Goal: Transaction & Acquisition: Obtain resource

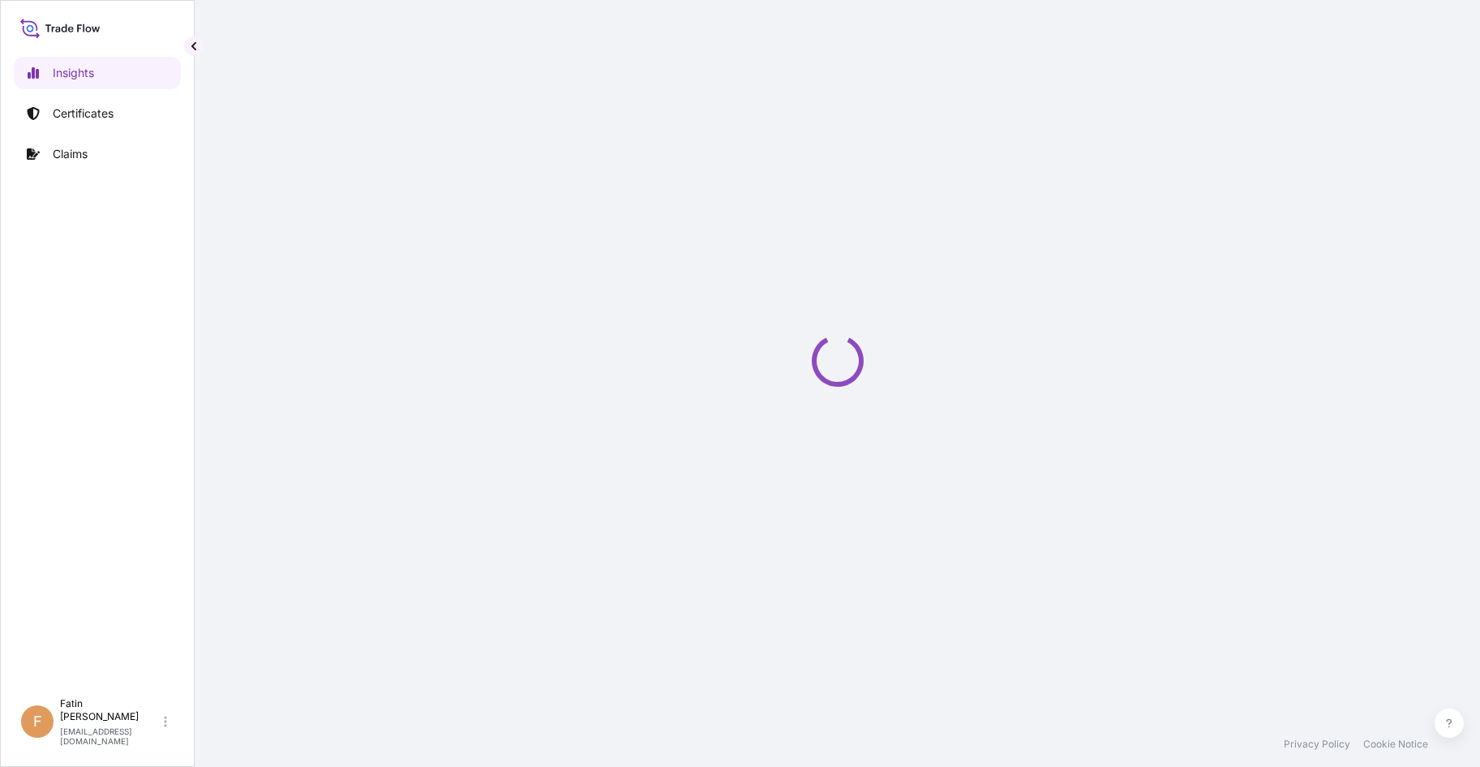
select select "2025"
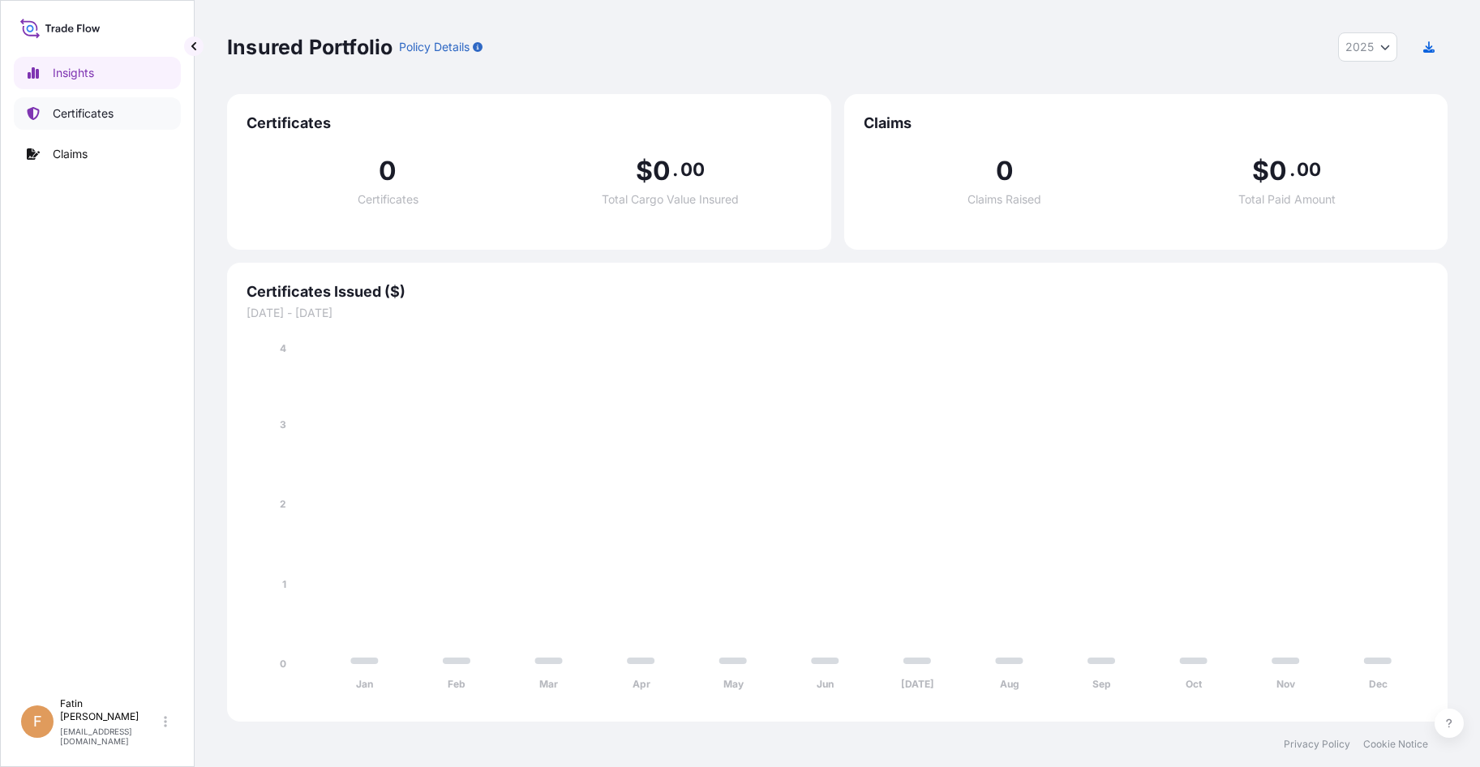
click at [109, 108] on p "Certificates" at bounding box center [83, 113] width 61 height 16
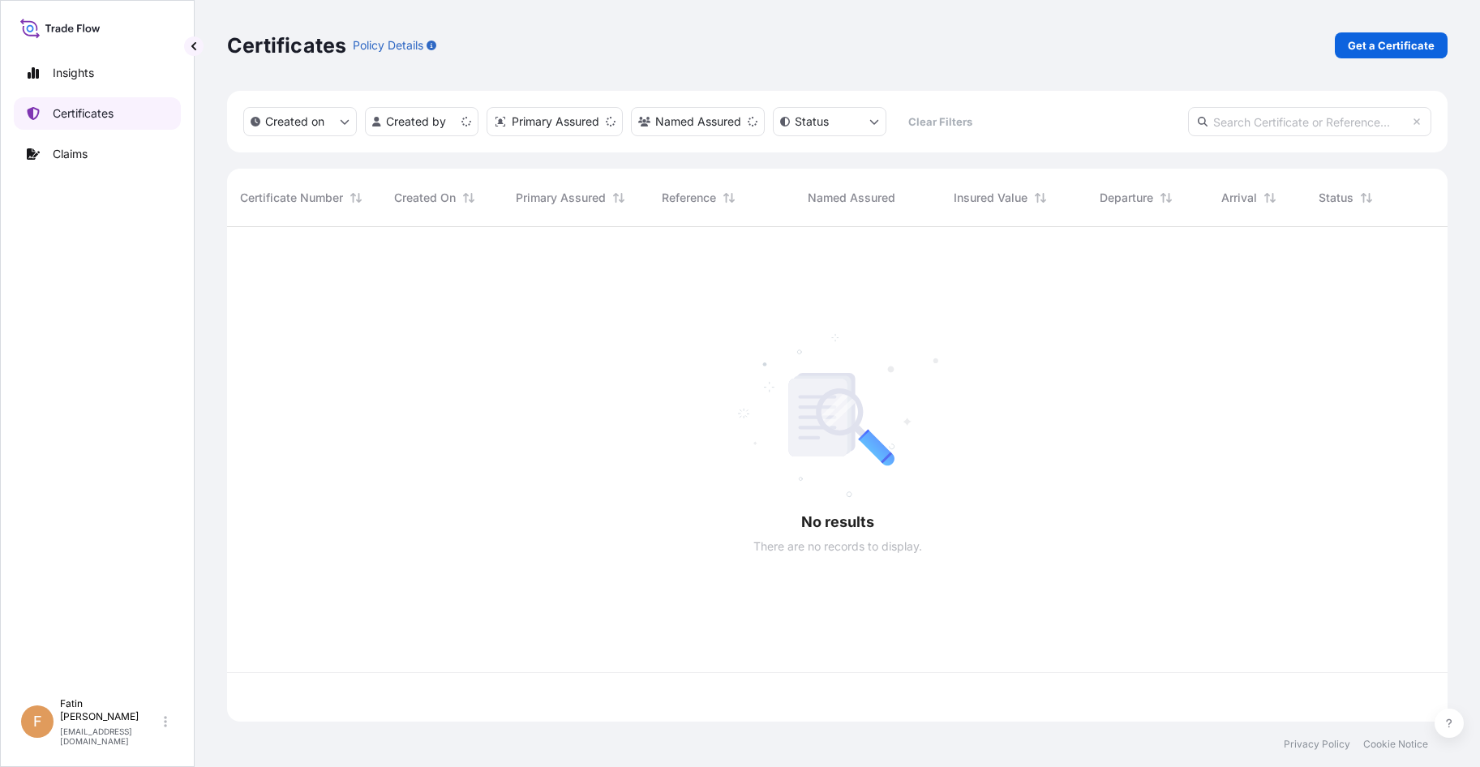
scroll to position [492, 1209]
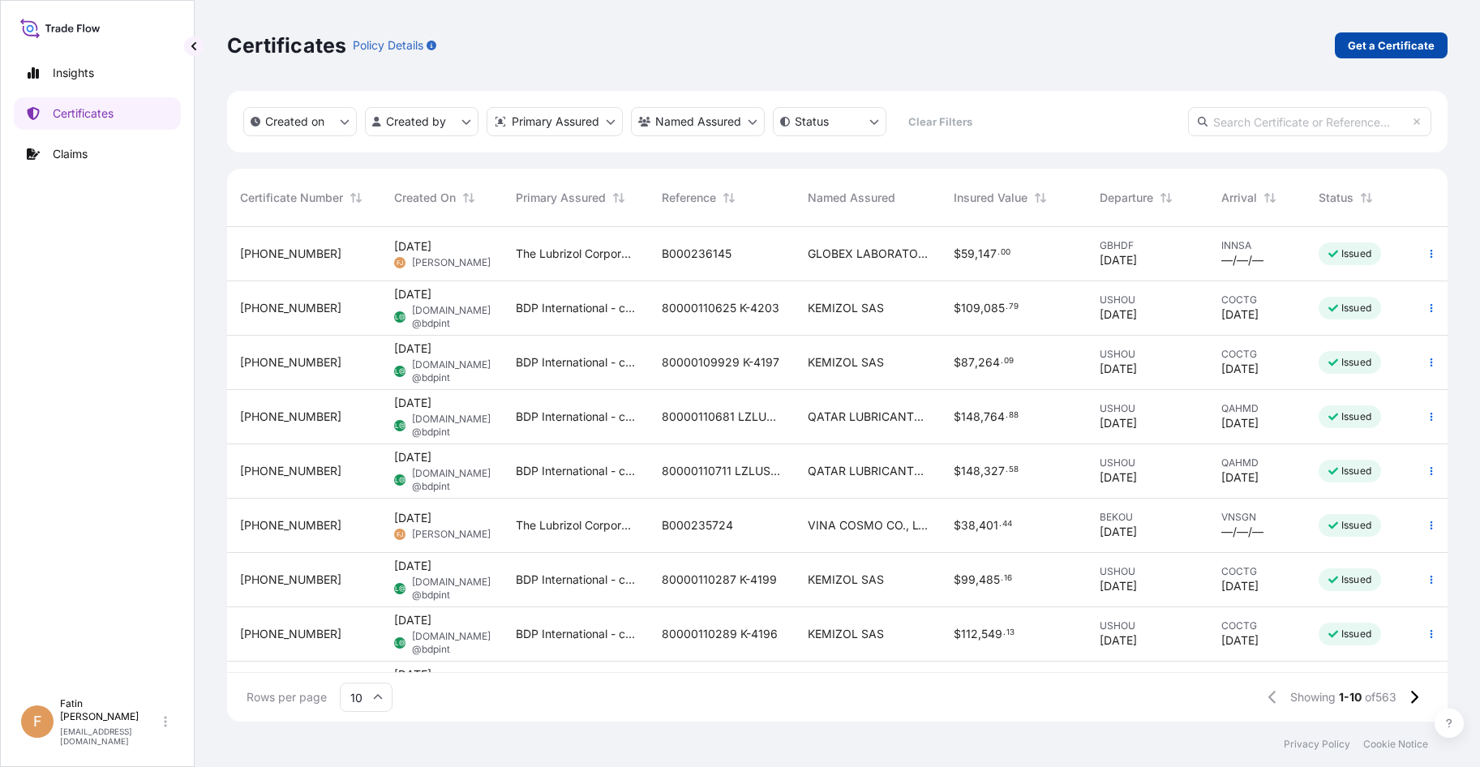
click at [1381, 45] on p "Get a Certificate" at bounding box center [1391, 45] width 87 height 16
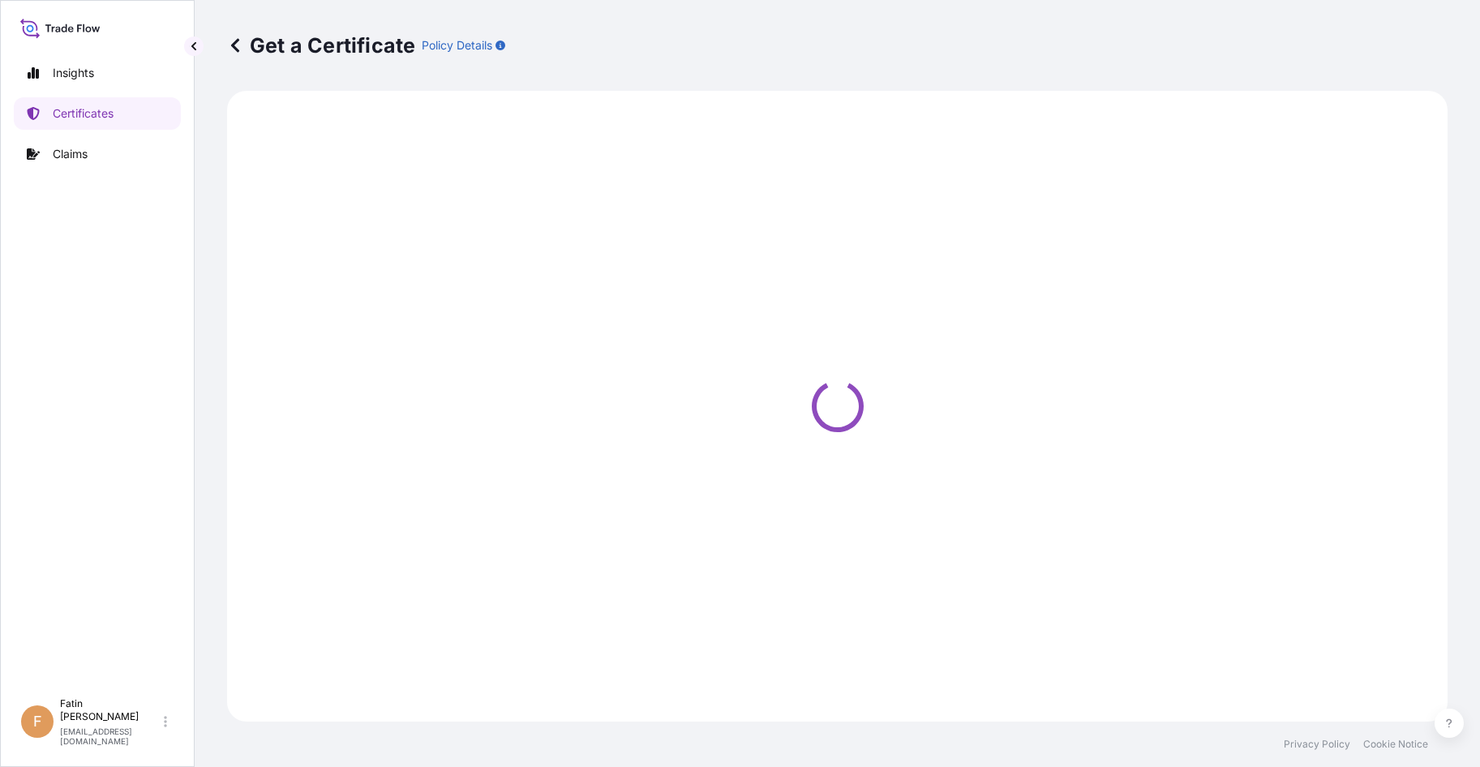
select select "Barge"
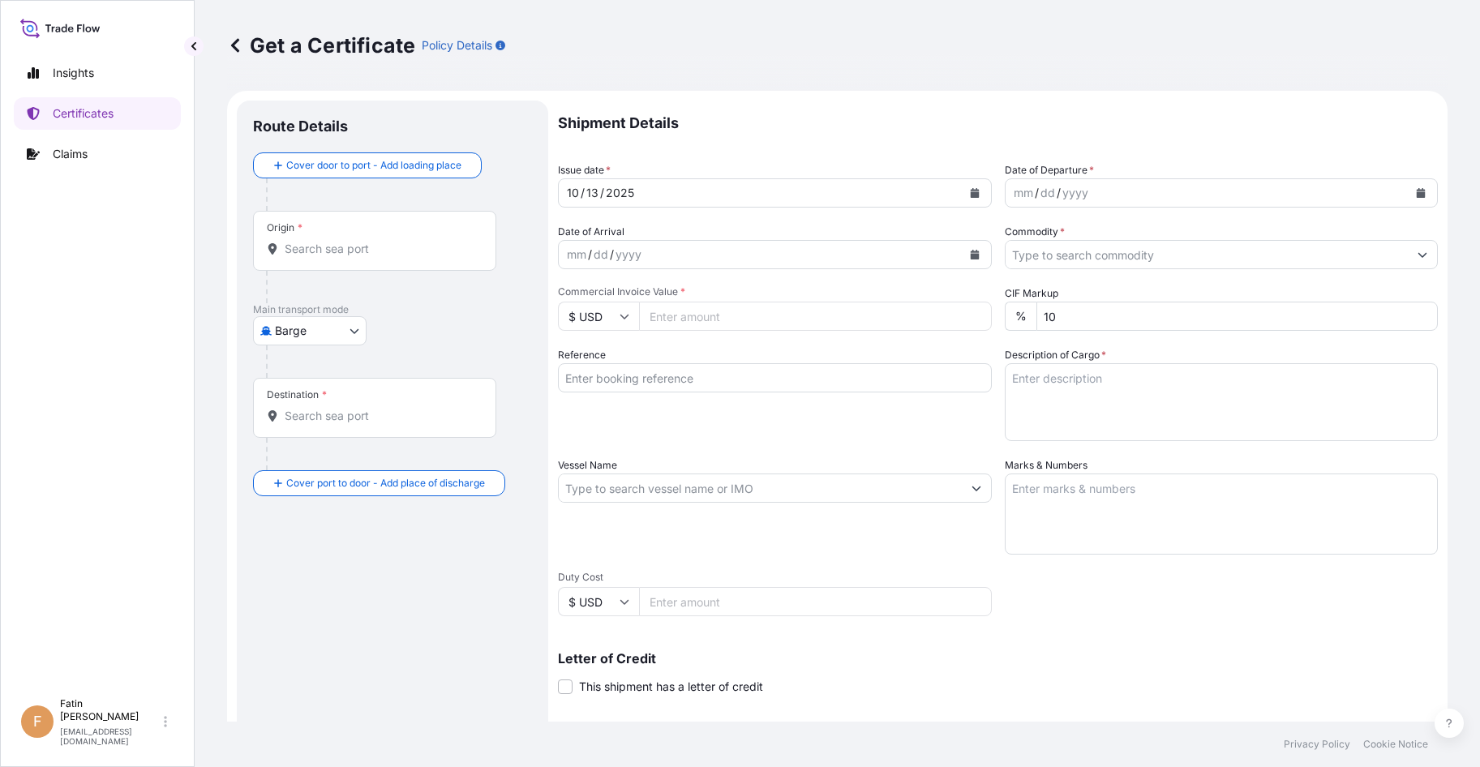
click at [354, 258] on div "Origin *" at bounding box center [374, 241] width 243 height 60
click at [354, 257] on input "Origin *" at bounding box center [380, 249] width 191 height 16
click at [1163, 255] on input "Commodity *" at bounding box center [1207, 254] width 403 height 29
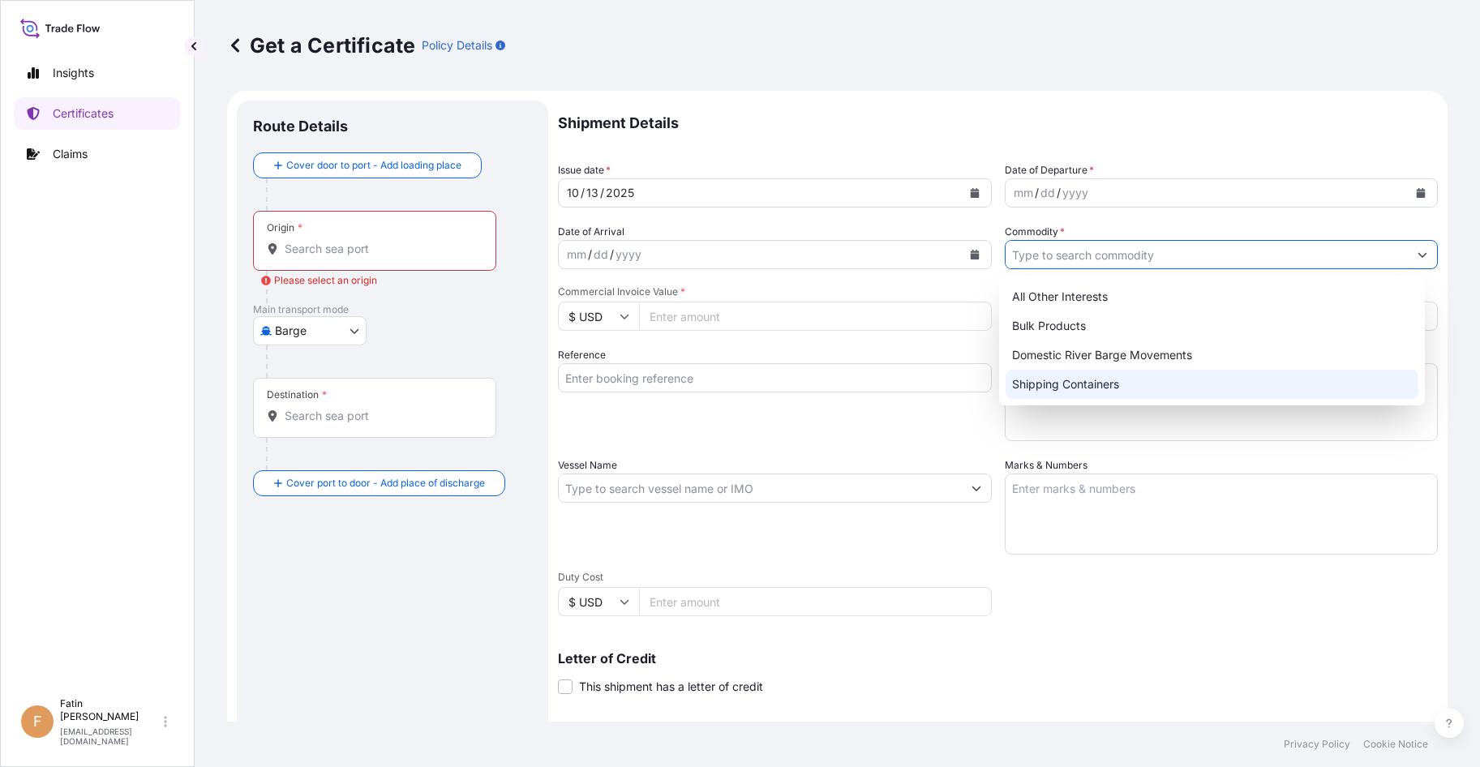
click at [1049, 388] on div "Shipping Containers" at bounding box center [1212, 384] width 413 height 29
type input "Shipping Containers"
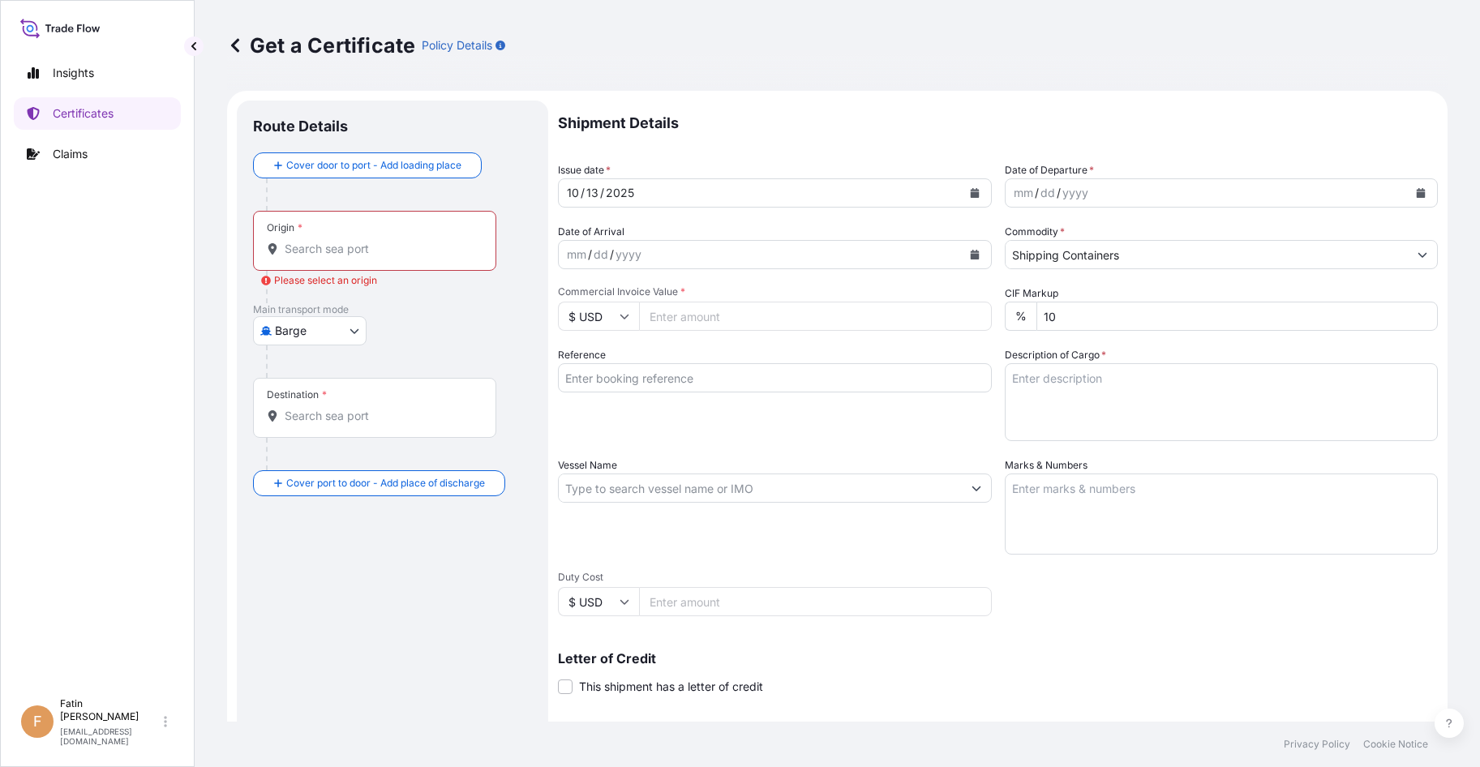
click at [389, 254] on input "Origin * Please select an origin" at bounding box center [380, 249] width 191 height 16
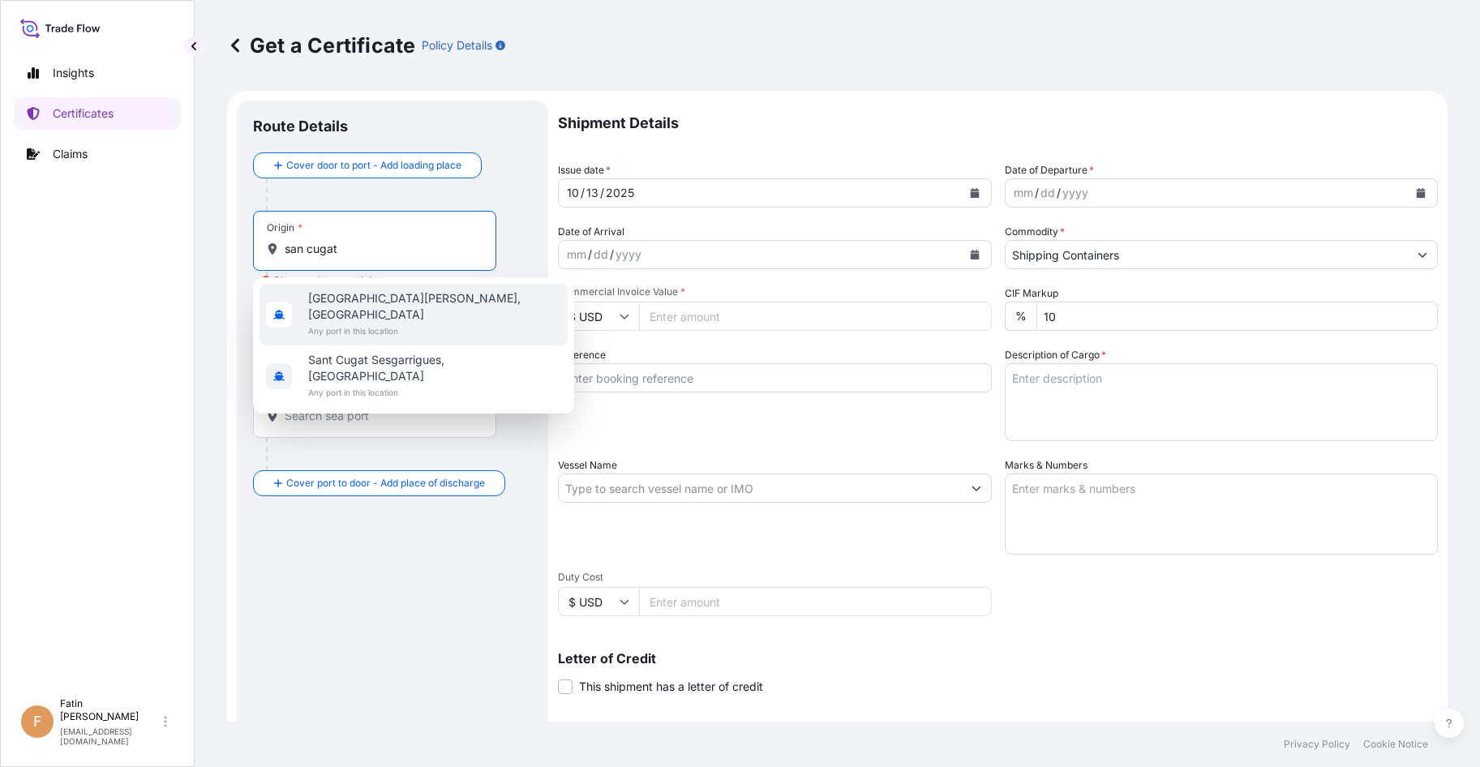
click at [451, 292] on span "[GEOGRAPHIC_DATA][PERSON_NAME], [GEOGRAPHIC_DATA]" at bounding box center [434, 306] width 253 height 32
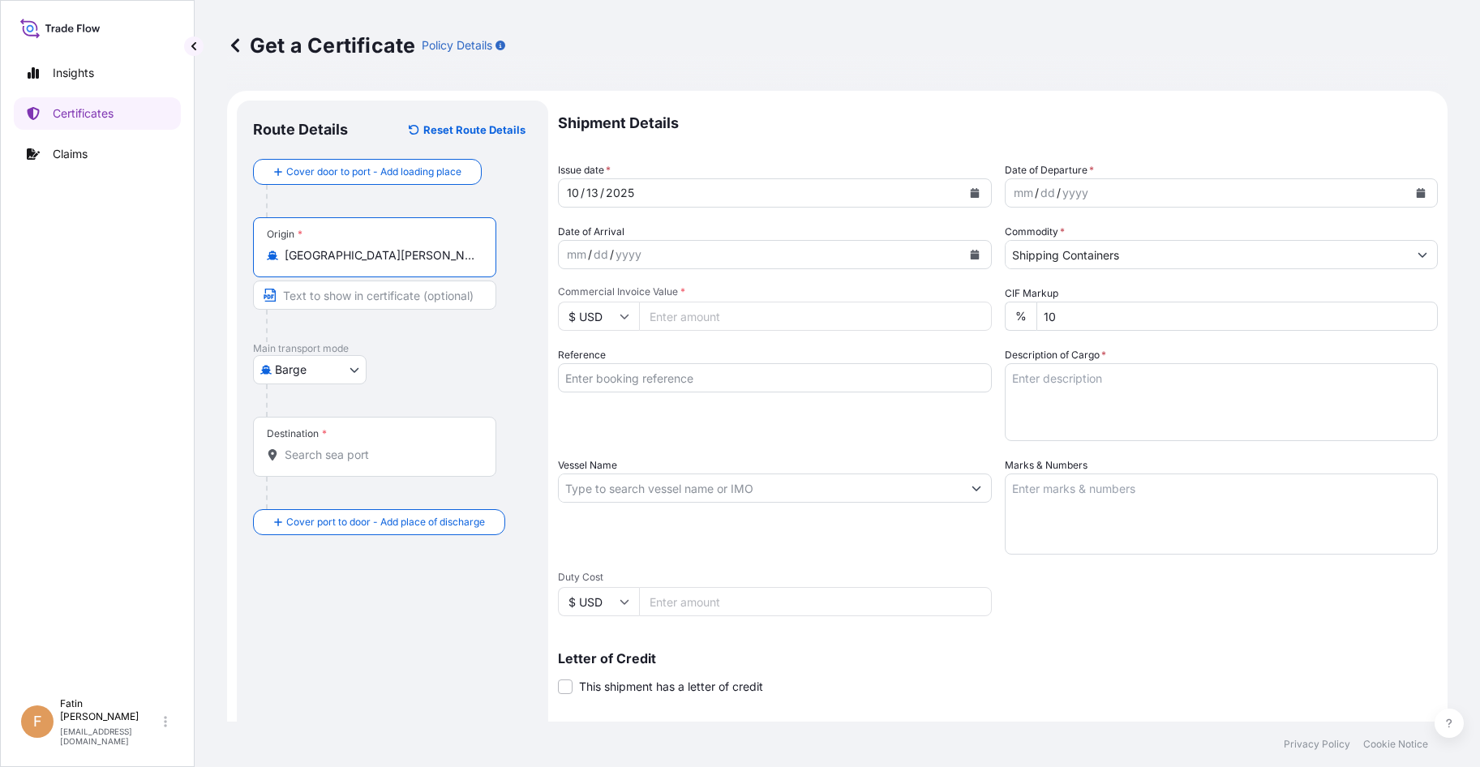
type input "[GEOGRAPHIC_DATA][PERSON_NAME], [GEOGRAPHIC_DATA]"
click at [330, 373] on body "Insights Certificates Claims F Fatin Japridin [EMAIL_ADDRESS][DOMAIN_NAME] Get …" at bounding box center [740, 383] width 1480 height 767
click at [326, 566] on div "Ocean Vessel" at bounding box center [311, 557] width 103 height 29
select select "Ocean Vessel"
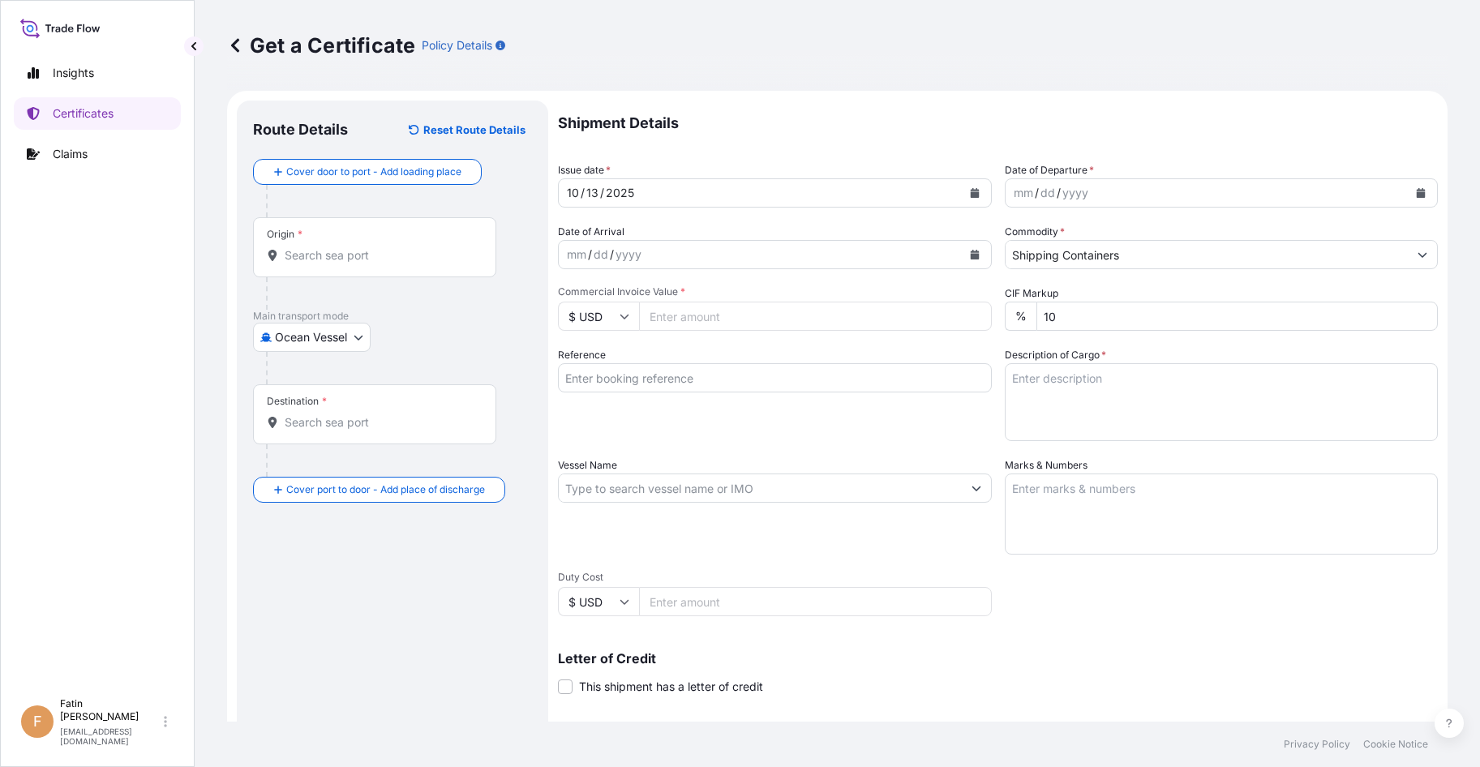
click at [362, 436] on div "Destination *" at bounding box center [374, 414] width 243 height 60
click at [362, 431] on input "Destination *" at bounding box center [380, 422] width 191 height 16
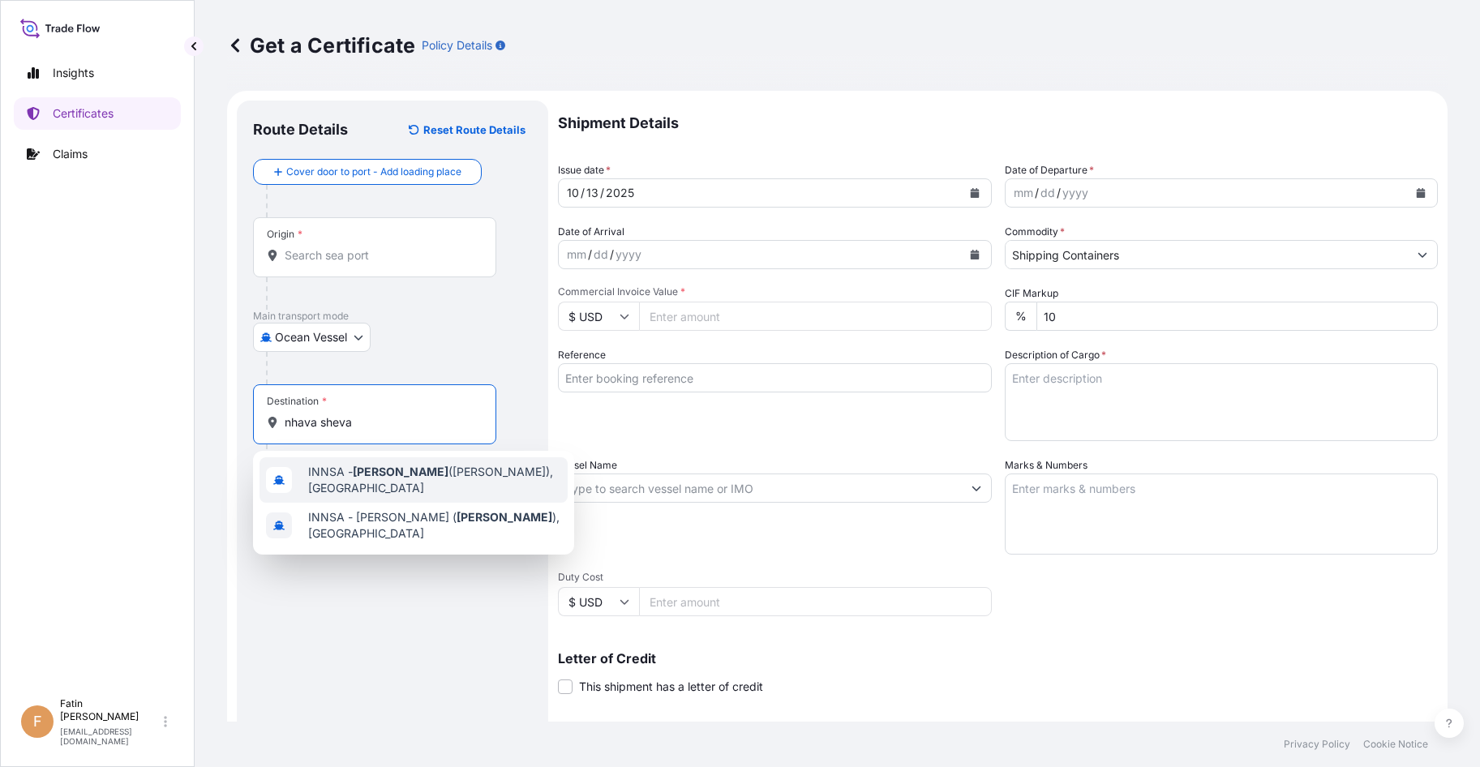
click at [453, 485] on span "INNSA - [GEOGRAPHIC_DATA] ([PERSON_NAME]), [GEOGRAPHIC_DATA]" at bounding box center [434, 480] width 253 height 32
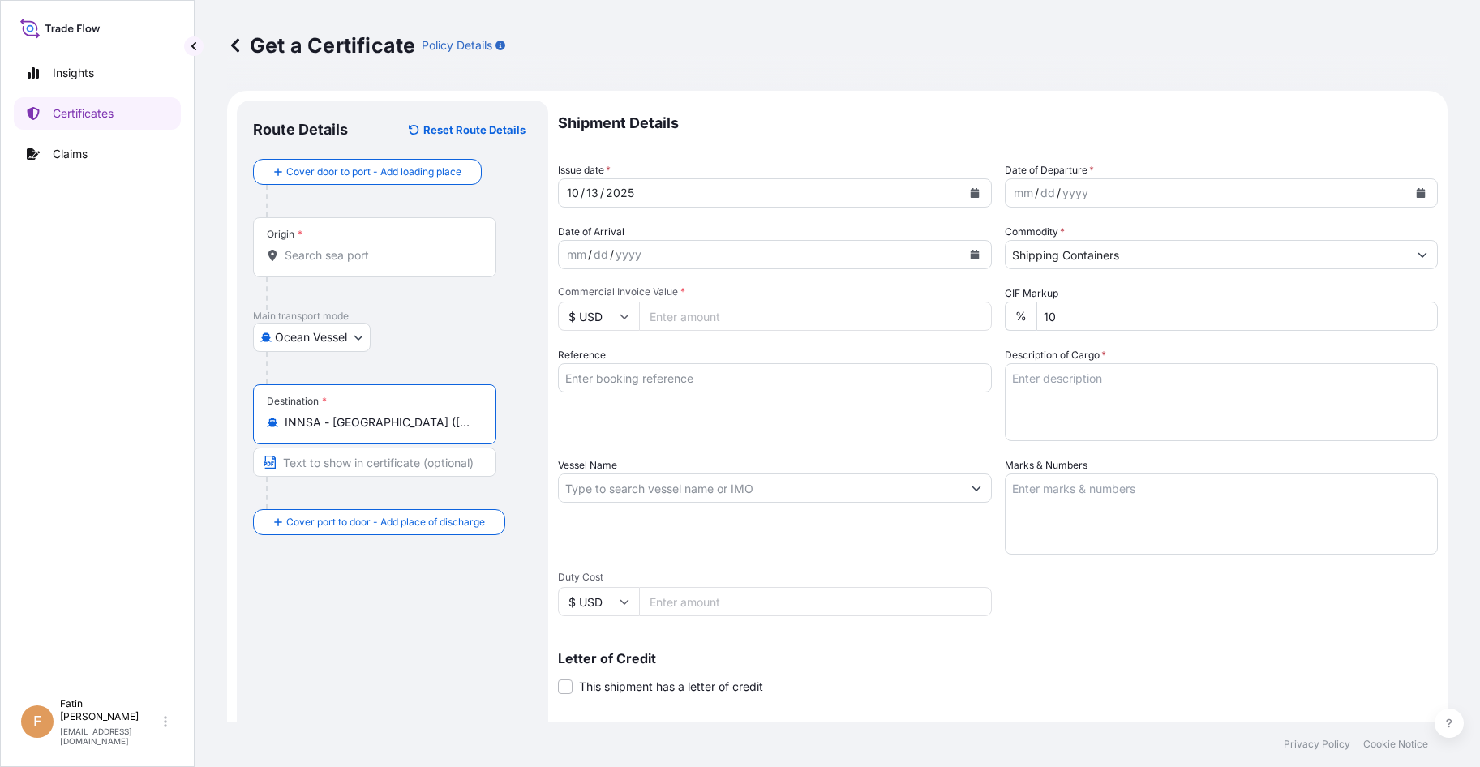
type input "INNSA - [GEOGRAPHIC_DATA] ([PERSON_NAME]), [GEOGRAPHIC_DATA]"
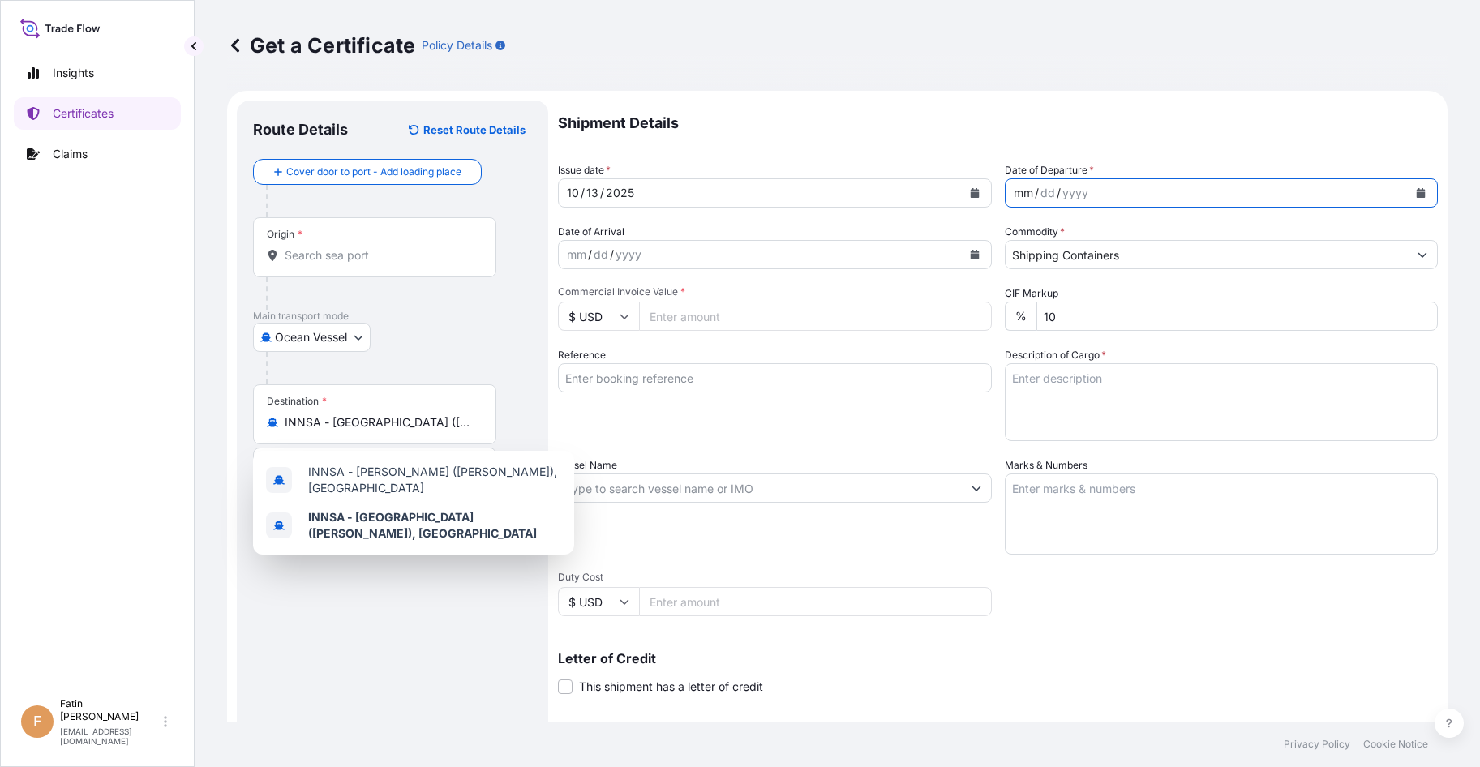
click at [1333, 197] on div "mm / dd / yyyy" at bounding box center [1207, 192] width 403 height 29
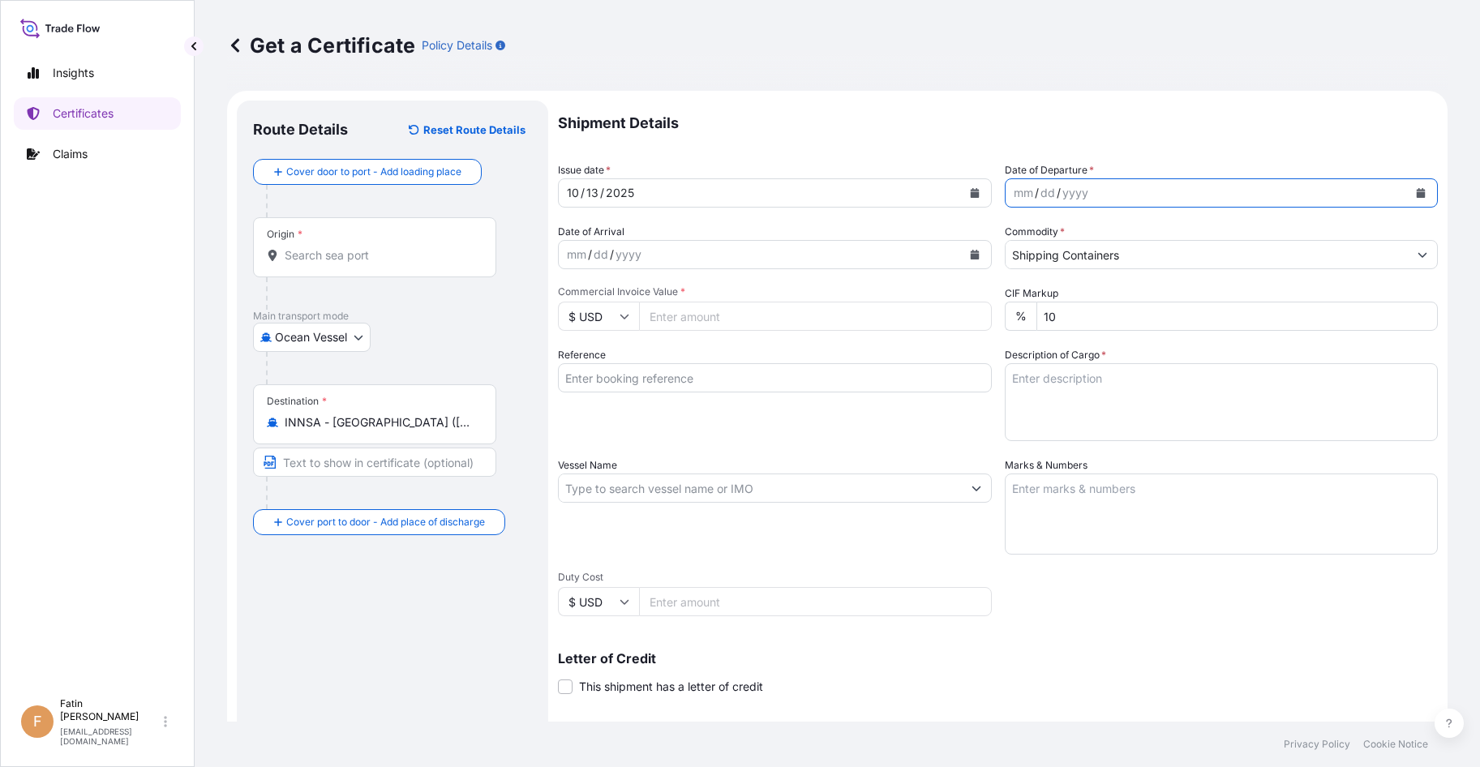
click at [1408, 194] on button "Calendar" at bounding box center [1421, 193] width 26 height 26
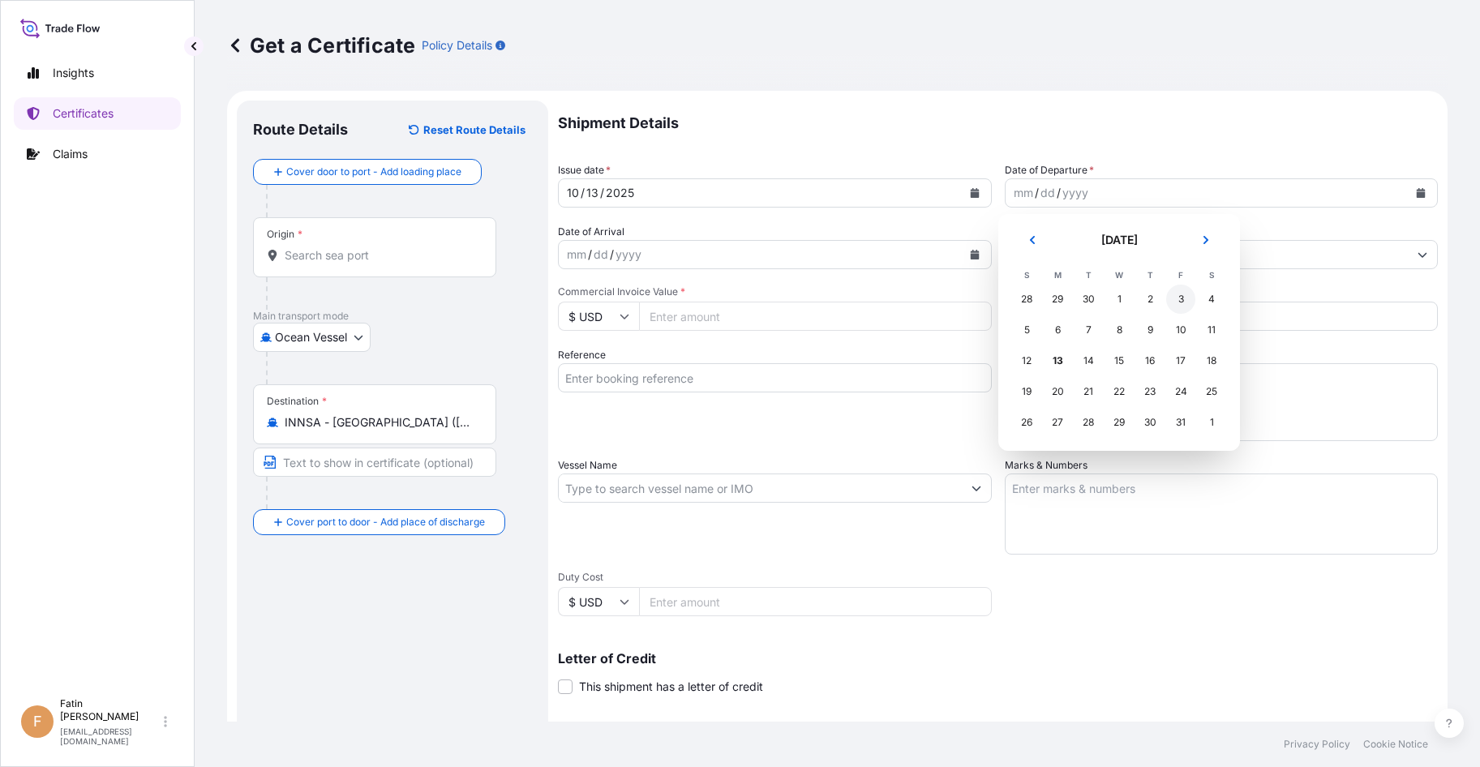
click at [1180, 303] on div "3" at bounding box center [1180, 299] width 29 height 29
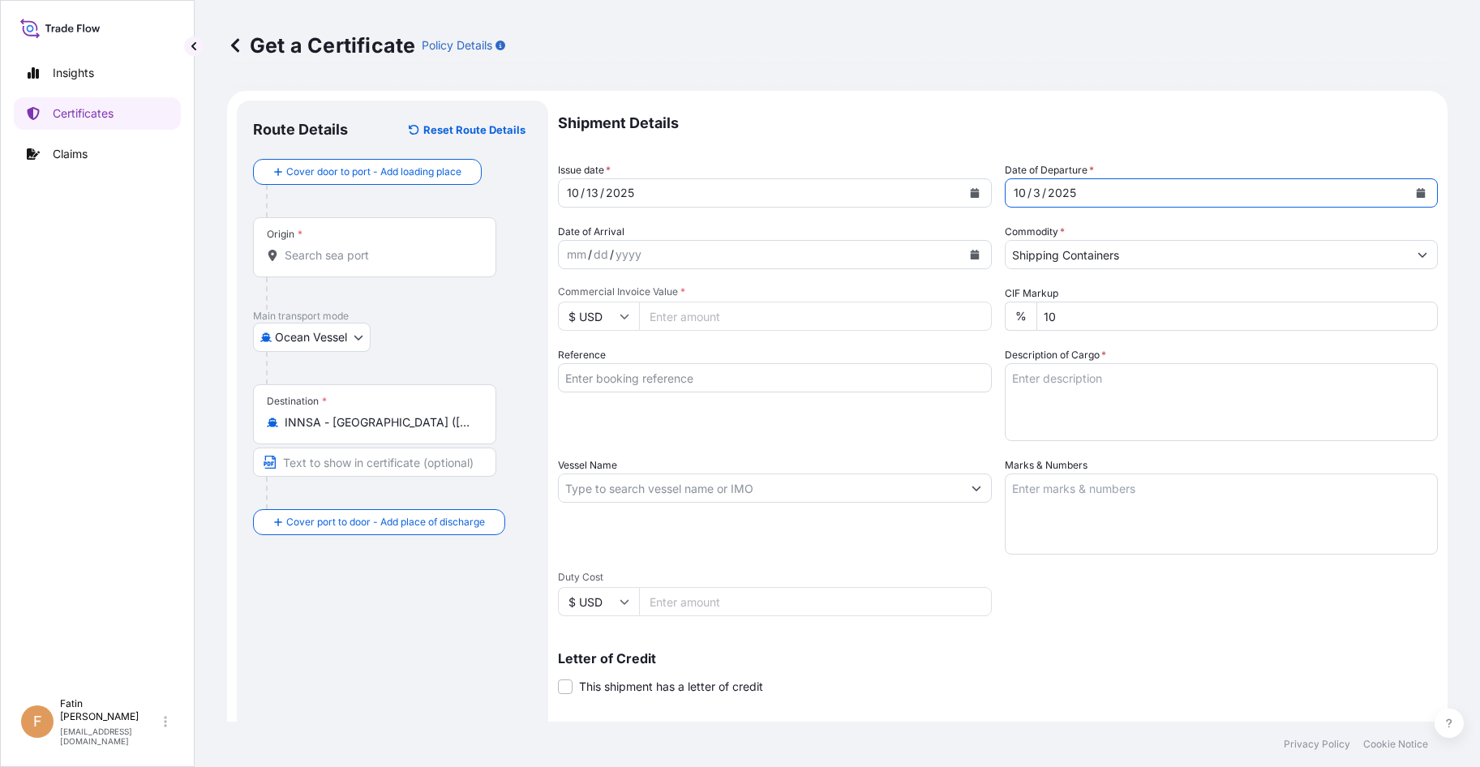
click at [895, 316] on input "Commercial Invoice Value *" at bounding box center [815, 316] width 353 height 29
type input "39390.40"
click at [849, 380] on input "Reference" at bounding box center [775, 377] width 434 height 29
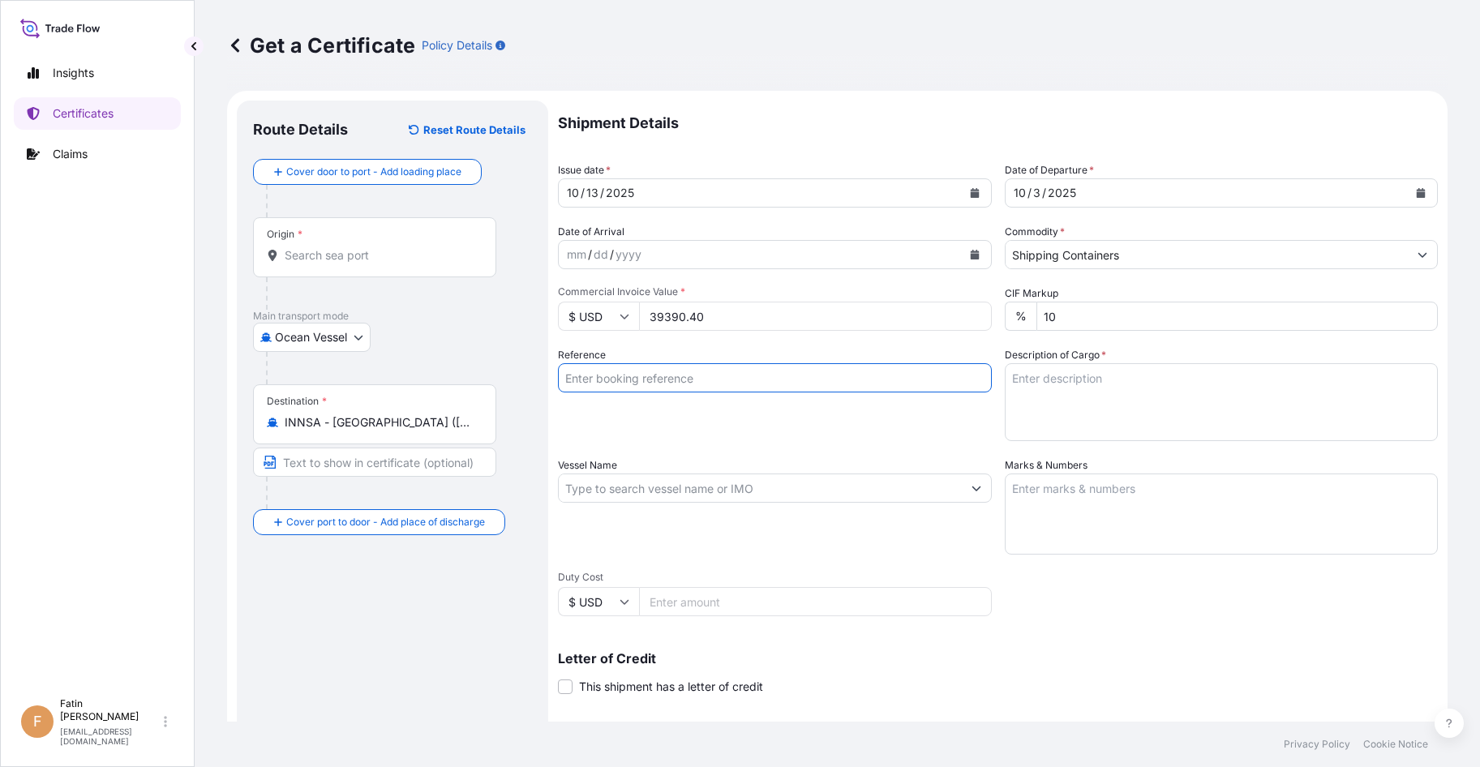
click at [666, 382] on input "Reference" at bounding box center [775, 377] width 434 height 29
paste input "B000235063"
type input "B000235063"
click at [1084, 406] on textarea "Description of Cargo *" at bounding box center [1222, 402] width 434 height 78
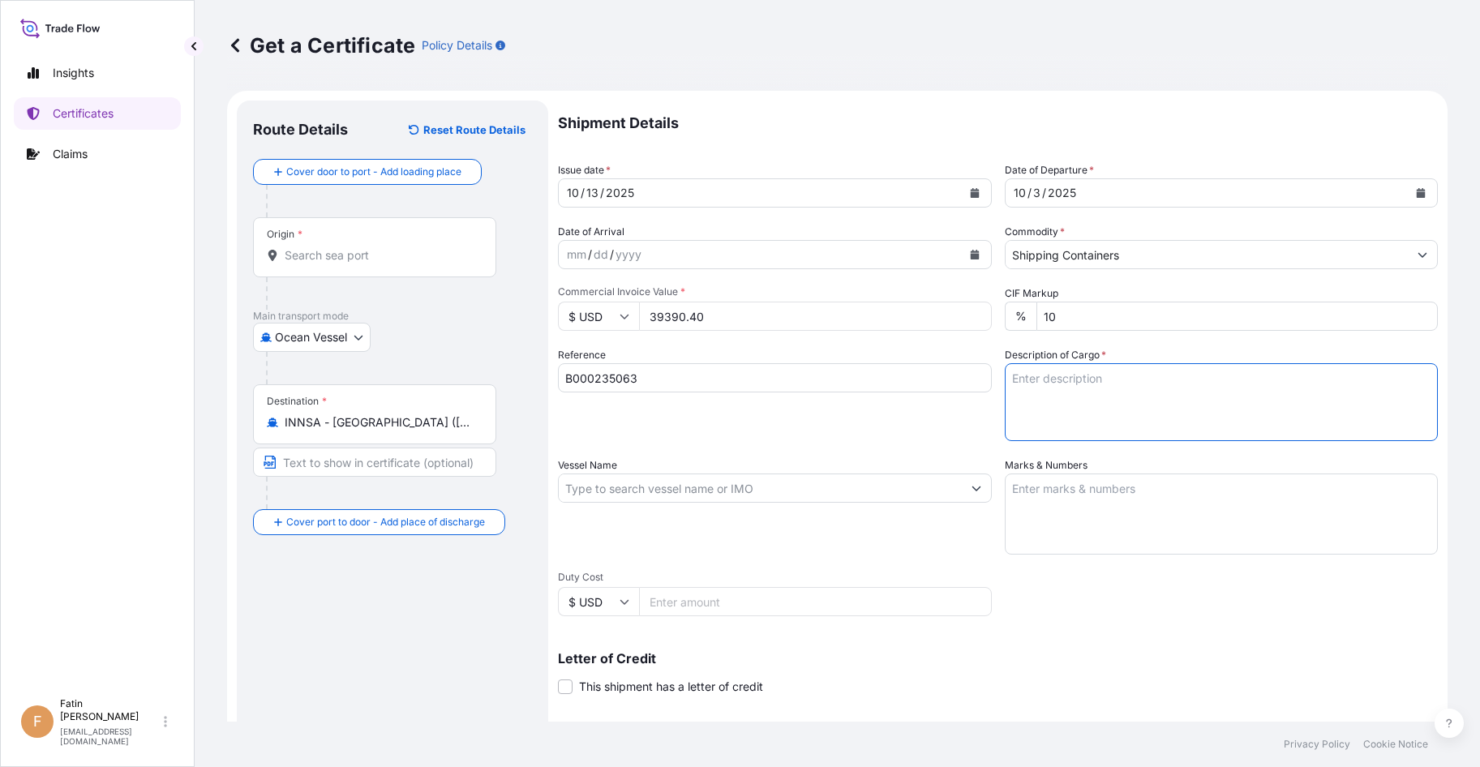
paste textarea "80 DRUMS LOADED ONTO 20 PALLETS LOADED INTO 1 20' CONTAINER(S) CARBOSET(R) CR72…"
type textarea "80 DRUMS LOADED ONTO 20 PALLETS LOADED INTO 1 20' CONTAINER(S) CARBOSET(R) CR72…"
click at [764, 494] on input "Vessel Name" at bounding box center [760, 488] width 403 height 29
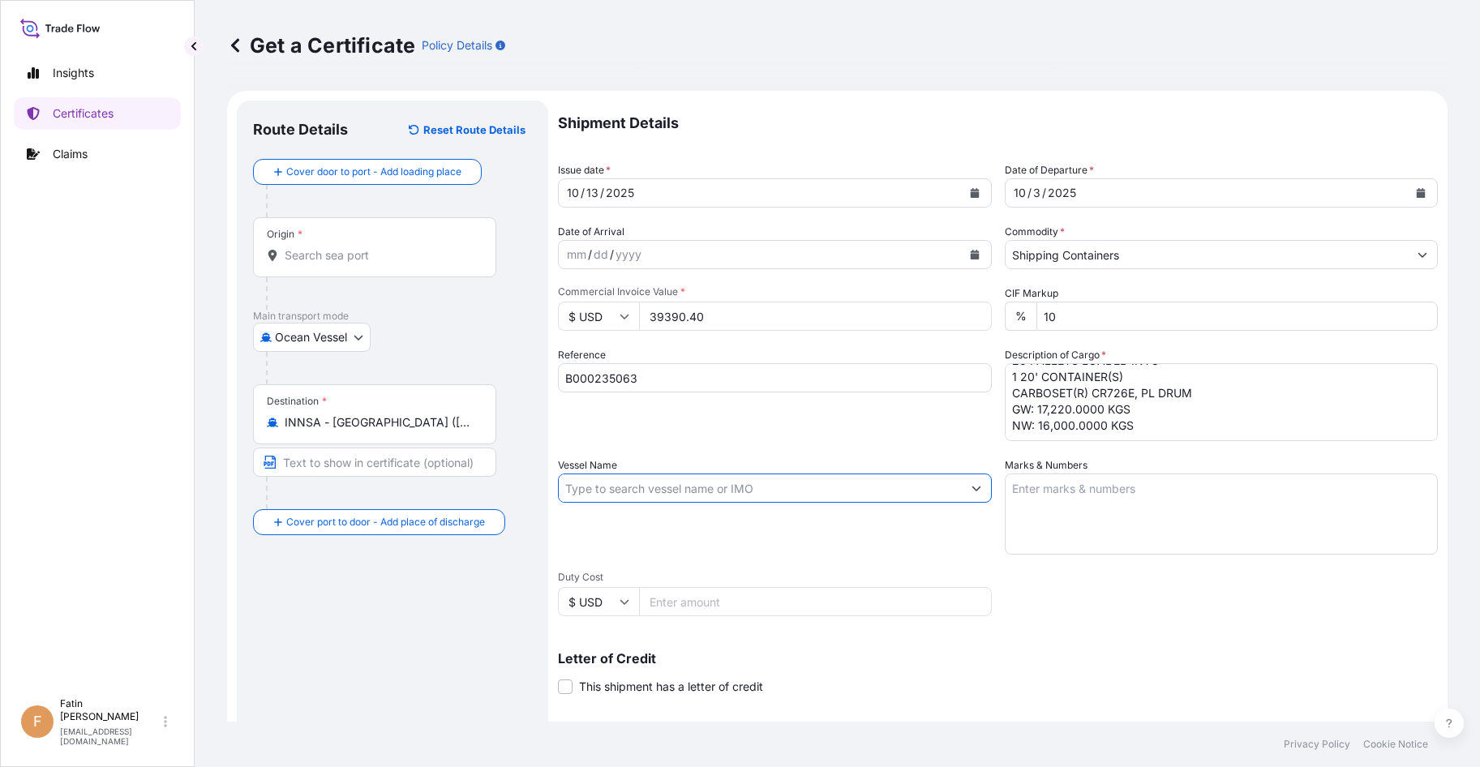
paste input "CMA CGM [PERSON_NAME]"
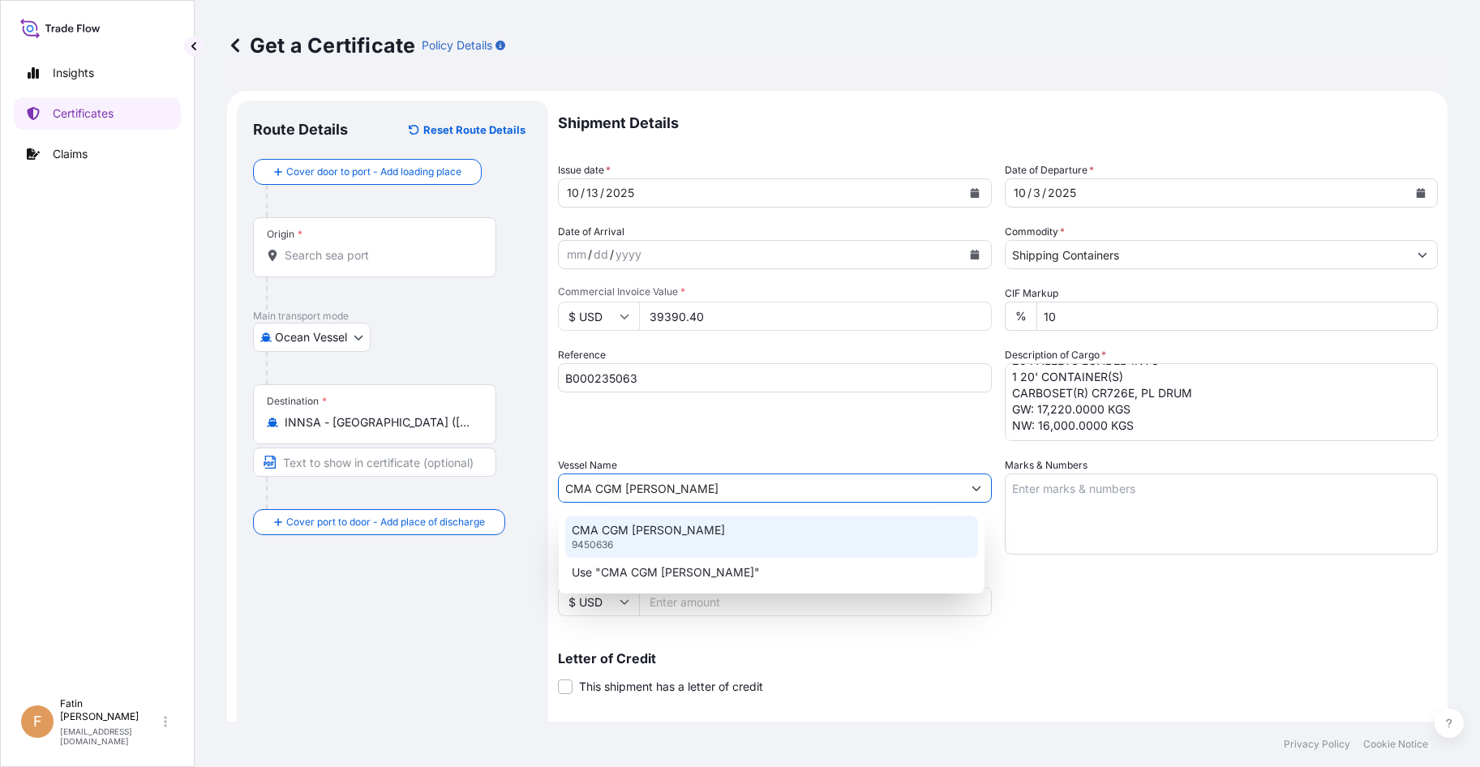
click at [711, 535] on div "CMA CGM [PERSON_NAME] 9450636" at bounding box center [771, 537] width 413 height 42
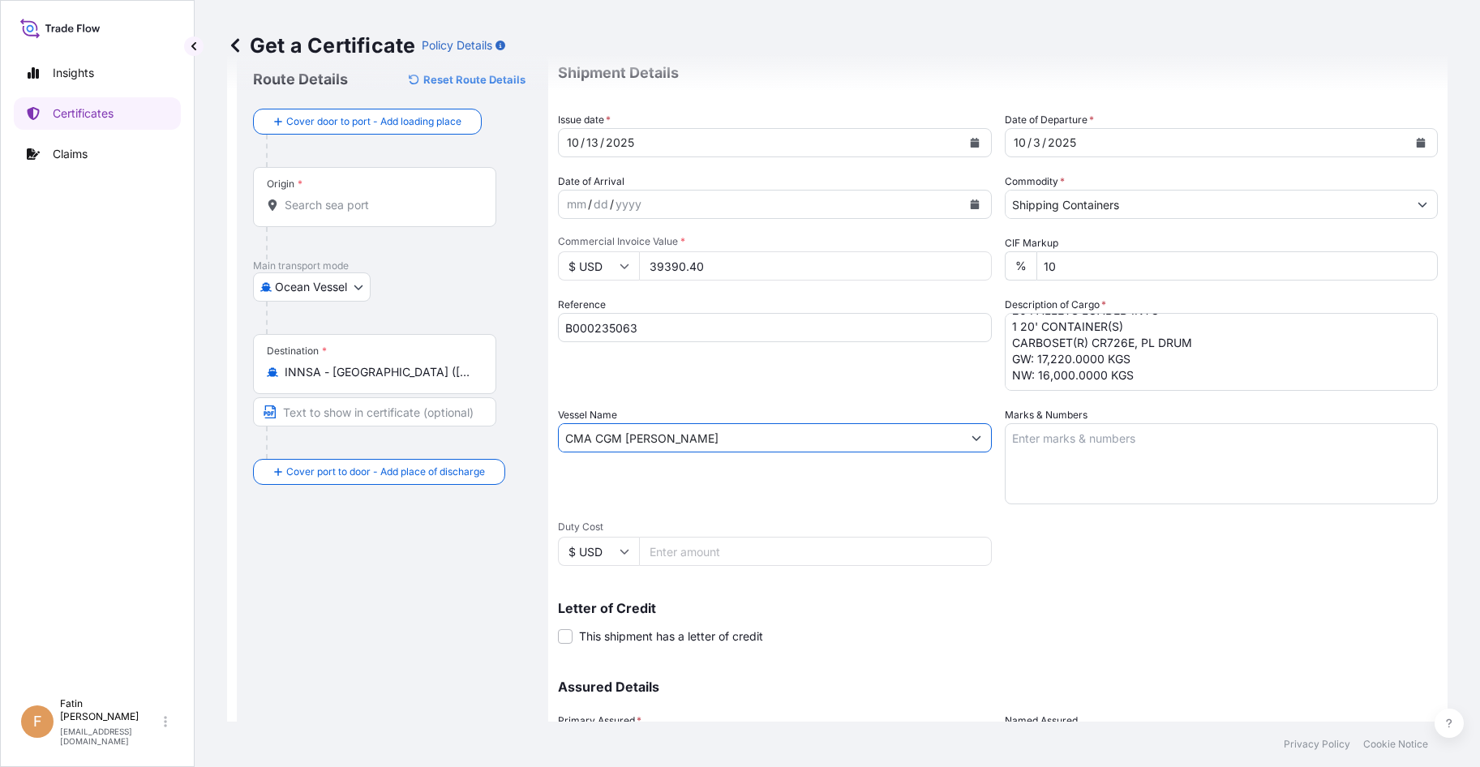
scroll to position [207, 0]
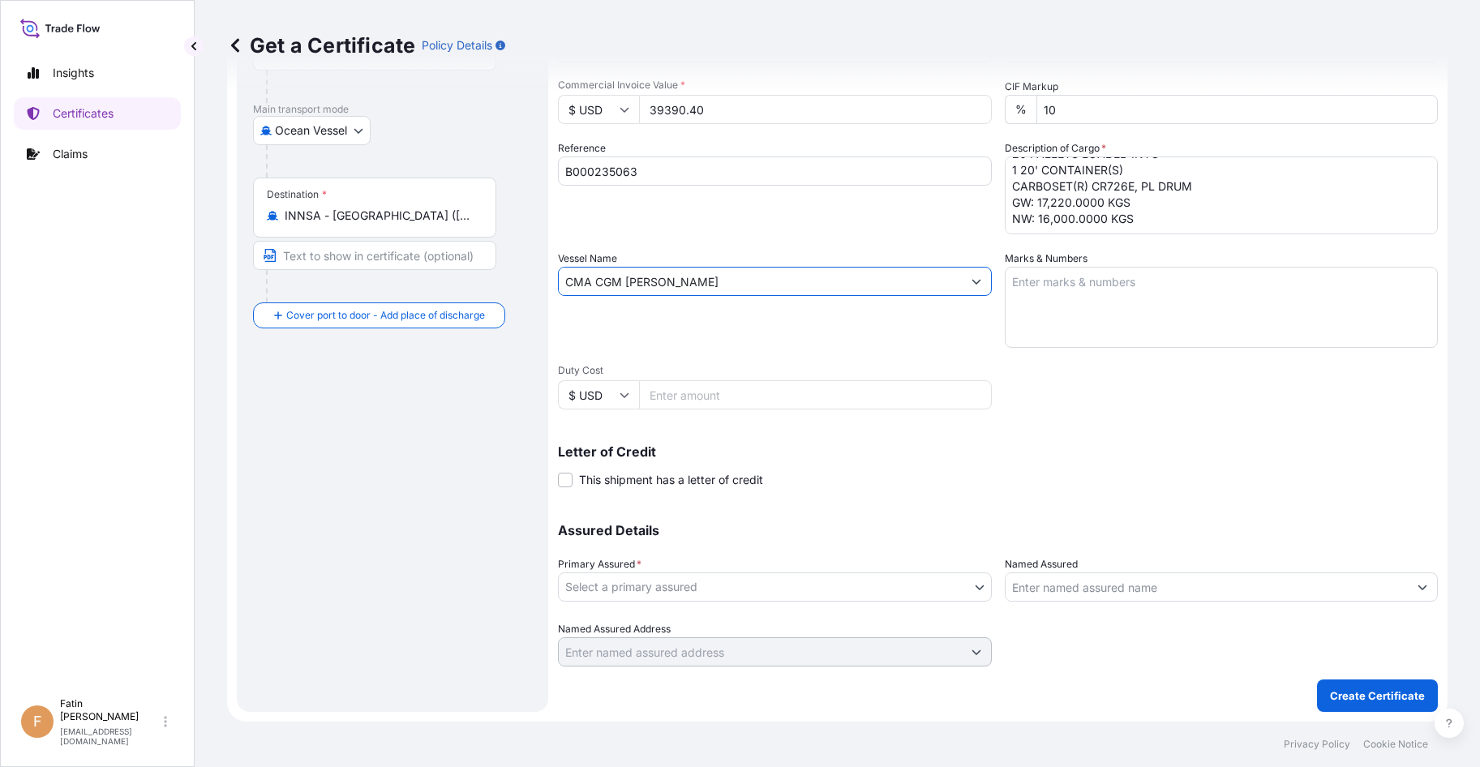
type input "CMA CGM [PERSON_NAME]"
click at [918, 590] on body "0 options available. 2 options available. Insights Certificates Claims F Fatin …" at bounding box center [740, 383] width 1480 height 767
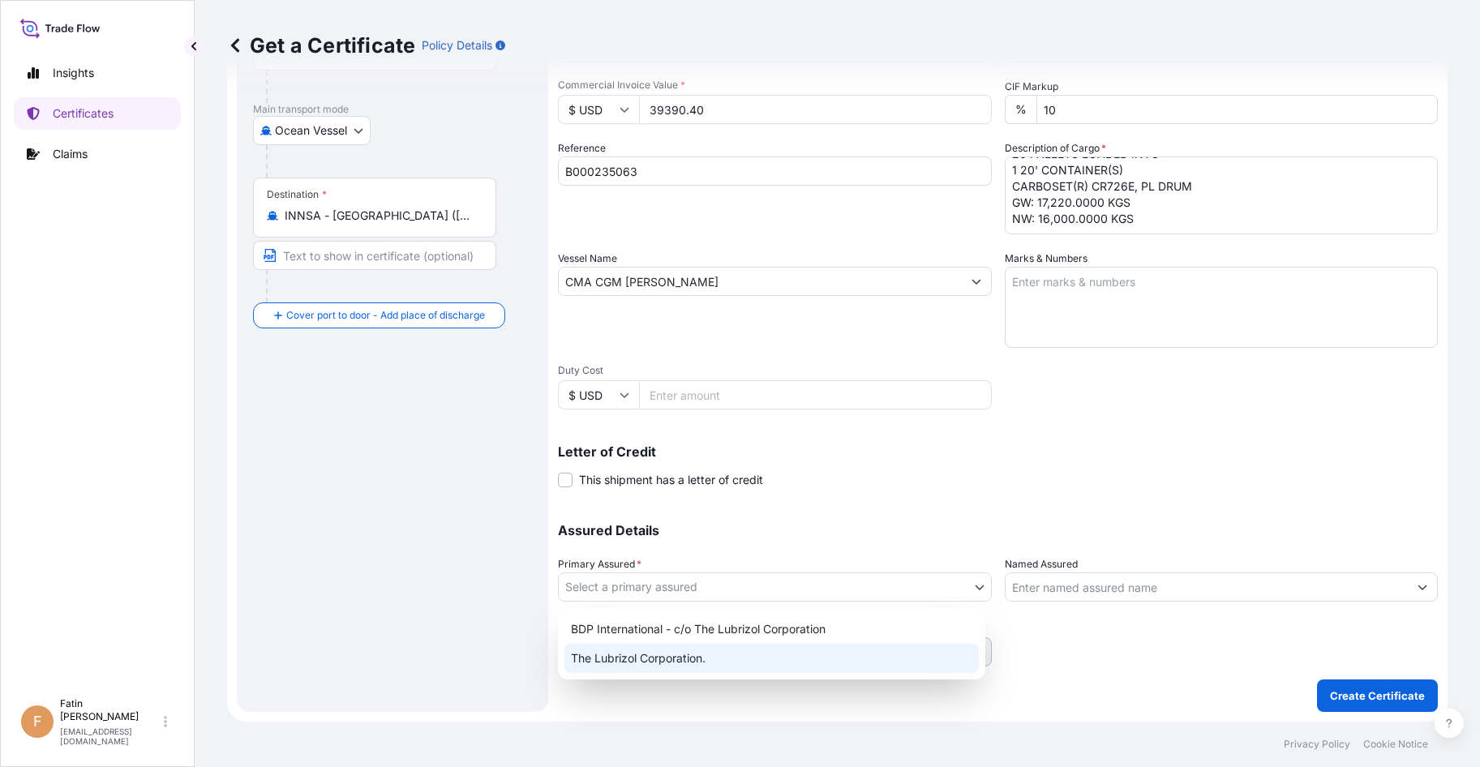
click at [786, 677] on div "BDP International - c/o The Lubrizol Corporation The Lubrizol Corporation." at bounding box center [771, 643] width 427 height 71
click at [788, 664] on div "The Lubrizol Corporation." at bounding box center [772, 658] width 414 height 29
select select "32212"
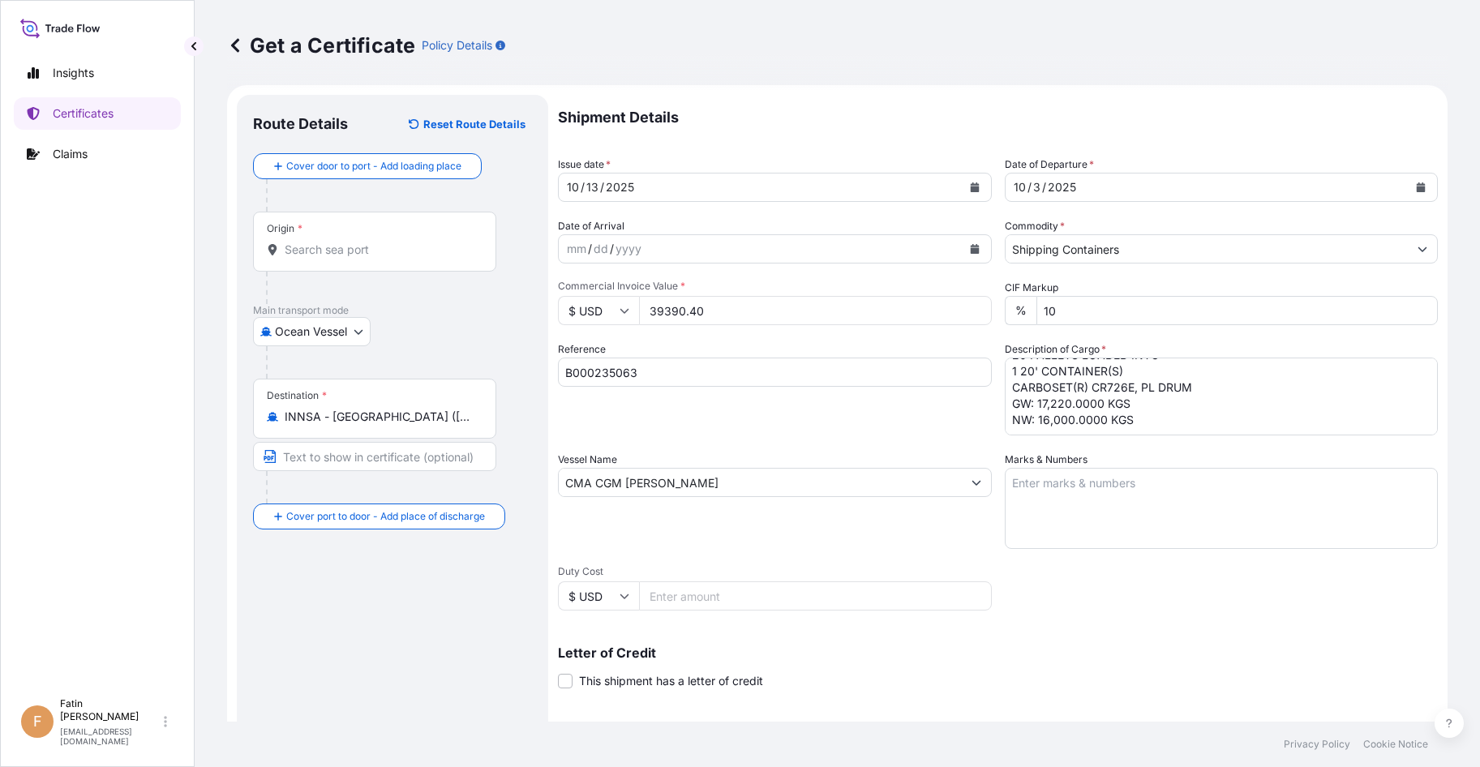
scroll to position [0, 0]
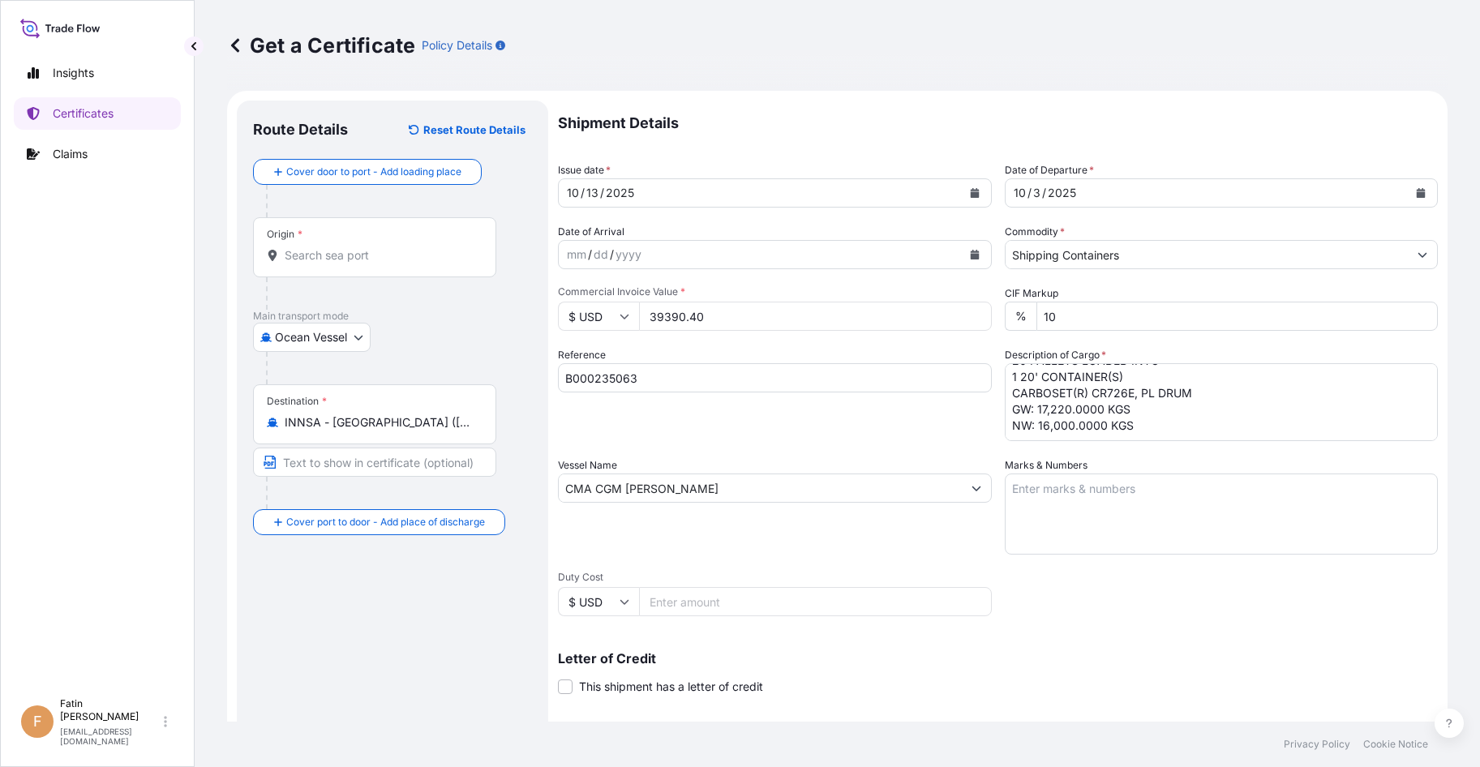
click at [1408, 196] on button "Calendar" at bounding box center [1421, 193] width 26 height 26
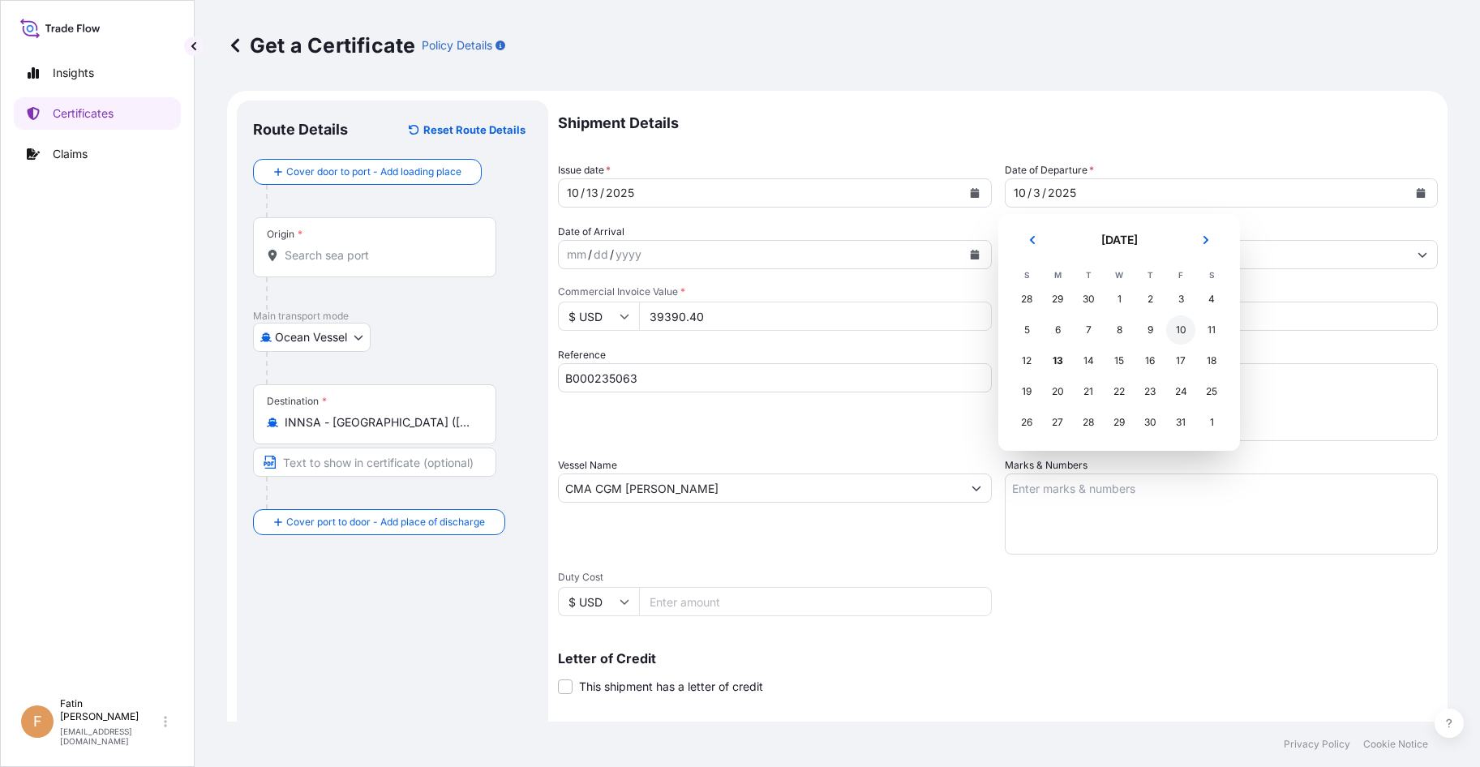
click at [1185, 333] on div "10" at bounding box center [1180, 330] width 29 height 29
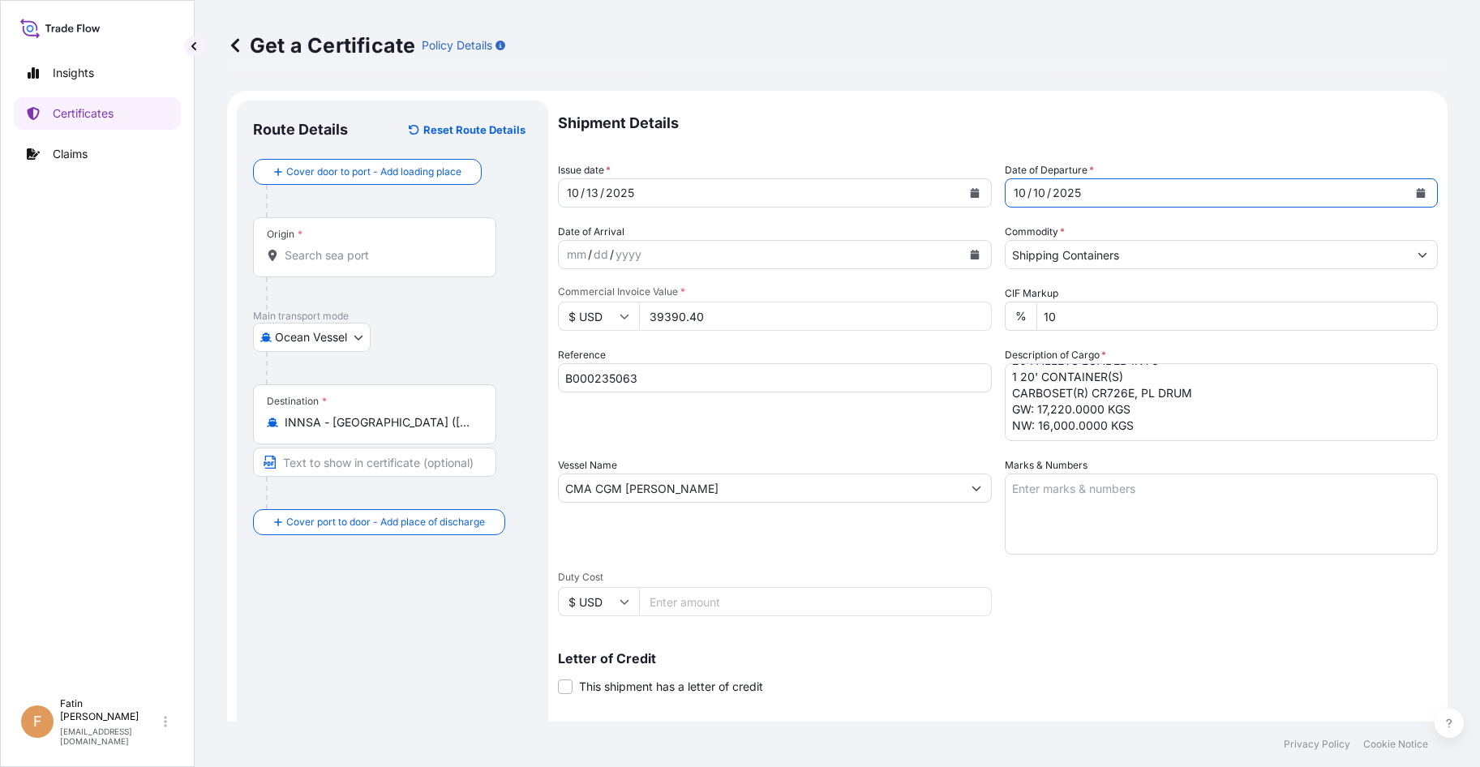
click at [1214, 140] on p "Shipment Details" at bounding box center [998, 123] width 880 height 45
click at [400, 274] on div "Origin *" at bounding box center [374, 247] width 243 height 60
click at [400, 264] on input "Origin *" at bounding box center [380, 255] width 191 height 16
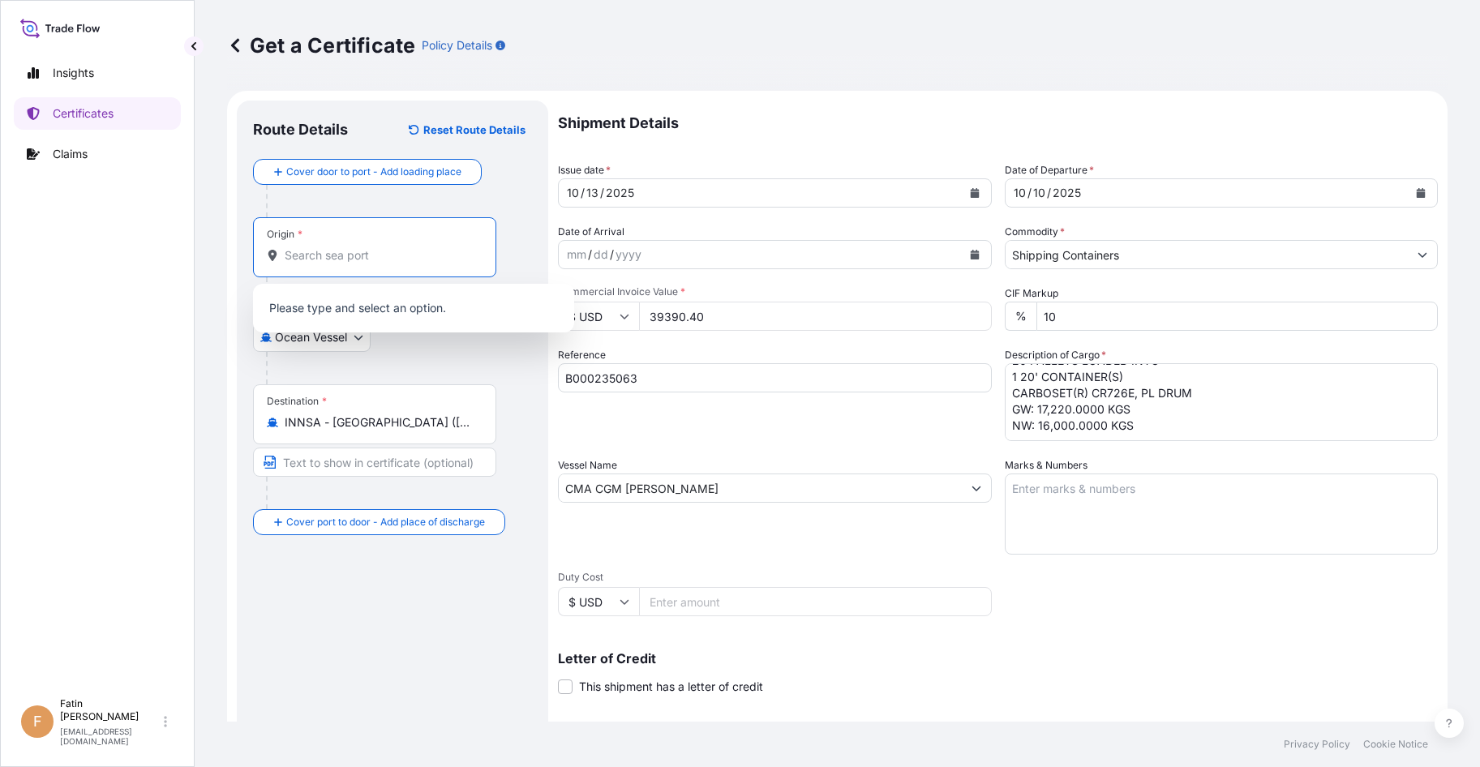
click at [380, 304] on p "Please type and select an option." at bounding box center [414, 308] width 308 height 36
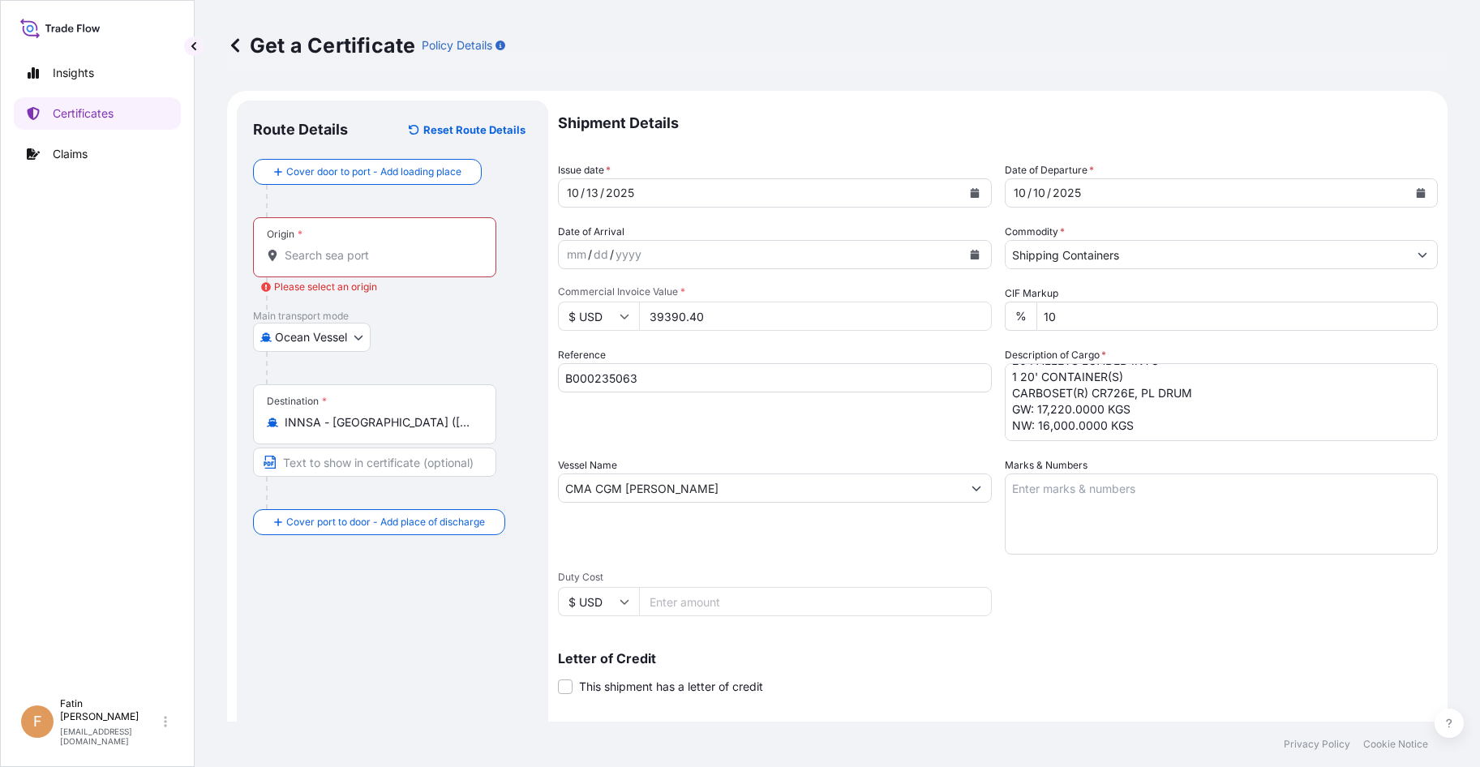
click at [368, 265] on div "Origin *" at bounding box center [374, 247] width 243 height 60
click at [368, 264] on input "Origin * Please select an origin" at bounding box center [380, 255] width 191 height 16
click at [296, 238] on div "Origin *" at bounding box center [285, 234] width 36 height 13
click at [296, 247] on input "Origin * Please select an origin" at bounding box center [380, 255] width 191 height 16
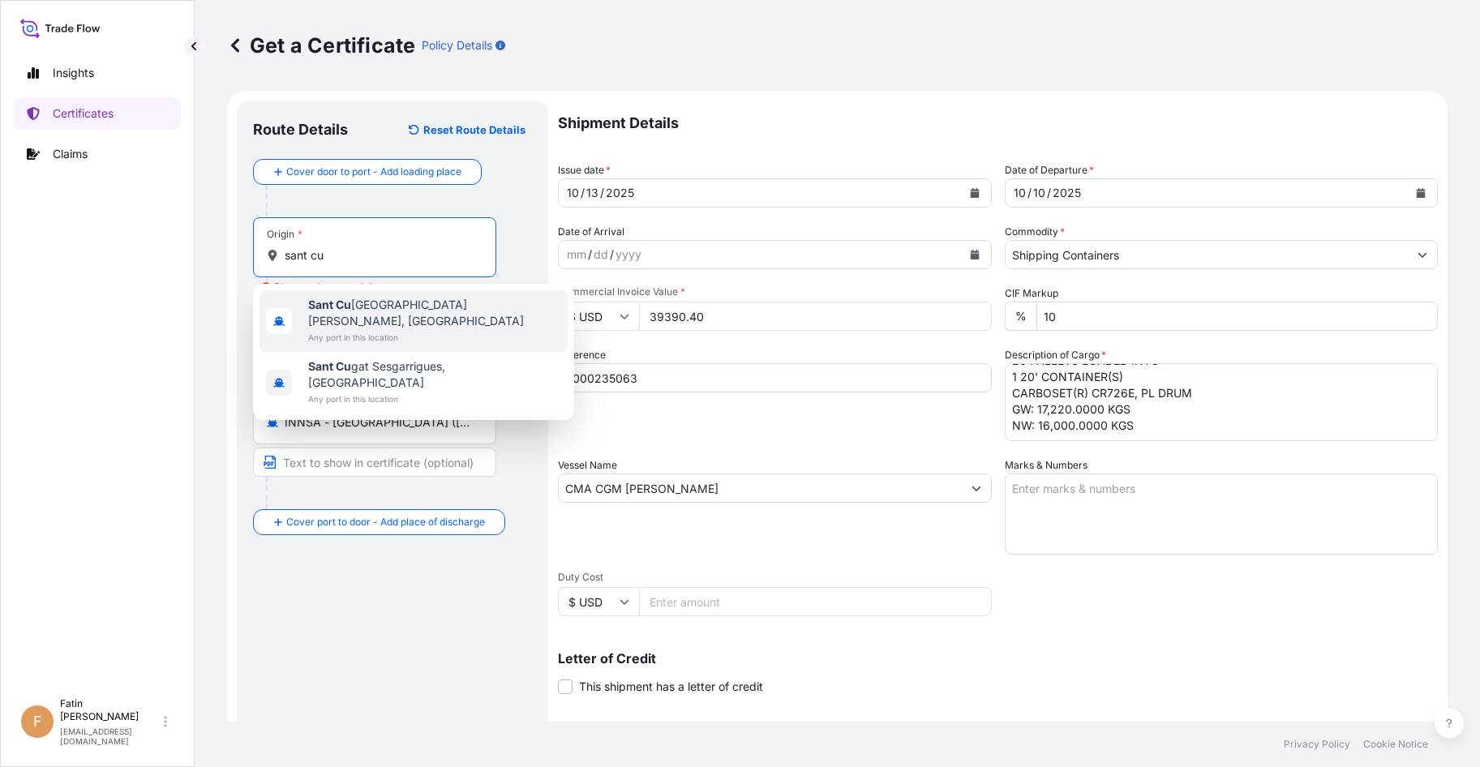
click at [380, 310] on span "[GEOGRAPHIC_DATA][PERSON_NAME], [GEOGRAPHIC_DATA]" at bounding box center [434, 313] width 253 height 32
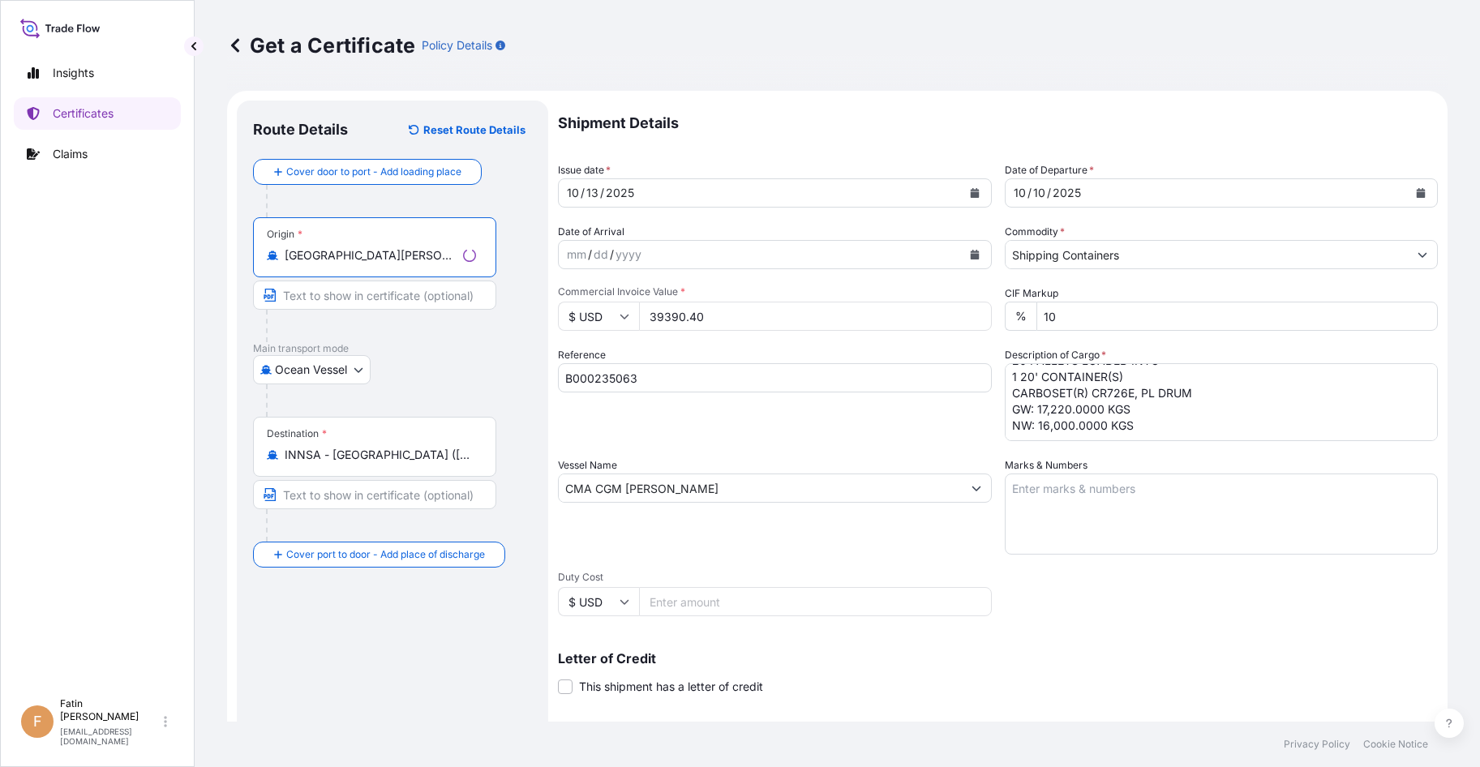
type input "[GEOGRAPHIC_DATA][PERSON_NAME], [GEOGRAPHIC_DATA]"
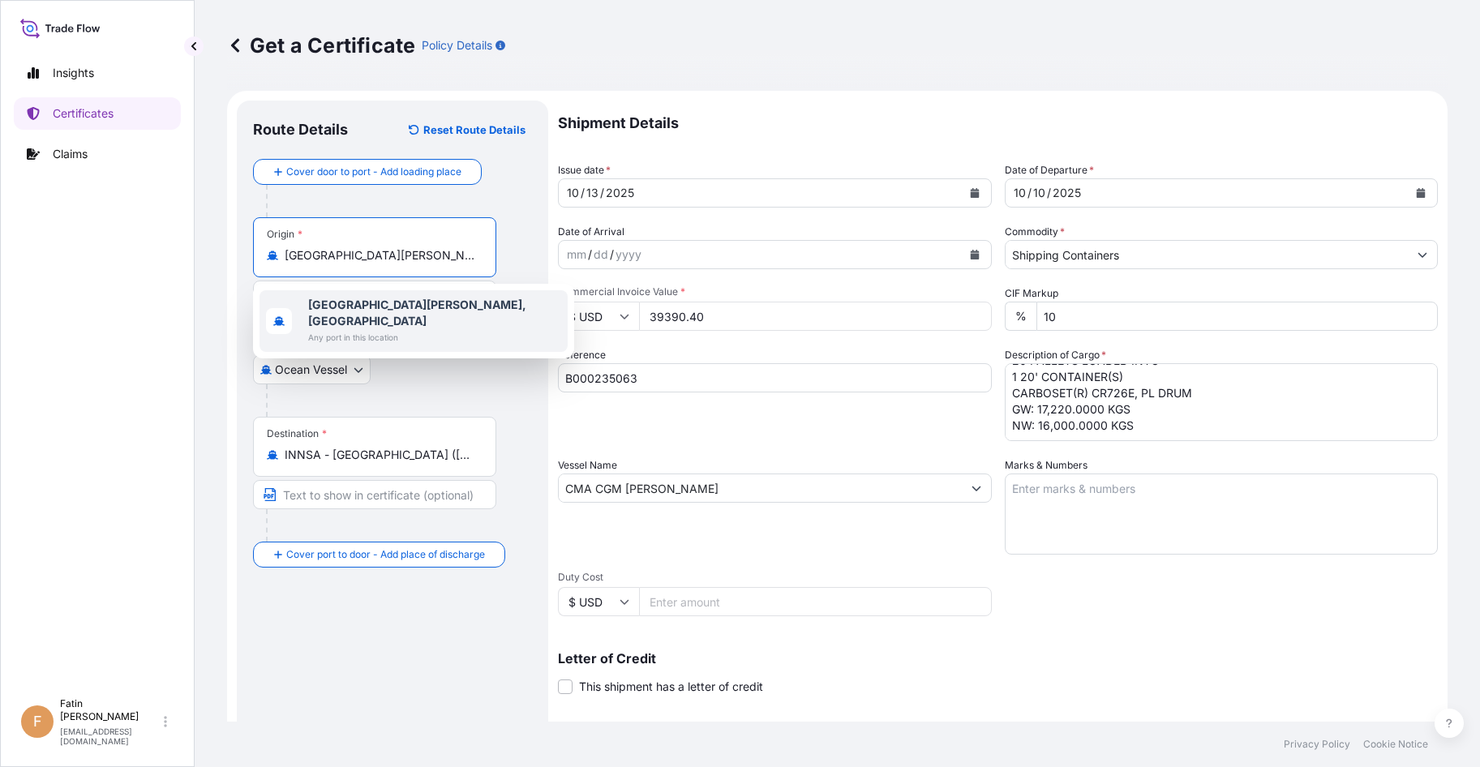
click at [377, 300] on b "[GEOGRAPHIC_DATA][PERSON_NAME], [GEOGRAPHIC_DATA]" at bounding box center [417, 313] width 218 height 30
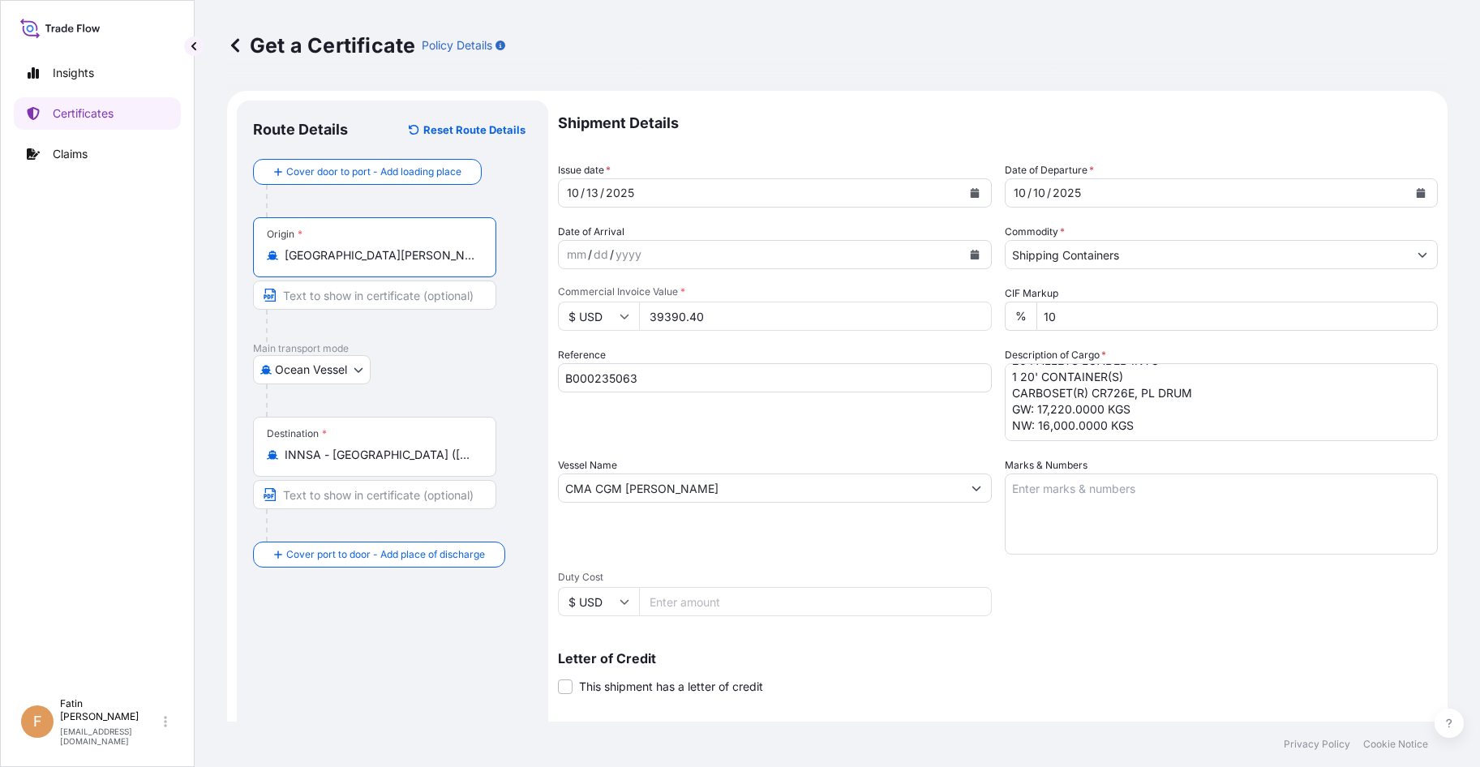
click at [359, 448] on input "INNSA - [GEOGRAPHIC_DATA] ([PERSON_NAME]), [GEOGRAPHIC_DATA]" at bounding box center [380, 455] width 191 height 16
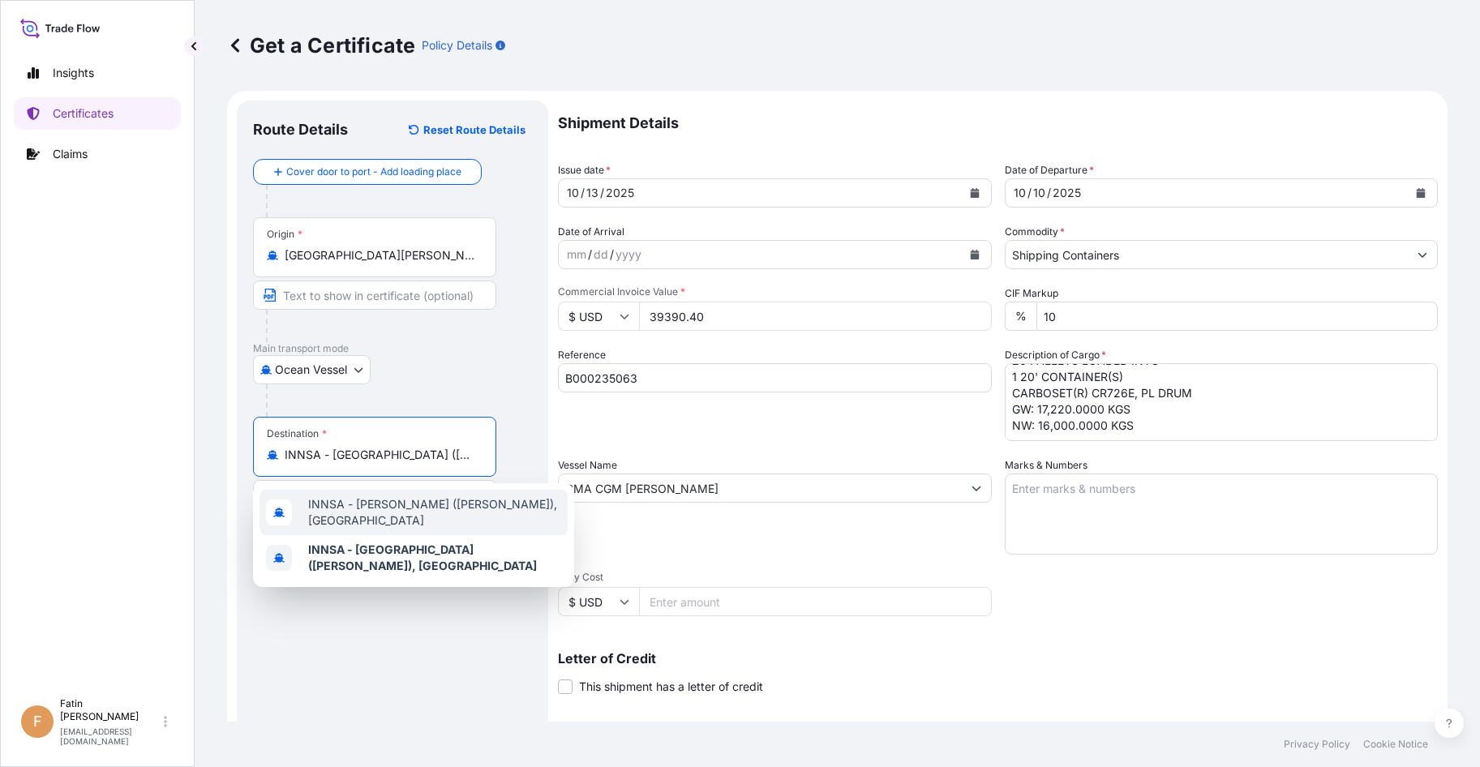
click at [367, 519] on span "INNSA - [PERSON_NAME] ([PERSON_NAME]), [GEOGRAPHIC_DATA]" at bounding box center [434, 512] width 253 height 32
type input "INNSA - [PERSON_NAME] ([PERSON_NAME]), [GEOGRAPHIC_DATA]"
click at [956, 432] on div "Reference B000235063" at bounding box center [775, 394] width 434 height 94
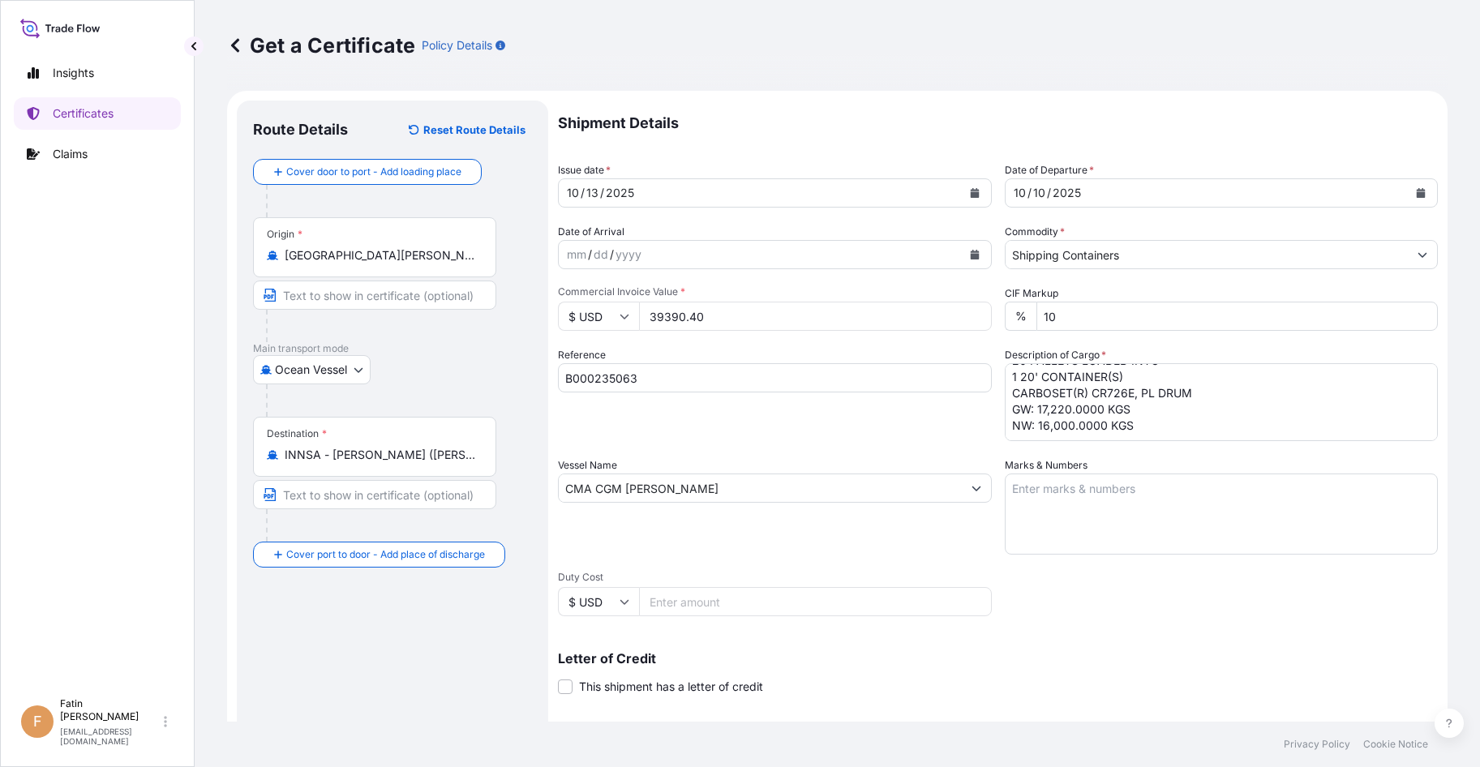
click at [1007, 667] on div "Letter of Credit This shipment has a letter of credit Letter of credit * Letter…" at bounding box center [998, 673] width 880 height 43
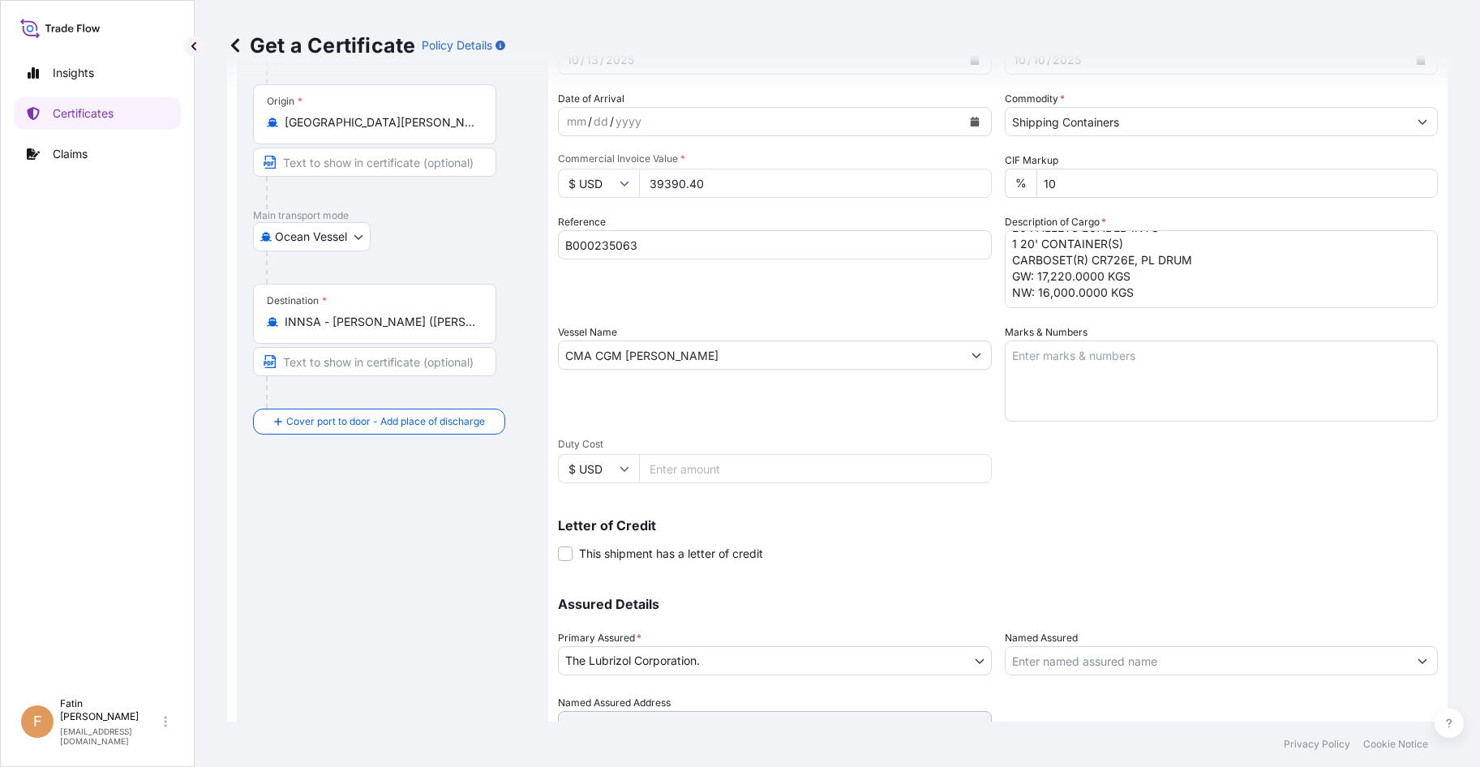
scroll to position [207, 0]
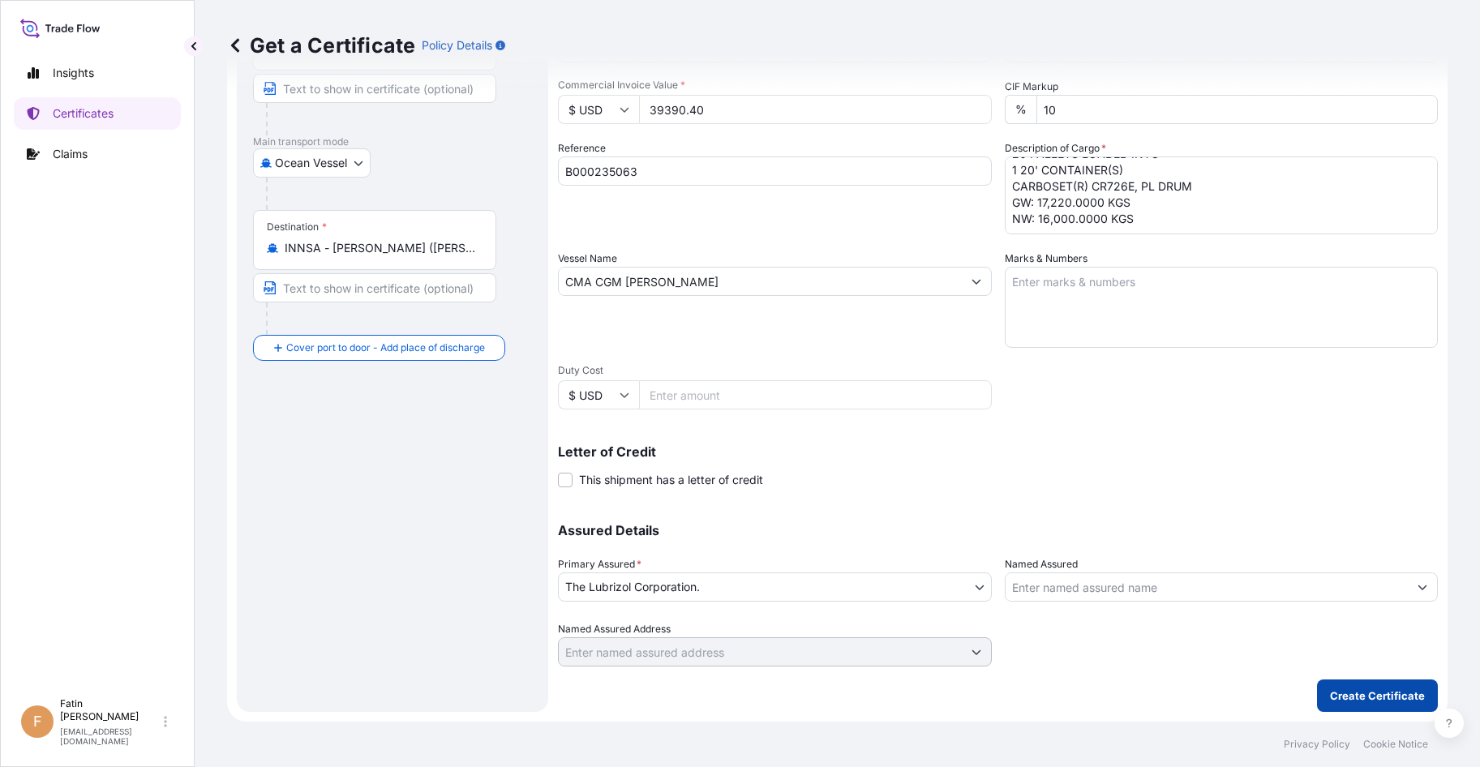
click at [1339, 687] on button "Create Certificate" at bounding box center [1377, 696] width 121 height 32
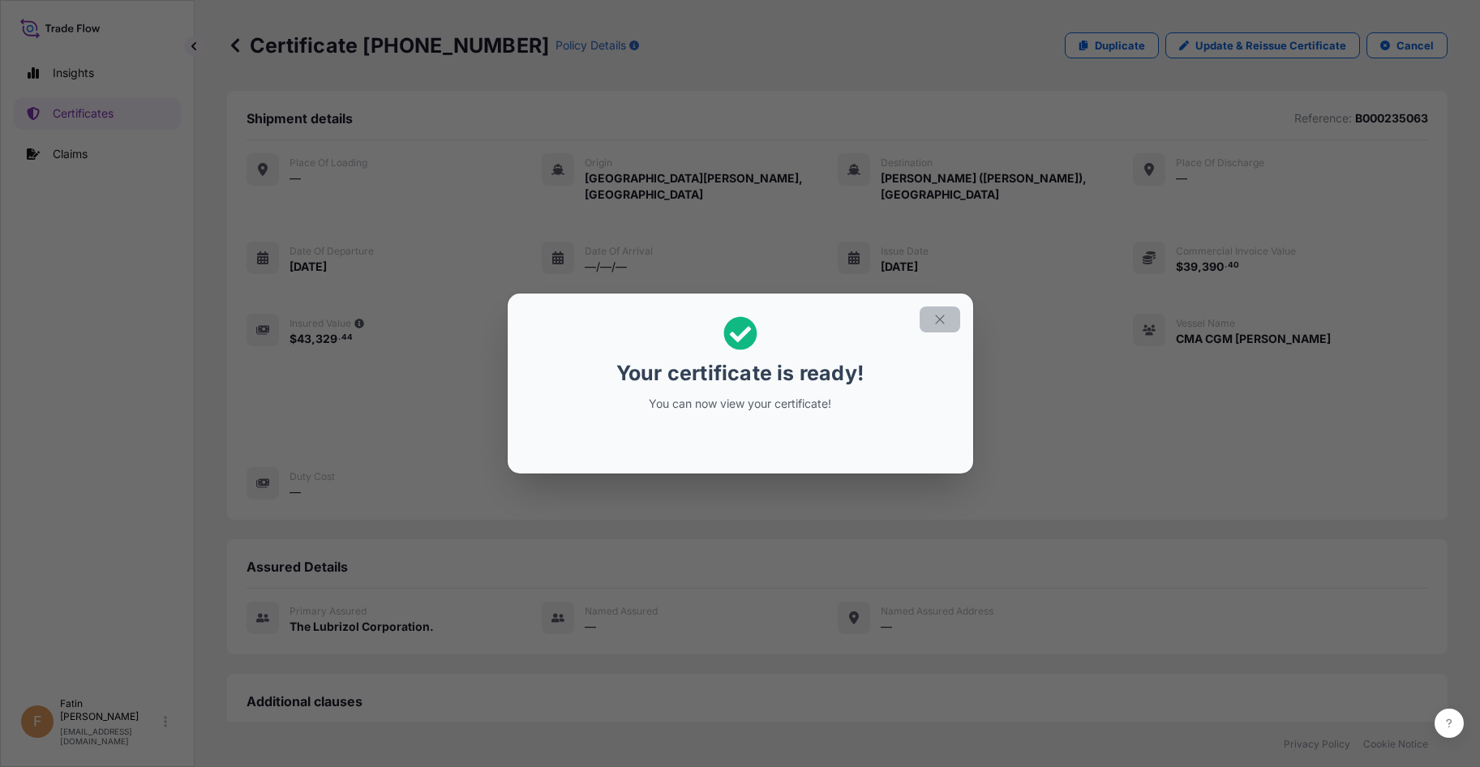
click at [930, 323] on button "button" at bounding box center [940, 320] width 41 height 26
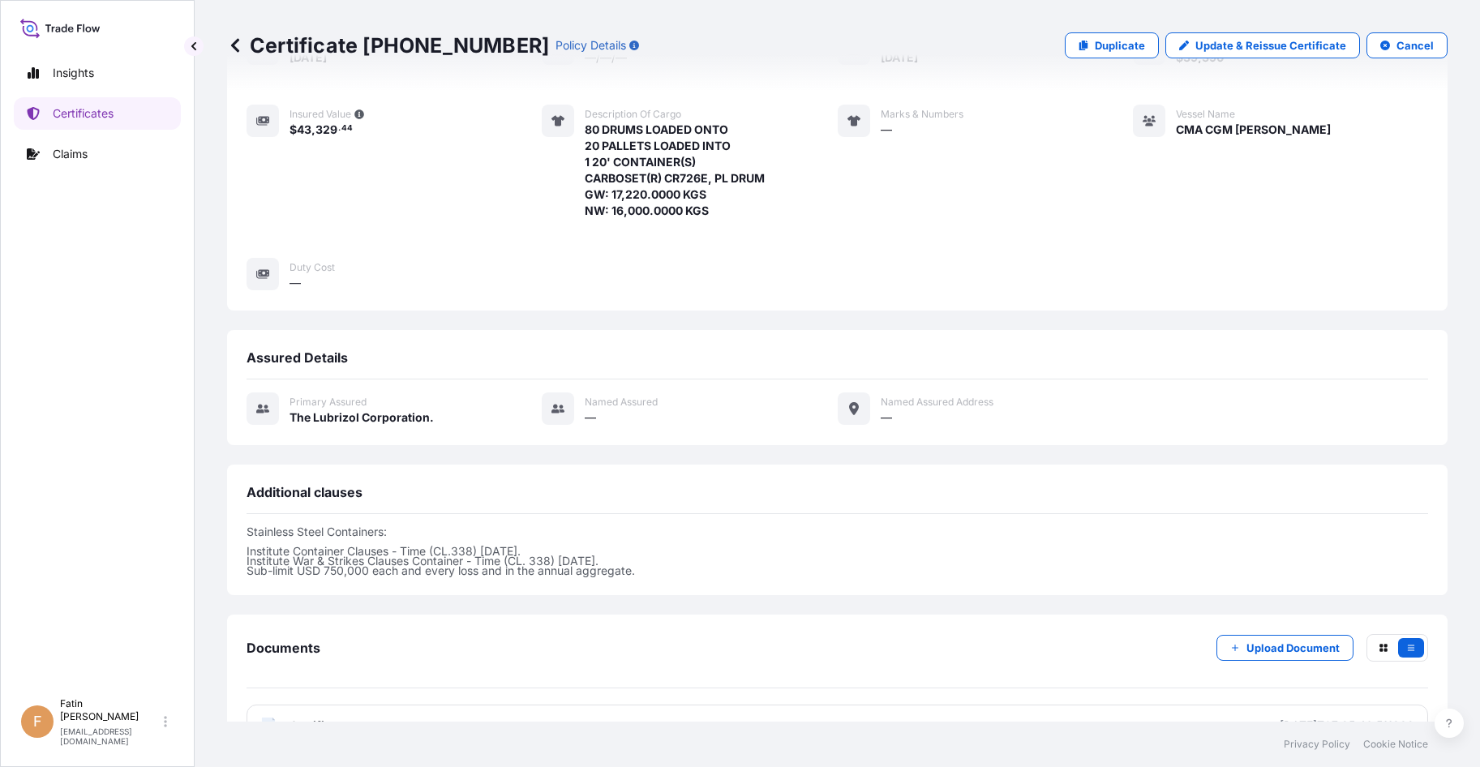
scroll to position [339, 0]
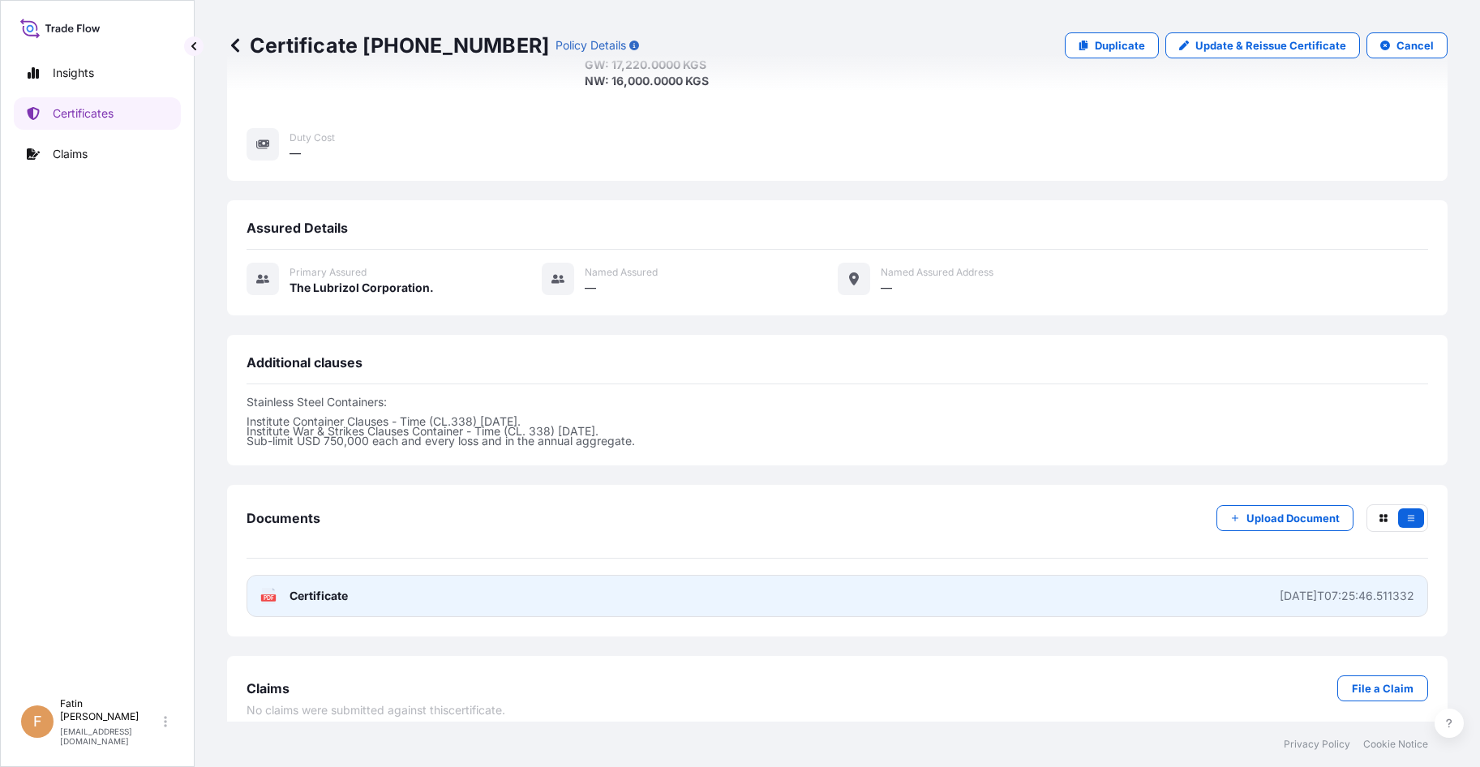
click at [1310, 588] on div "[DATE]T07:25:46.511332" at bounding box center [1347, 596] width 135 height 16
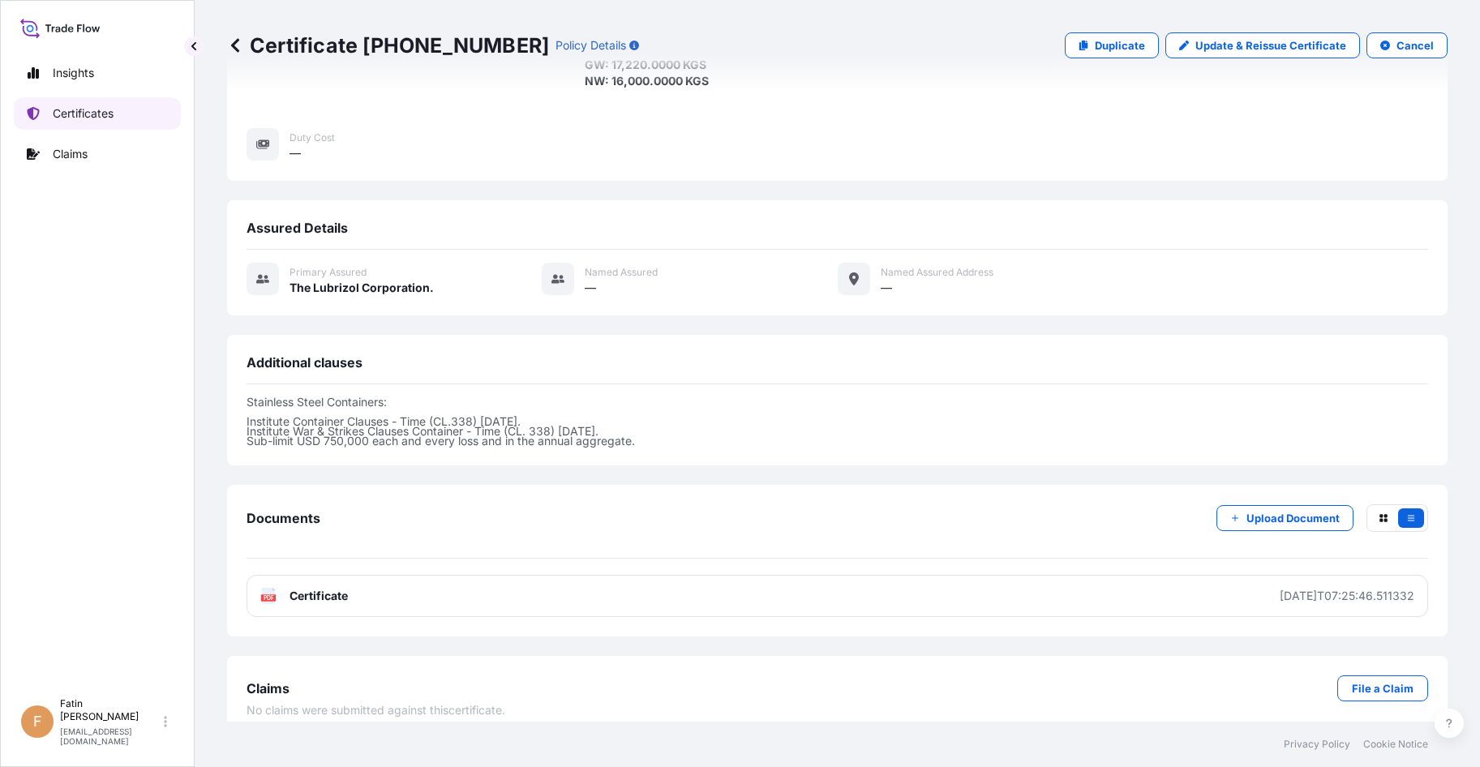
click at [72, 113] on p "Certificates" at bounding box center [83, 113] width 61 height 16
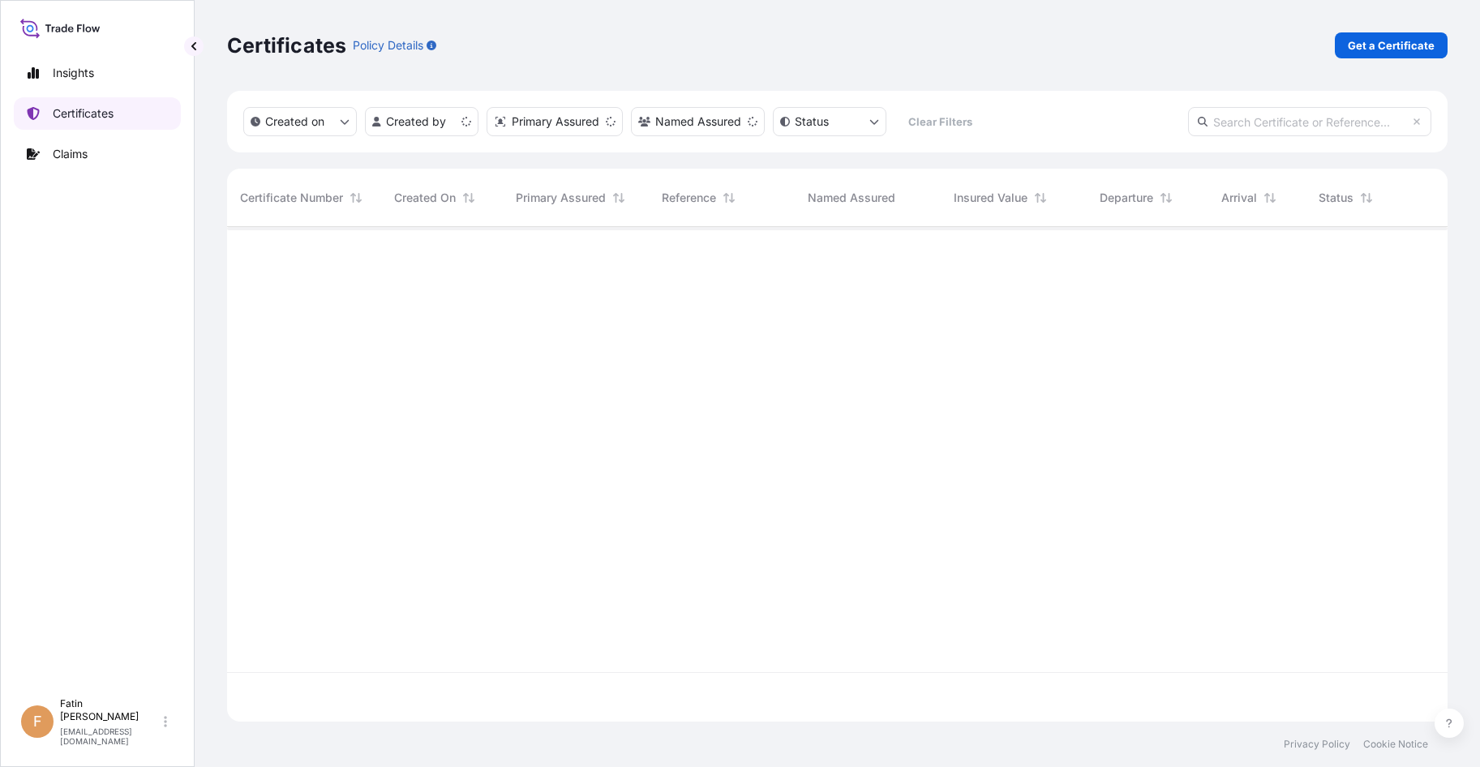
scroll to position [492, 1209]
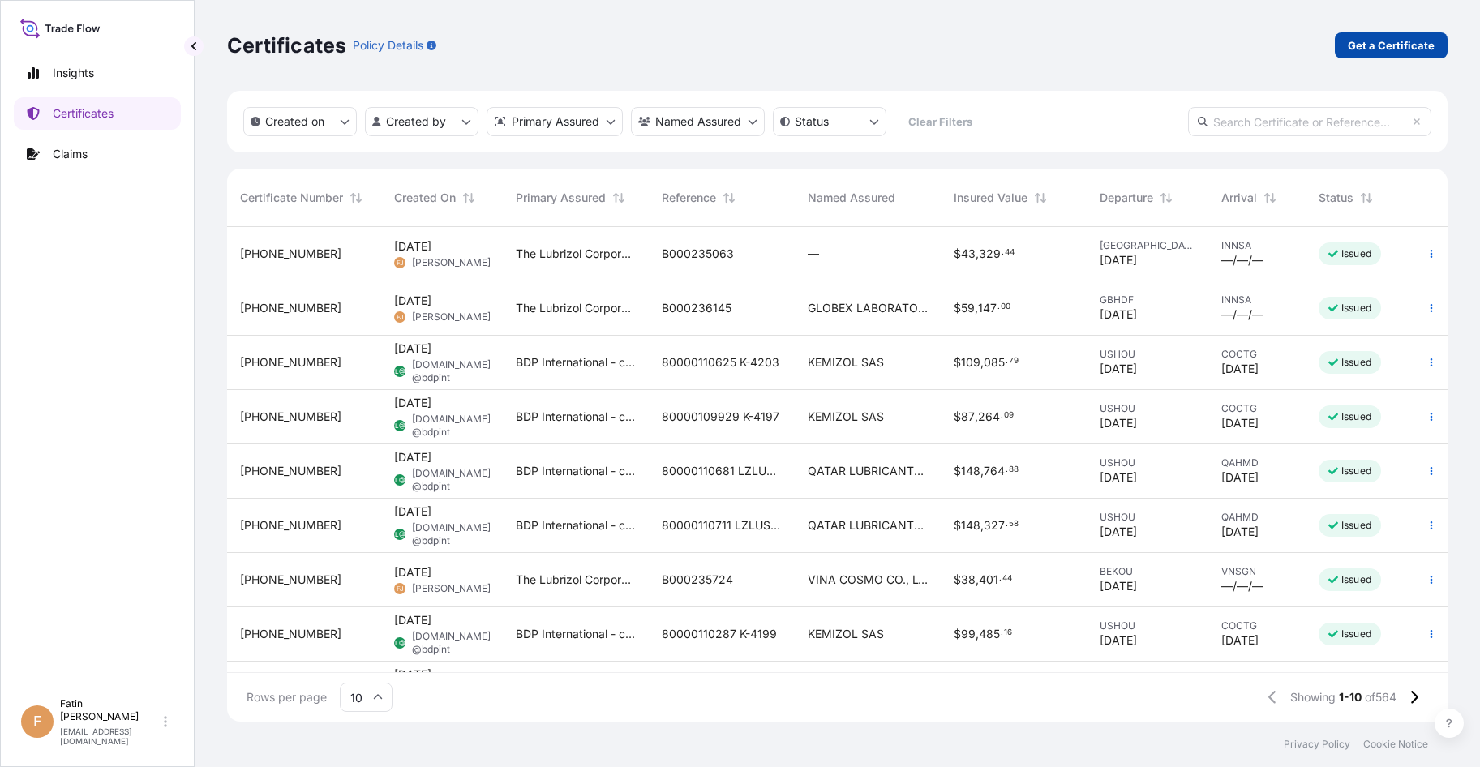
click at [1389, 49] on p "Get a Certificate" at bounding box center [1391, 45] width 87 height 16
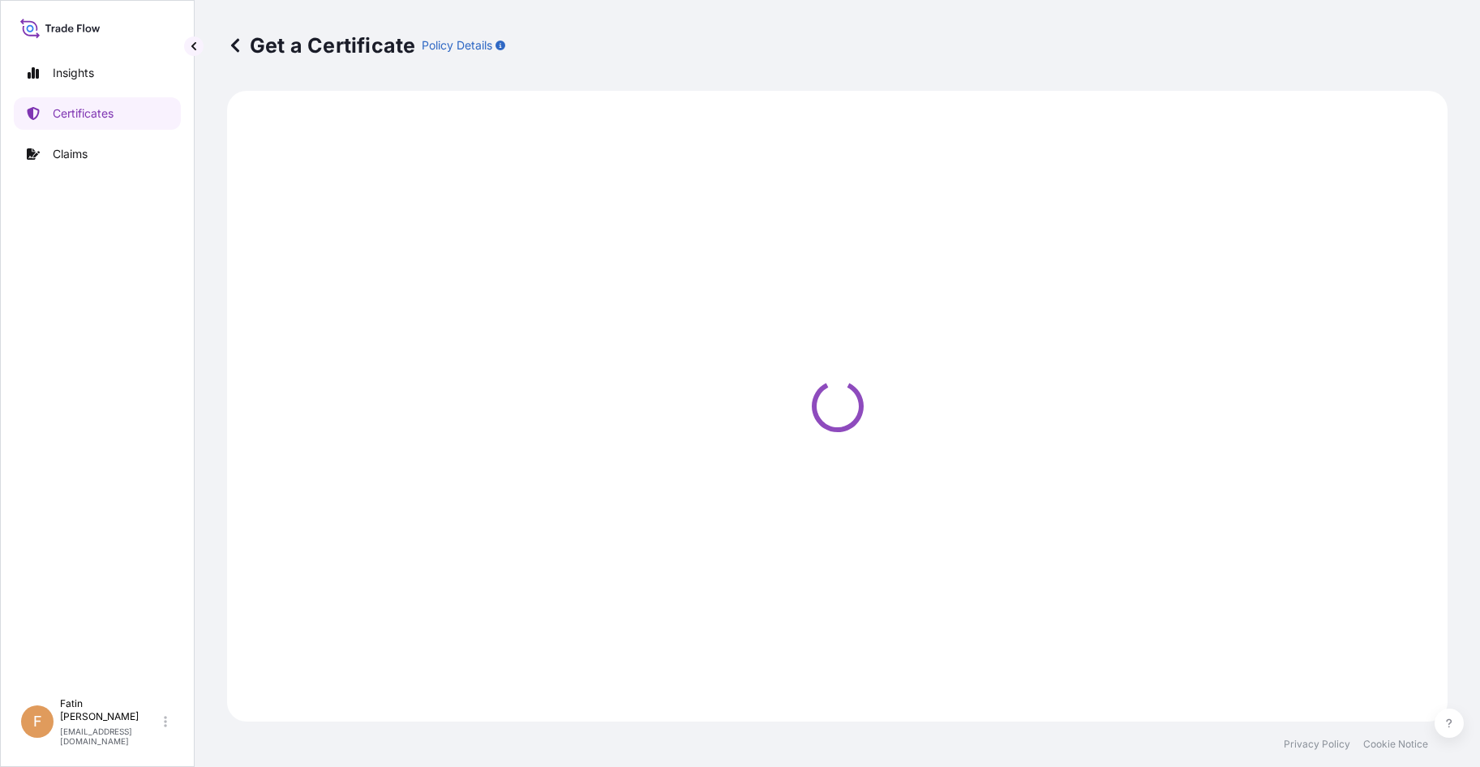
select select "Barge"
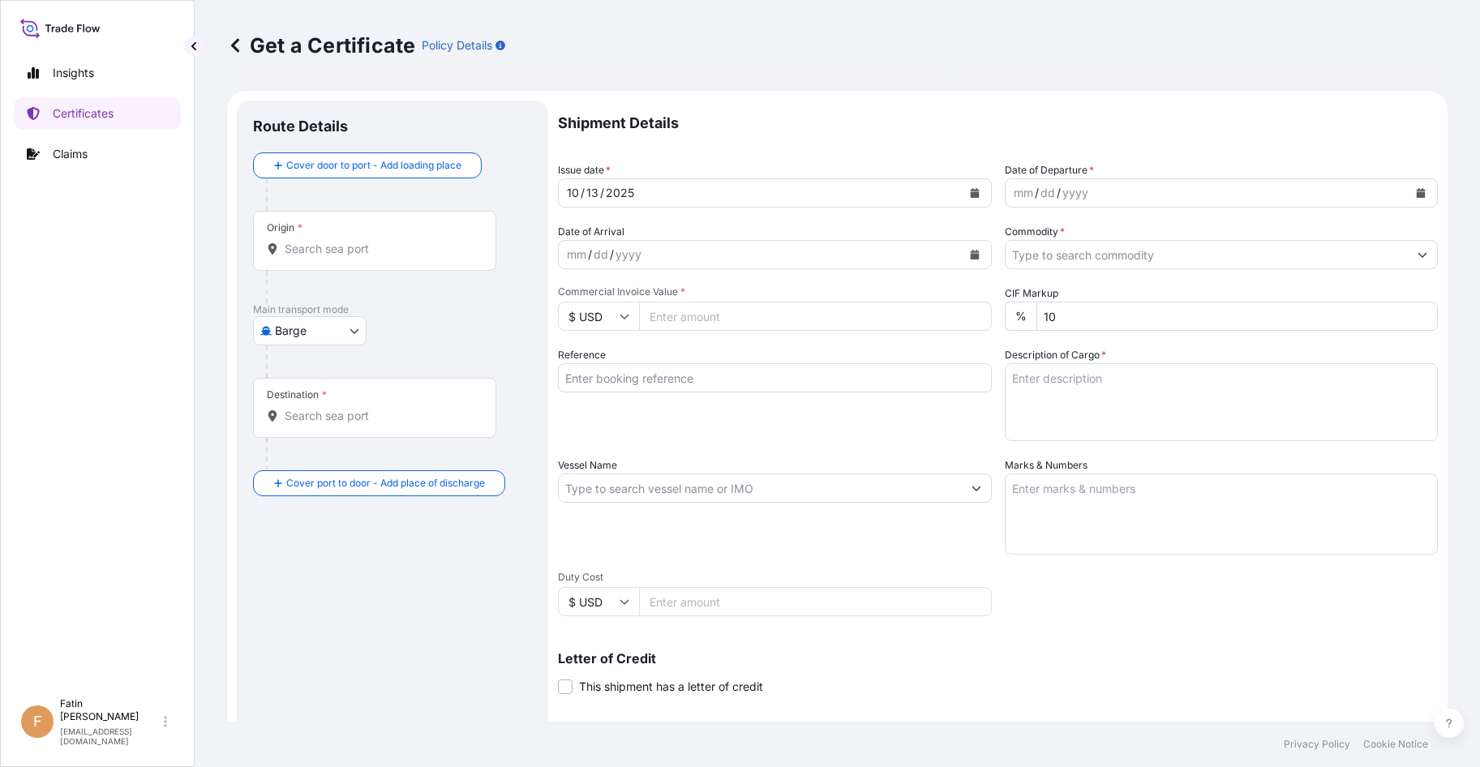
click at [316, 350] on div at bounding box center [399, 362] width 266 height 32
click at [318, 328] on body "Insights Certificates Claims F Fatin Japridin [EMAIL_ADDRESS][DOMAIN_NAME] Get …" at bounding box center [740, 383] width 1480 height 767
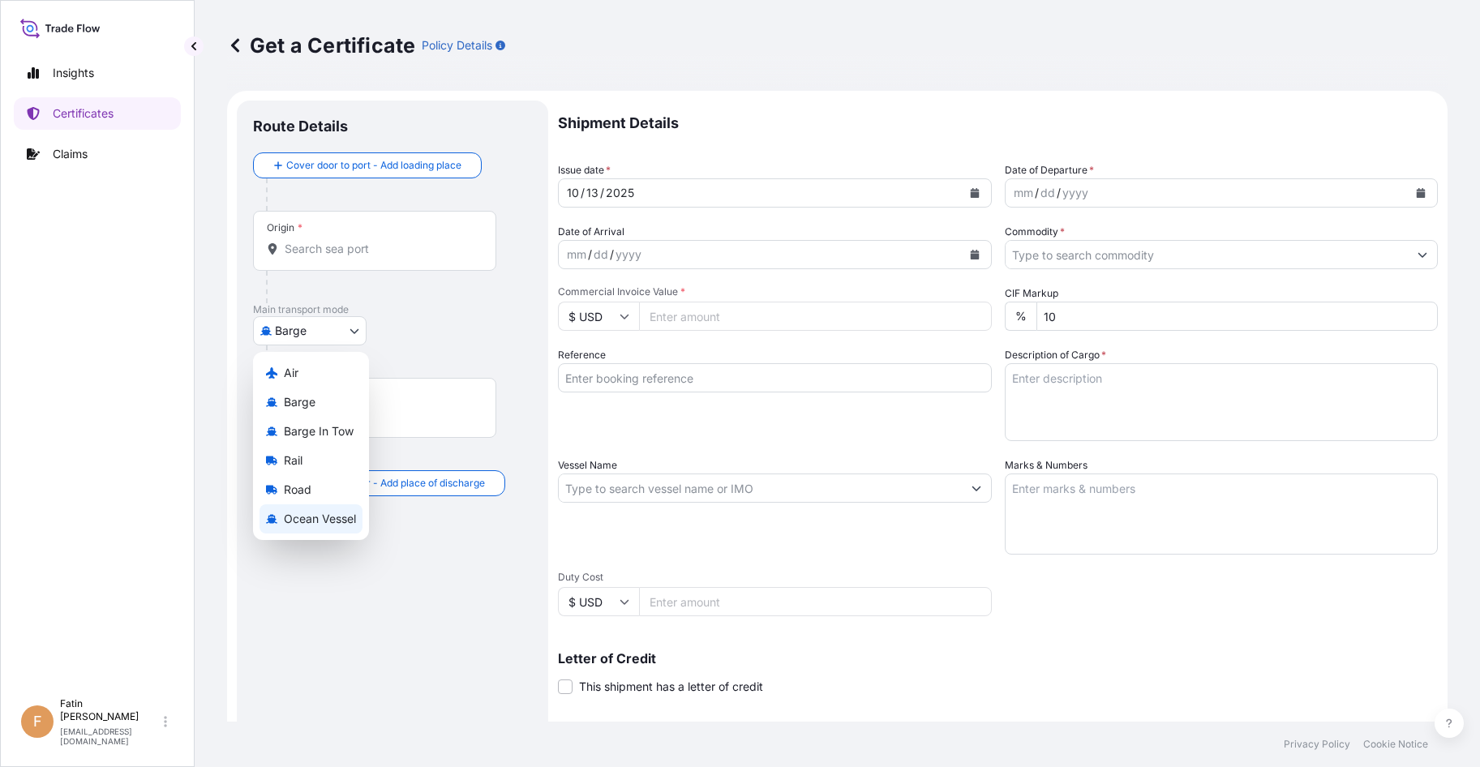
click at [328, 514] on span "Ocean Vessel" at bounding box center [320, 519] width 72 height 16
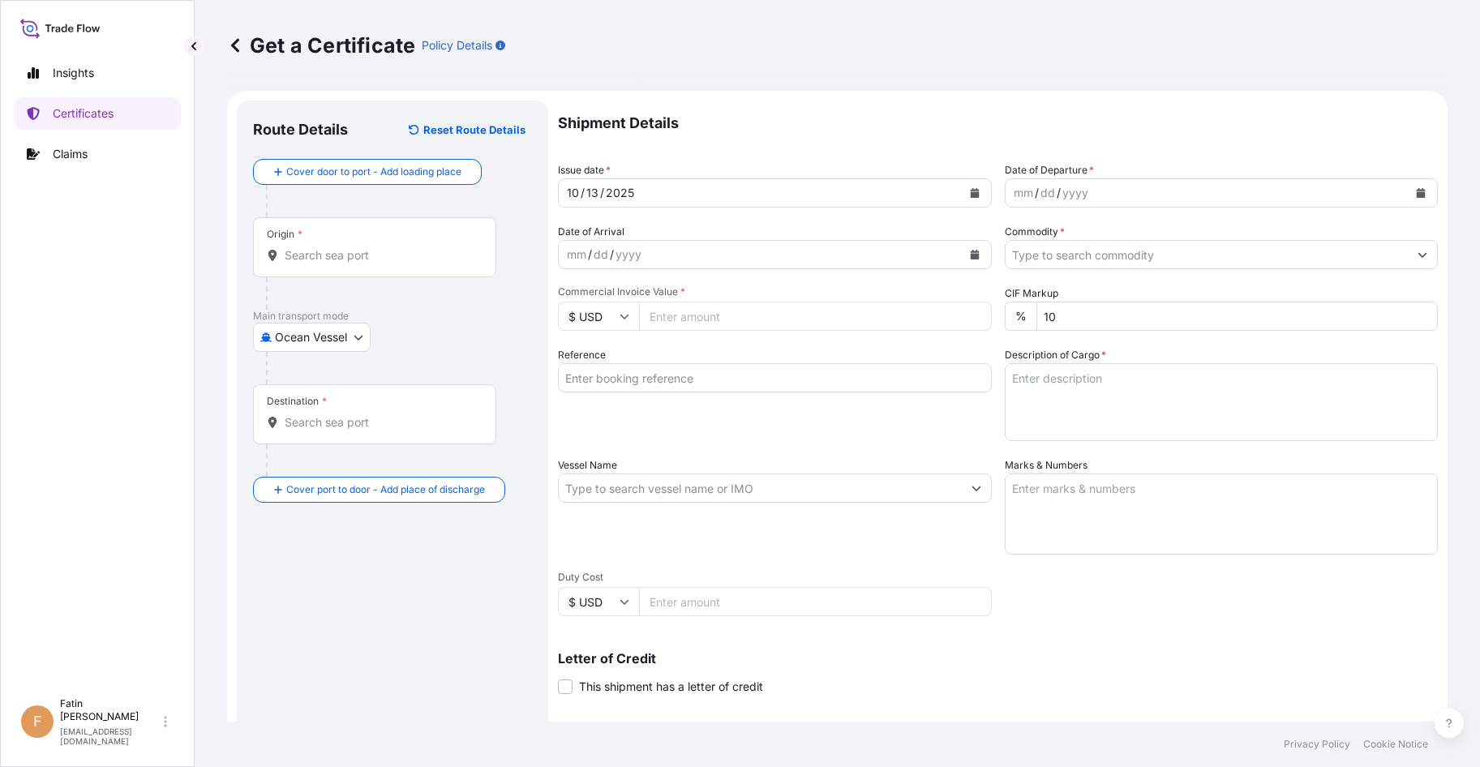
click at [350, 268] on div "Origin *" at bounding box center [374, 247] width 243 height 60
click at [350, 264] on input "Origin *" at bounding box center [380, 255] width 191 height 16
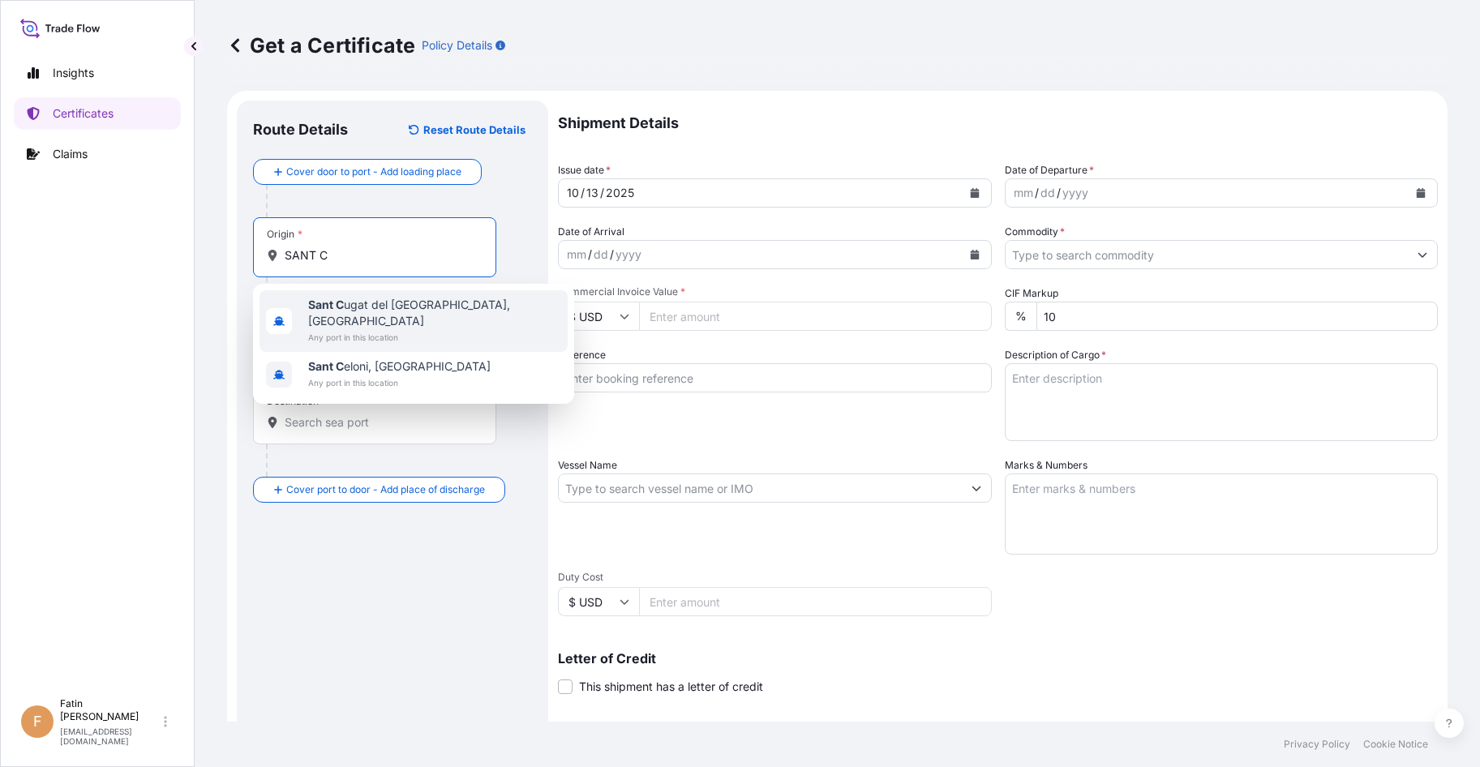
click at [387, 310] on span "[GEOGRAPHIC_DATA][PERSON_NAME], [GEOGRAPHIC_DATA]" at bounding box center [434, 313] width 253 height 32
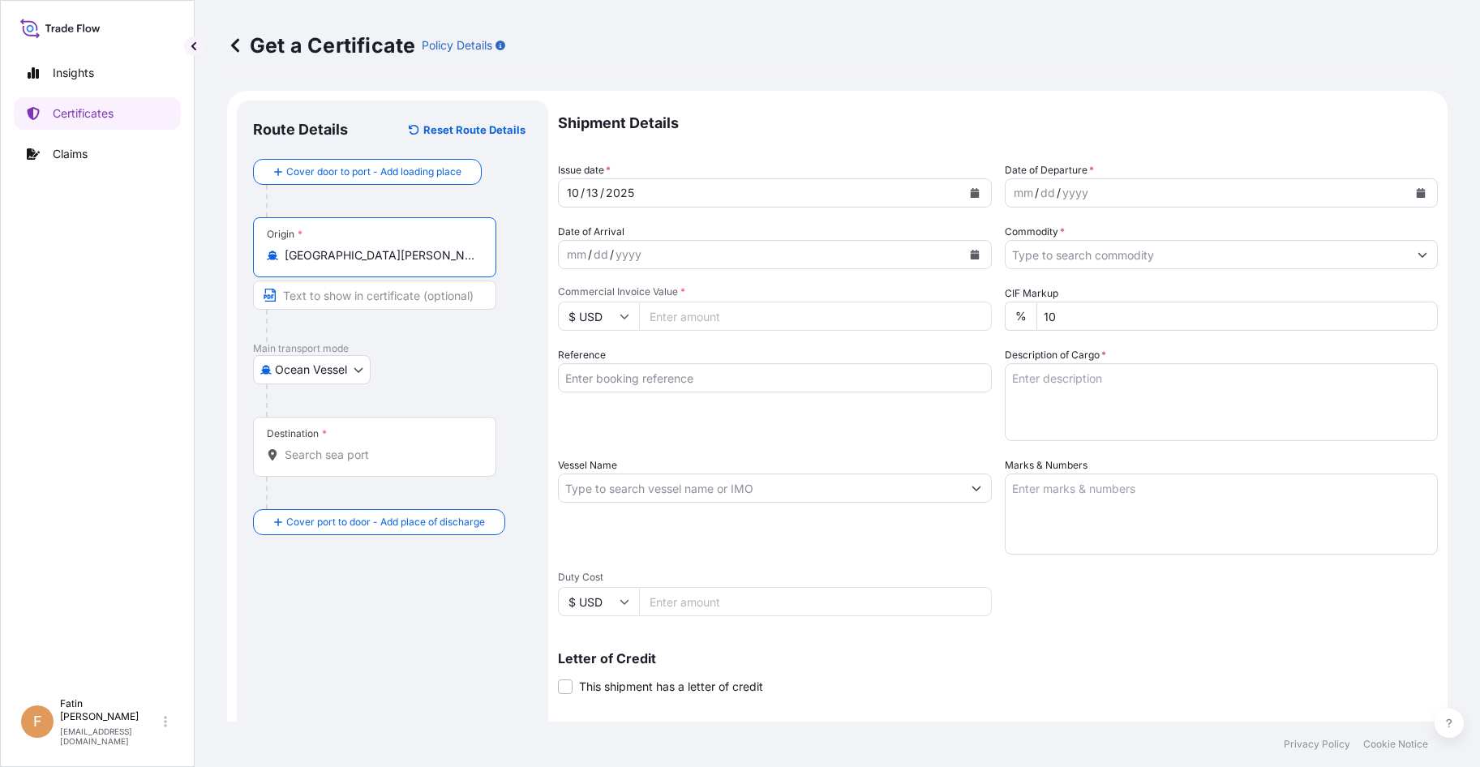
type input "[GEOGRAPHIC_DATA][PERSON_NAME], [GEOGRAPHIC_DATA]"
click at [370, 451] on input "Destination *" at bounding box center [380, 455] width 191 height 16
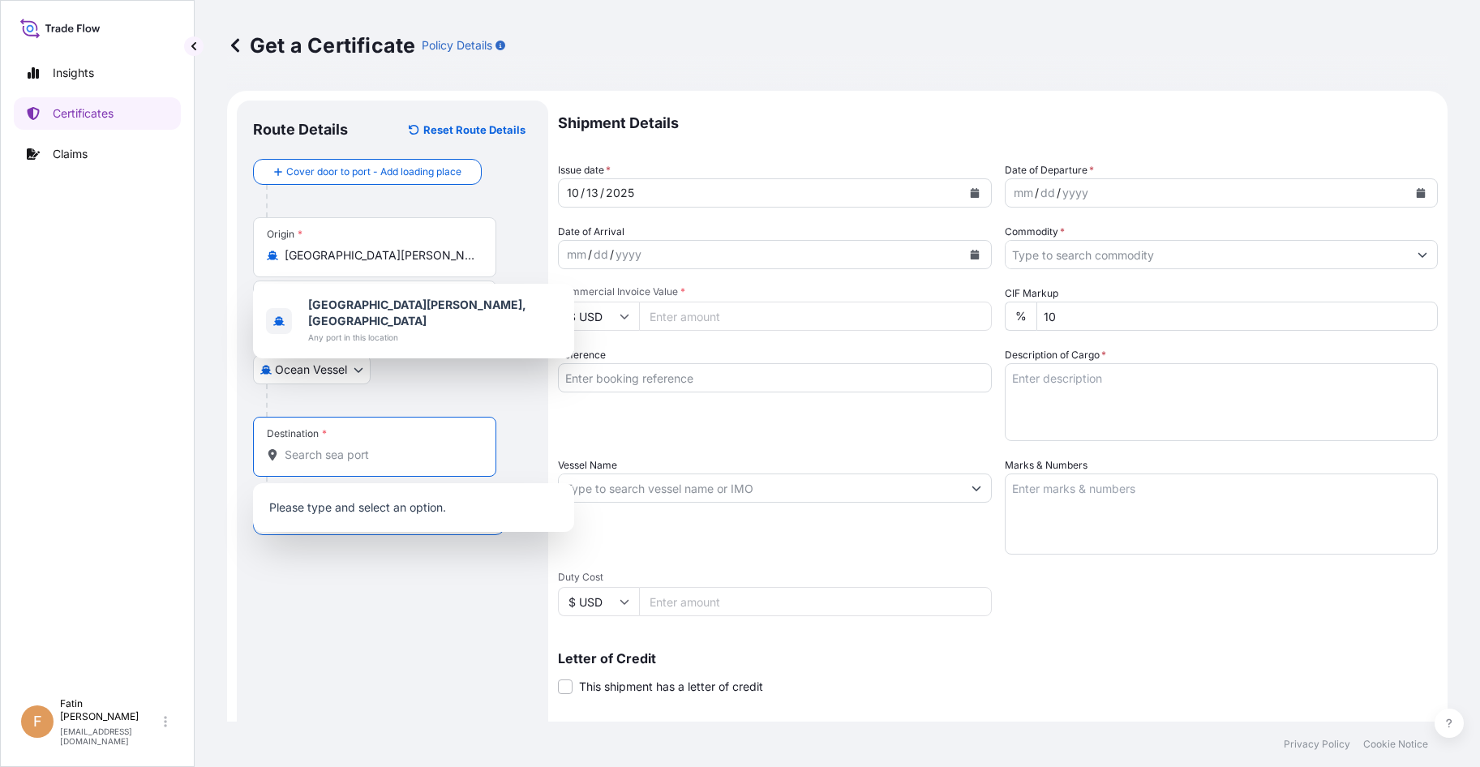
paste input "NHAVA SHEVA, [GEOGRAPHIC_DATA]"
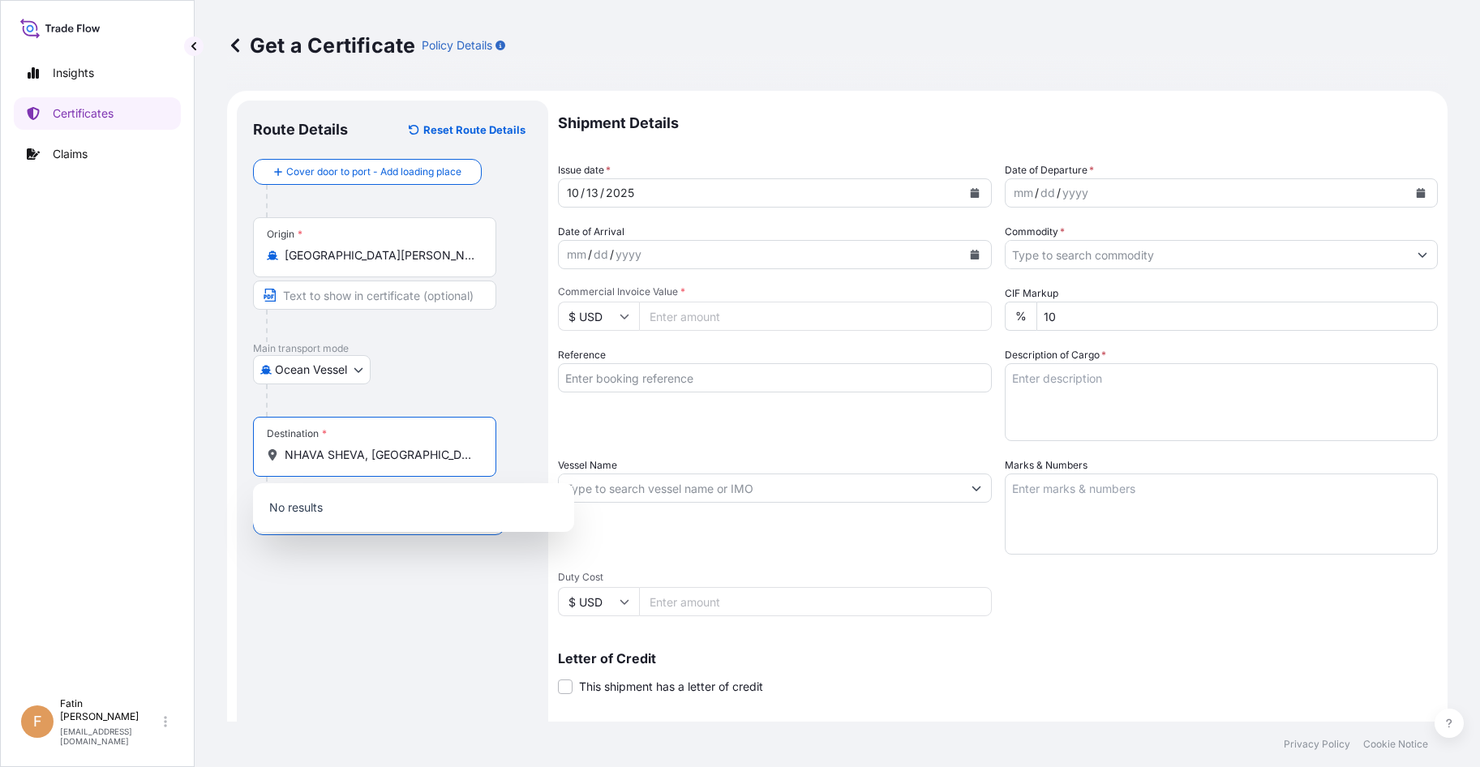
click at [414, 472] on div "Destination * NHAVA SHEVA, [GEOGRAPHIC_DATA]" at bounding box center [374, 447] width 243 height 60
click at [414, 463] on input "NHAVA SHEVA, [GEOGRAPHIC_DATA]" at bounding box center [380, 455] width 191 height 16
click at [420, 457] on input "NHAVA SHEVA, [GEOGRAPHIC_DATA]" at bounding box center [380, 455] width 191 height 16
type input "INNSA - [GEOGRAPHIC_DATA] ([PERSON_NAME]), [GEOGRAPHIC_DATA]"
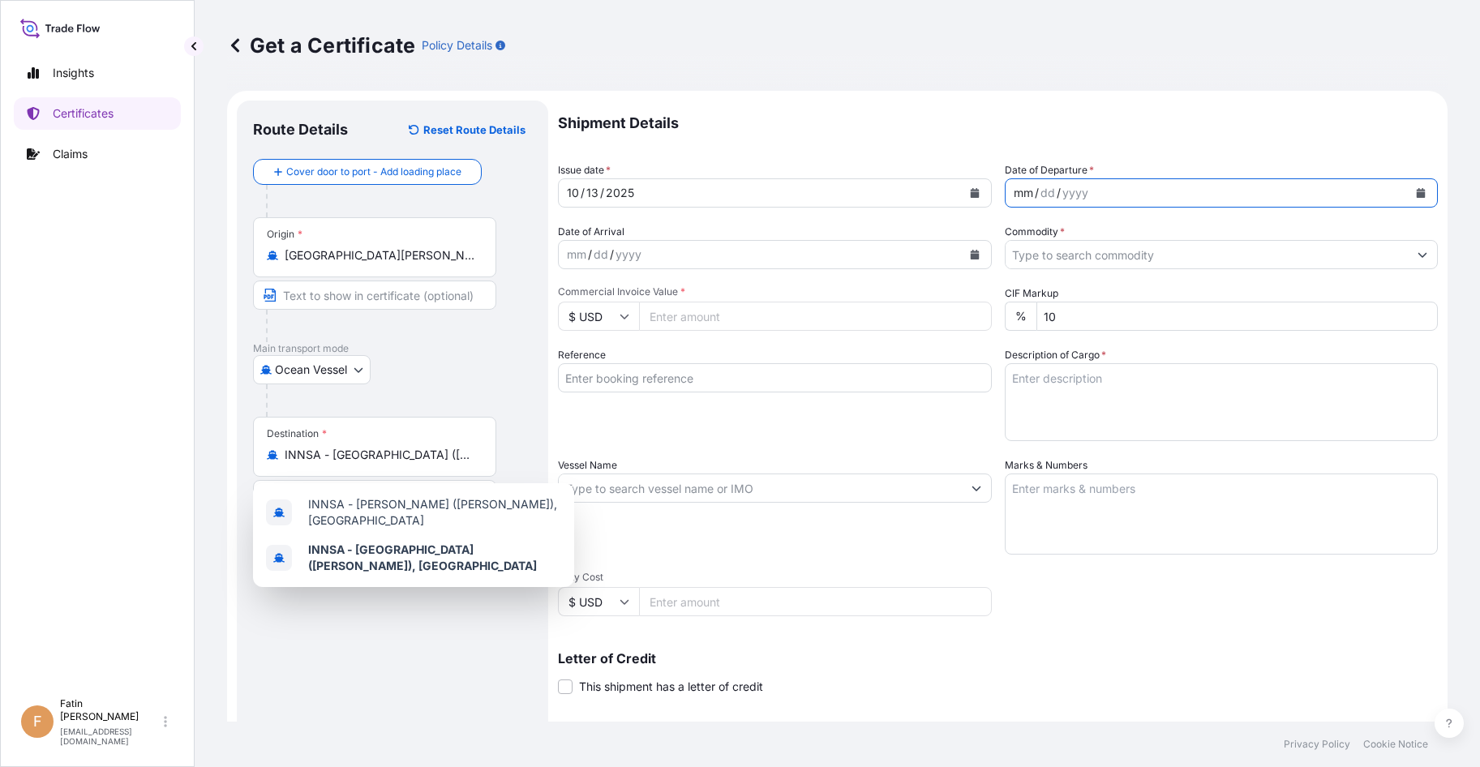
click at [1086, 194] on div "mm / dd / yyyy" at bounding box center [1207, 192] width 403 height 29
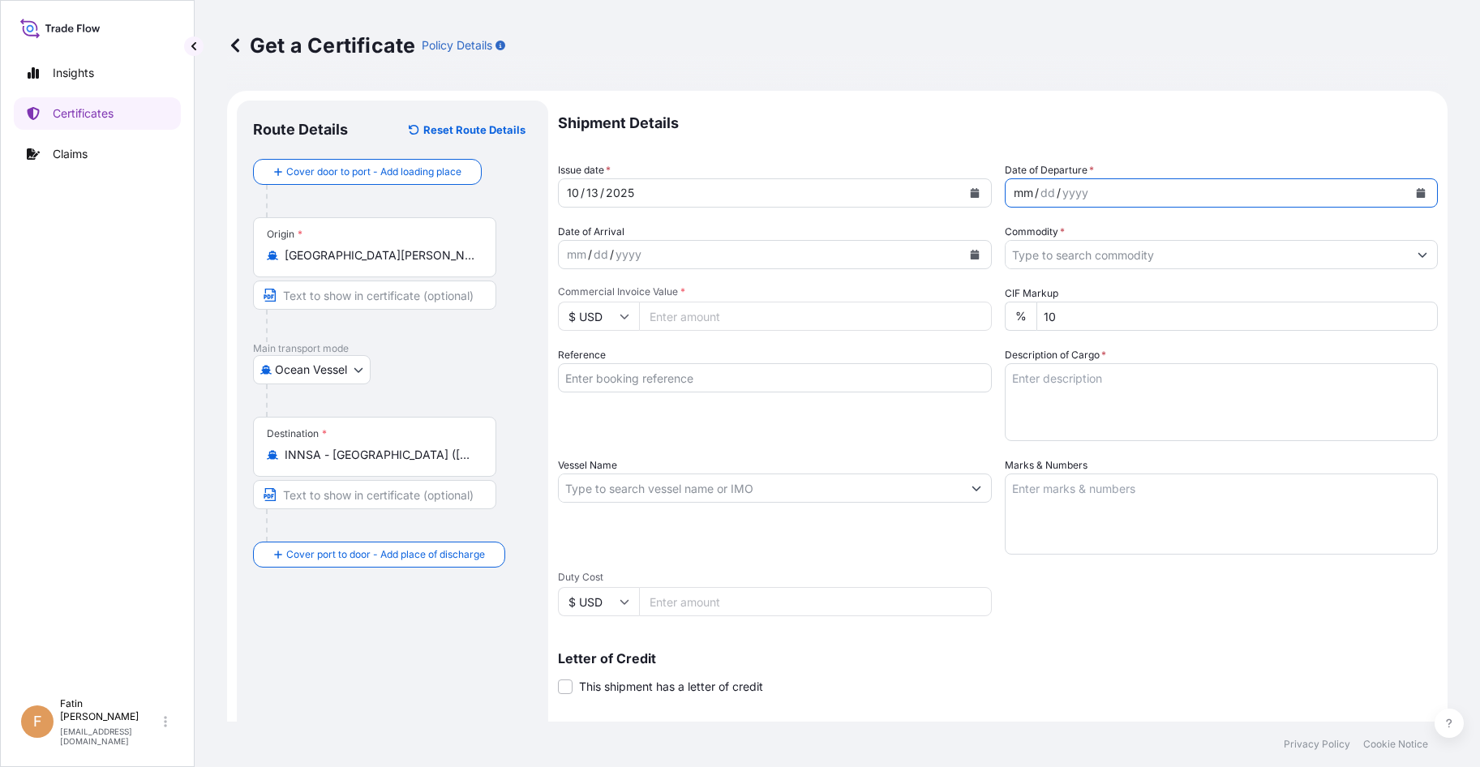
click at [1408, 191] on button "Calendar" at bounding box center [1421, 193] width 26 height 26
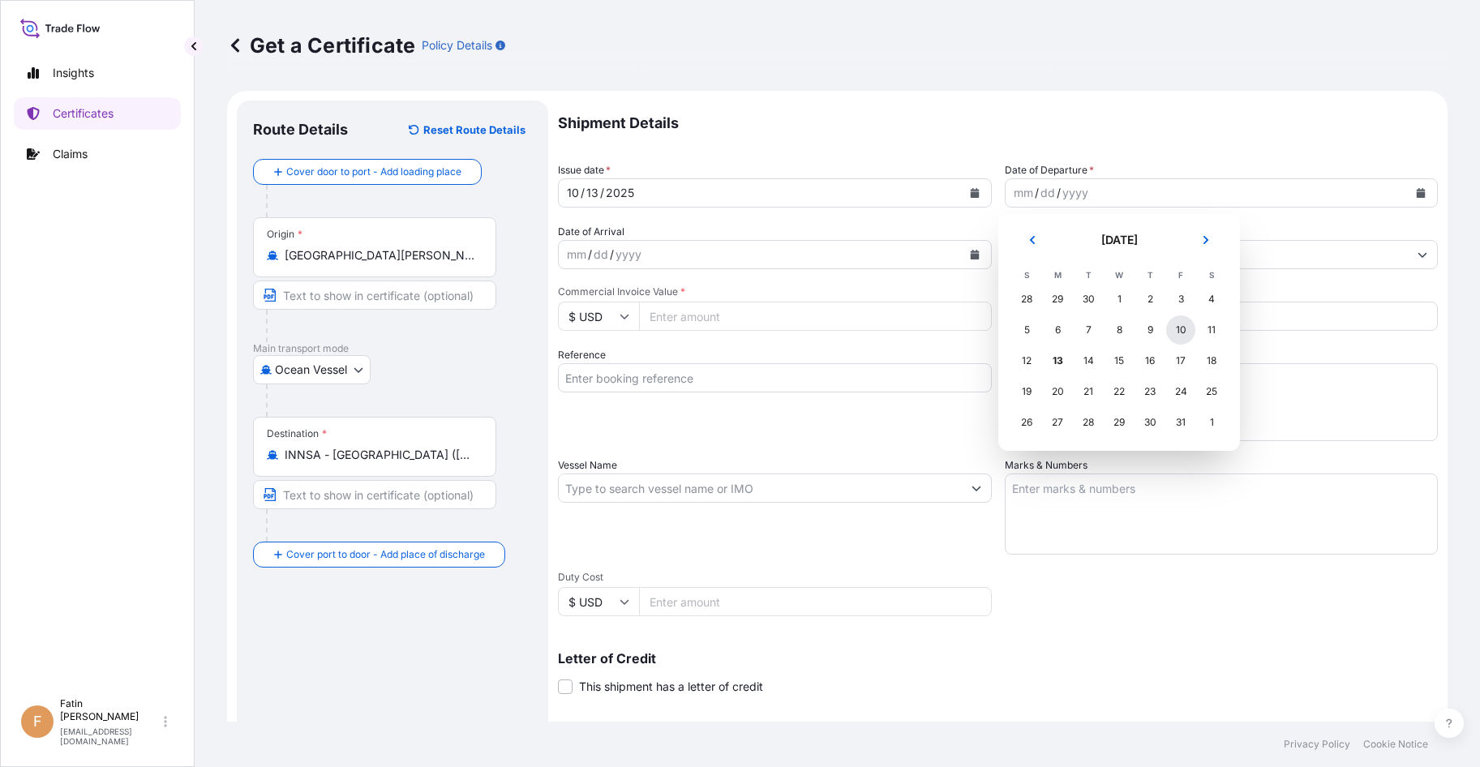
click at [1187, 339] on div "10" at bounding box center [1180, 330] width 29 height 29
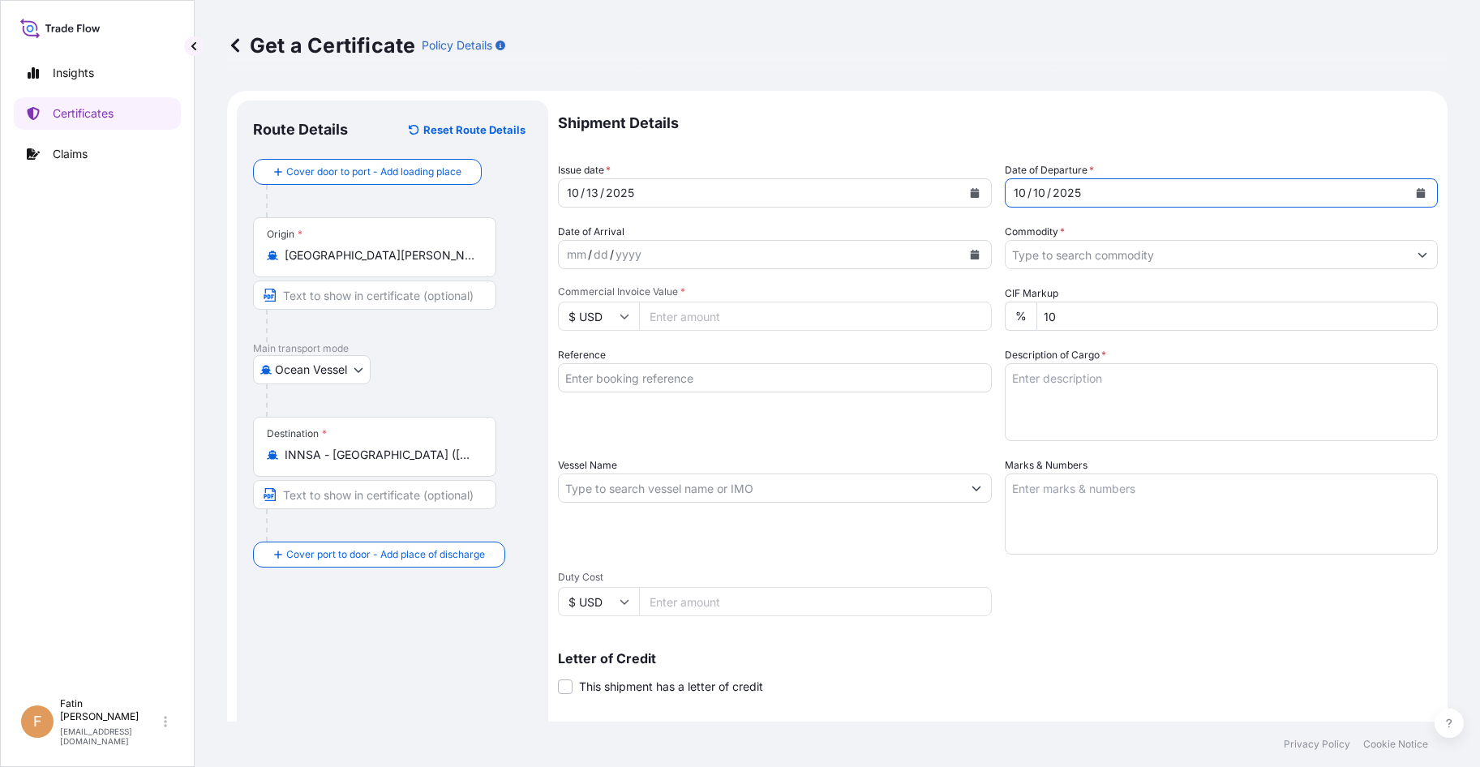
click at [1131, 262] on input "Commodity *" at bounding box center [1207, 254] width 403 height 29
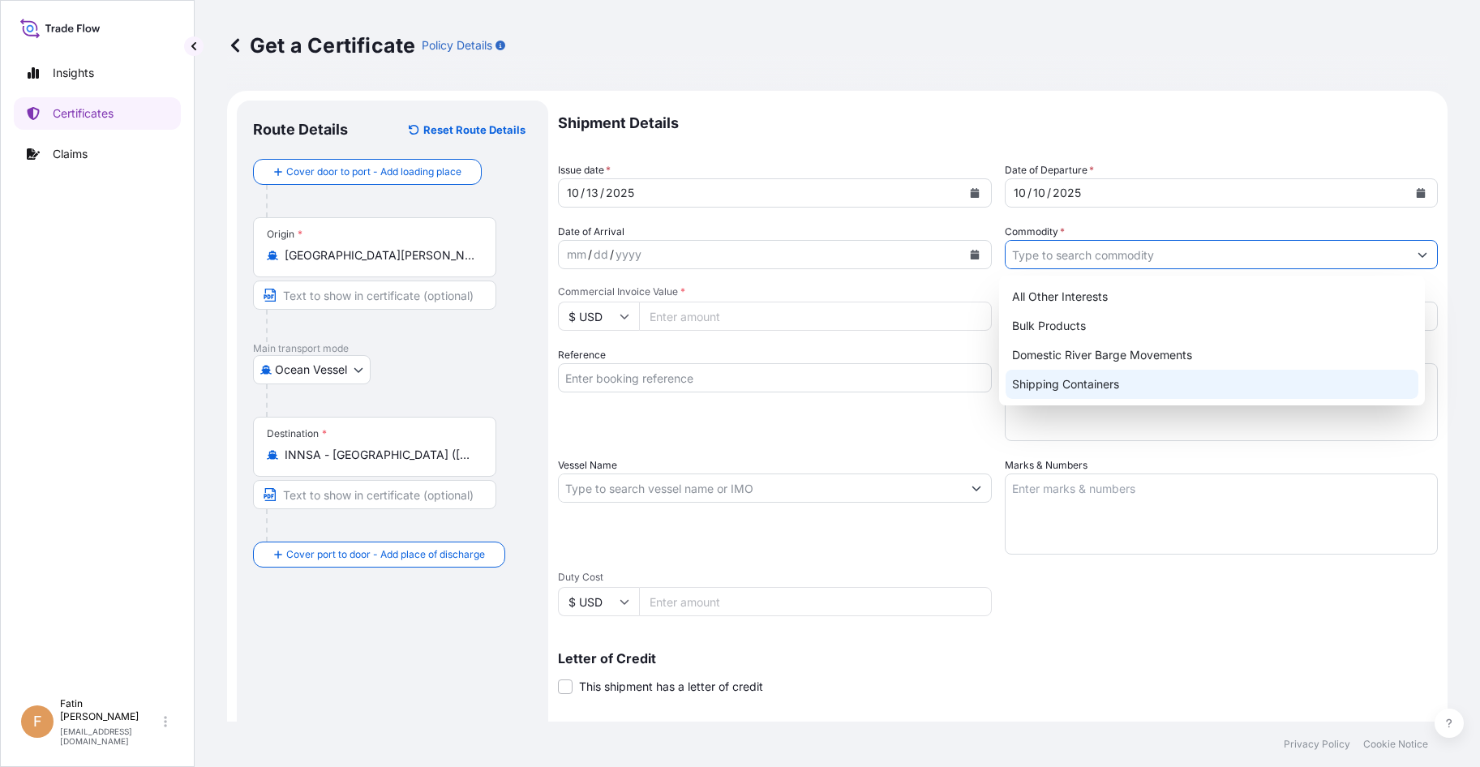
click at [1088, 397] on div "Shipping Containers" at bounding box center [1212, 384] width 413 height 29
type input "Shipping Containers"
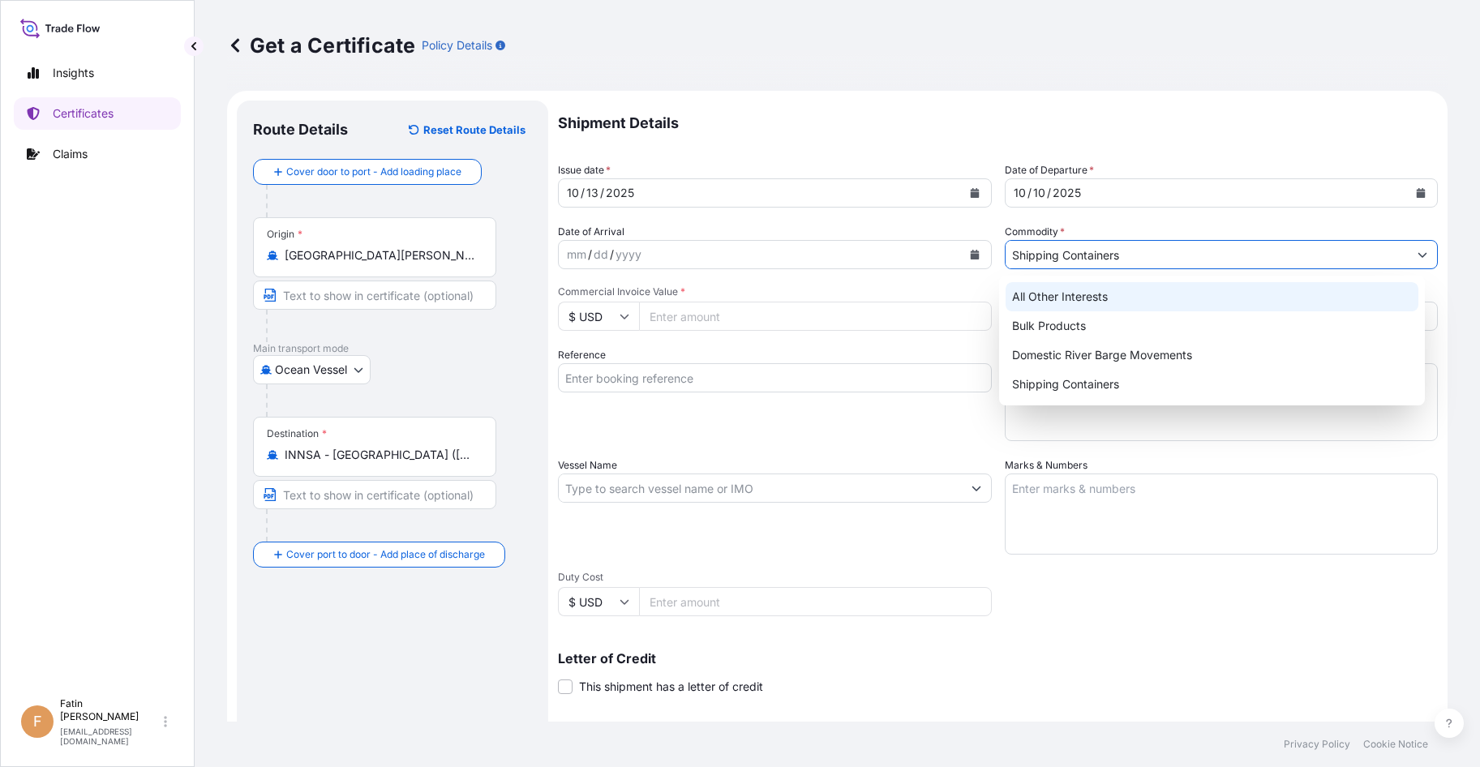
click at [725, 321] on input "Commercial Invoice Value *" at bounding box center [815, 316] width 353 height 29
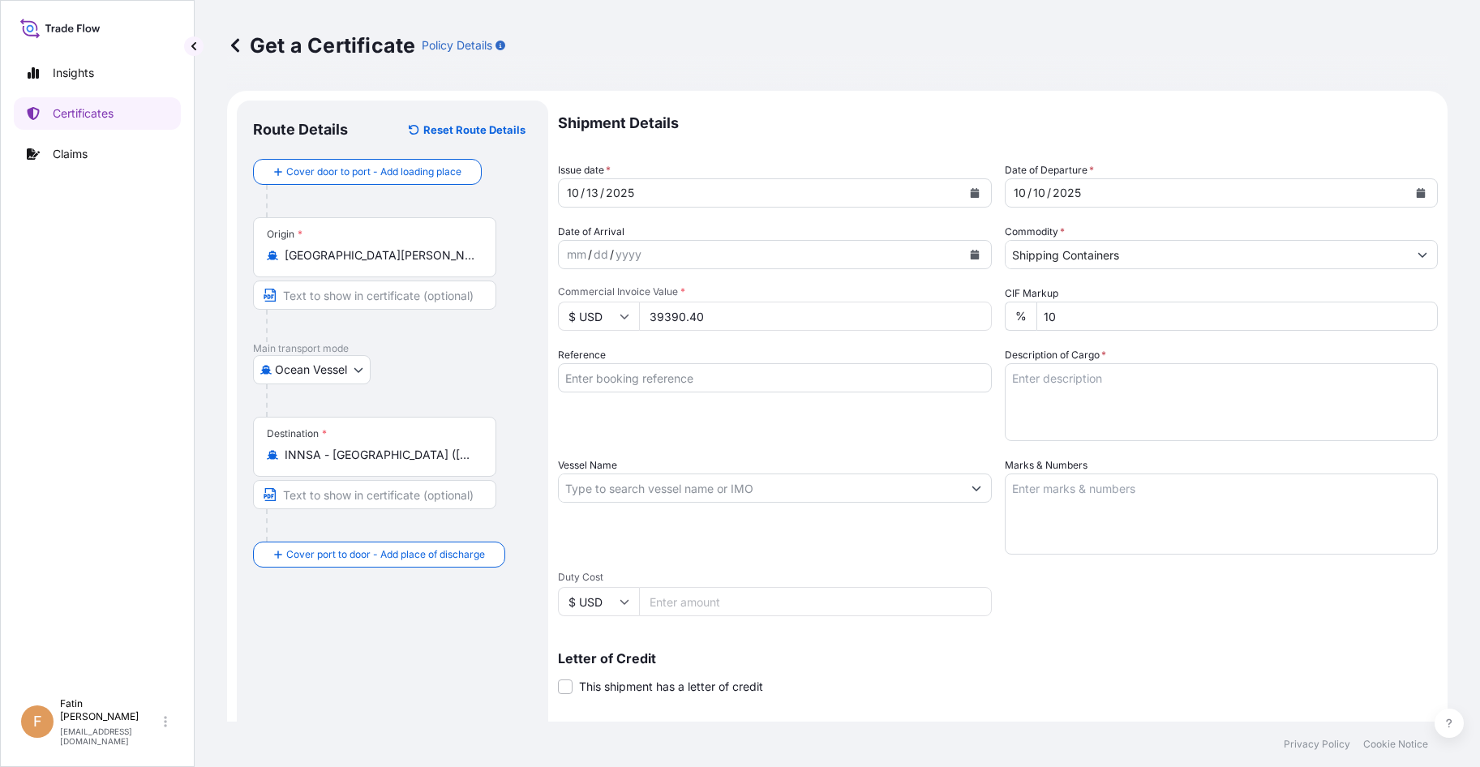
type input "39390.40"
click at [1037, 395] on textarea "Description of Cargo *" at bounding box center [1222, 402] width 434 height 78
click at [667, 370] on input "Reference" at bounding box center [775, 377] width 434 height 29
paste input "B000235060"
type input "B000235060"
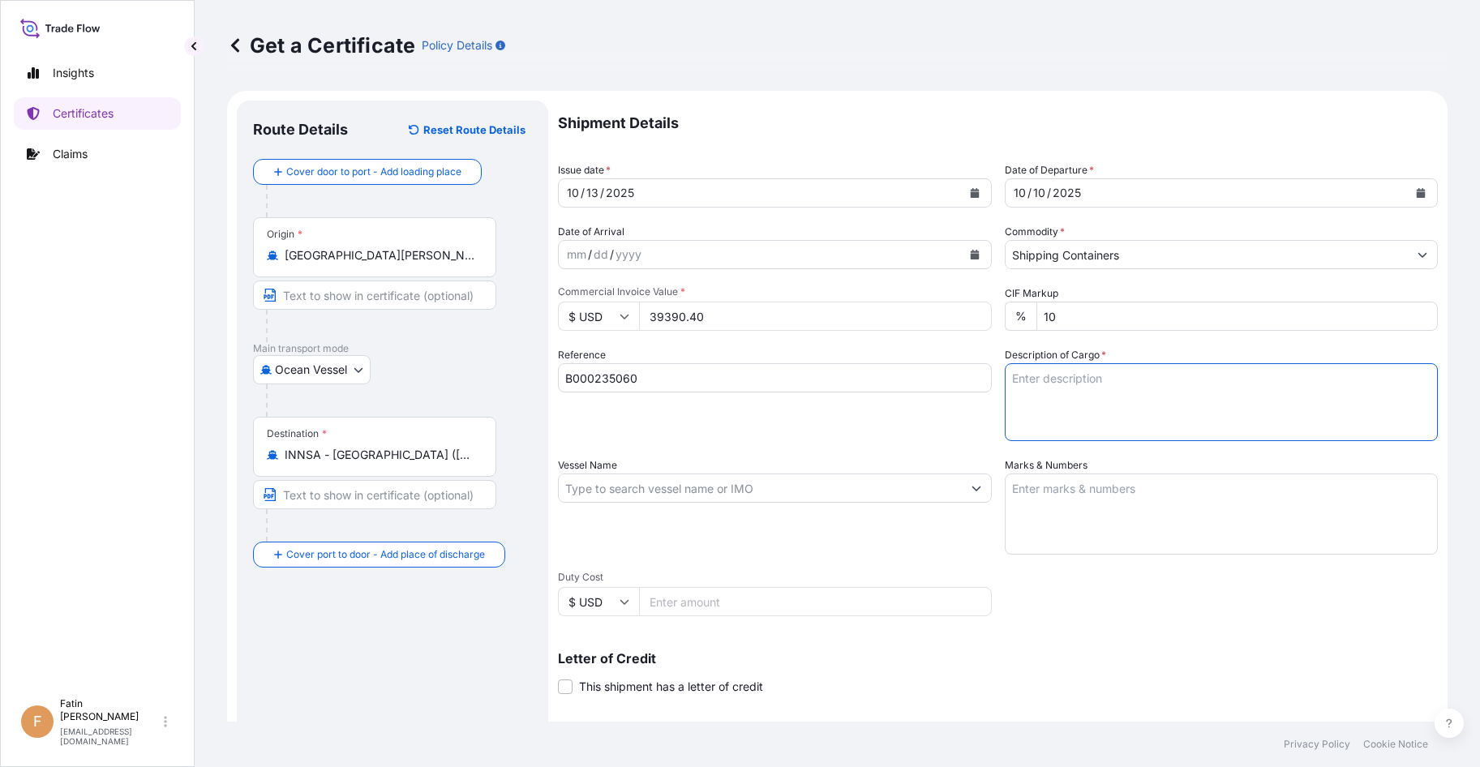
click at [1169, 384] on textarea "Description of Cargo *" at bounding box center [1222, 402] width 434 height 78
paste textarea "80 DRUMS LOADED ONTO 20 PALLETS LOADED INTO 1 20' CONTAINER(S) CARBOSET(R) CR72…"
type textarea "80 DRUMS LOADED ONTO 20 PALLETS LOADED INTO 1 20' CONTAINER(S) CARBOSET(R) CR72…"
click at [788, 506] on div "Vessel Name" at bounding box center [775, 505] width 434 height 97
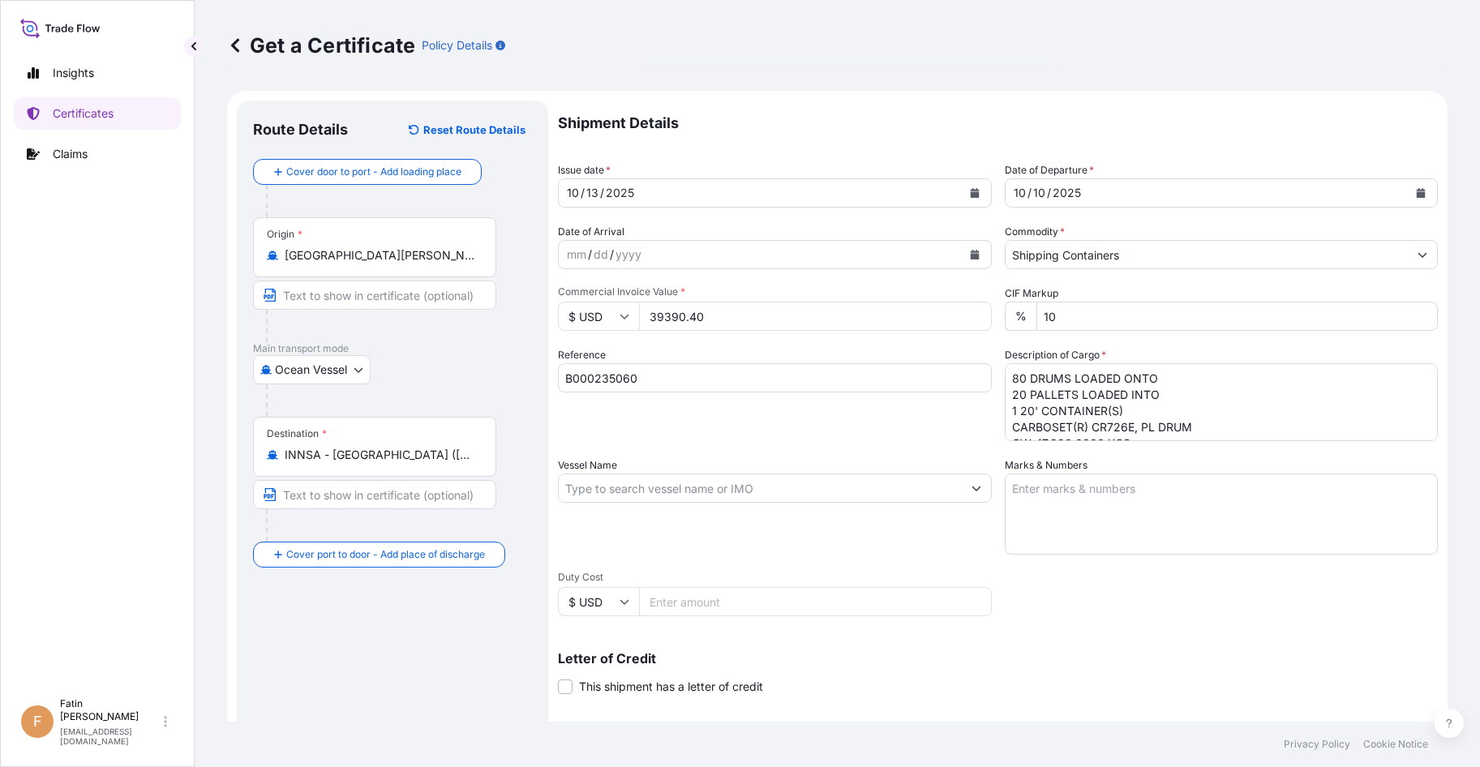
click at [788, 496] on input "Vessel Name" at bounding box center [760, 488] width 403 height 29
click at [972, 490] on icon "Show suggestions" at bounding box center [977, 488] width 10 height 10
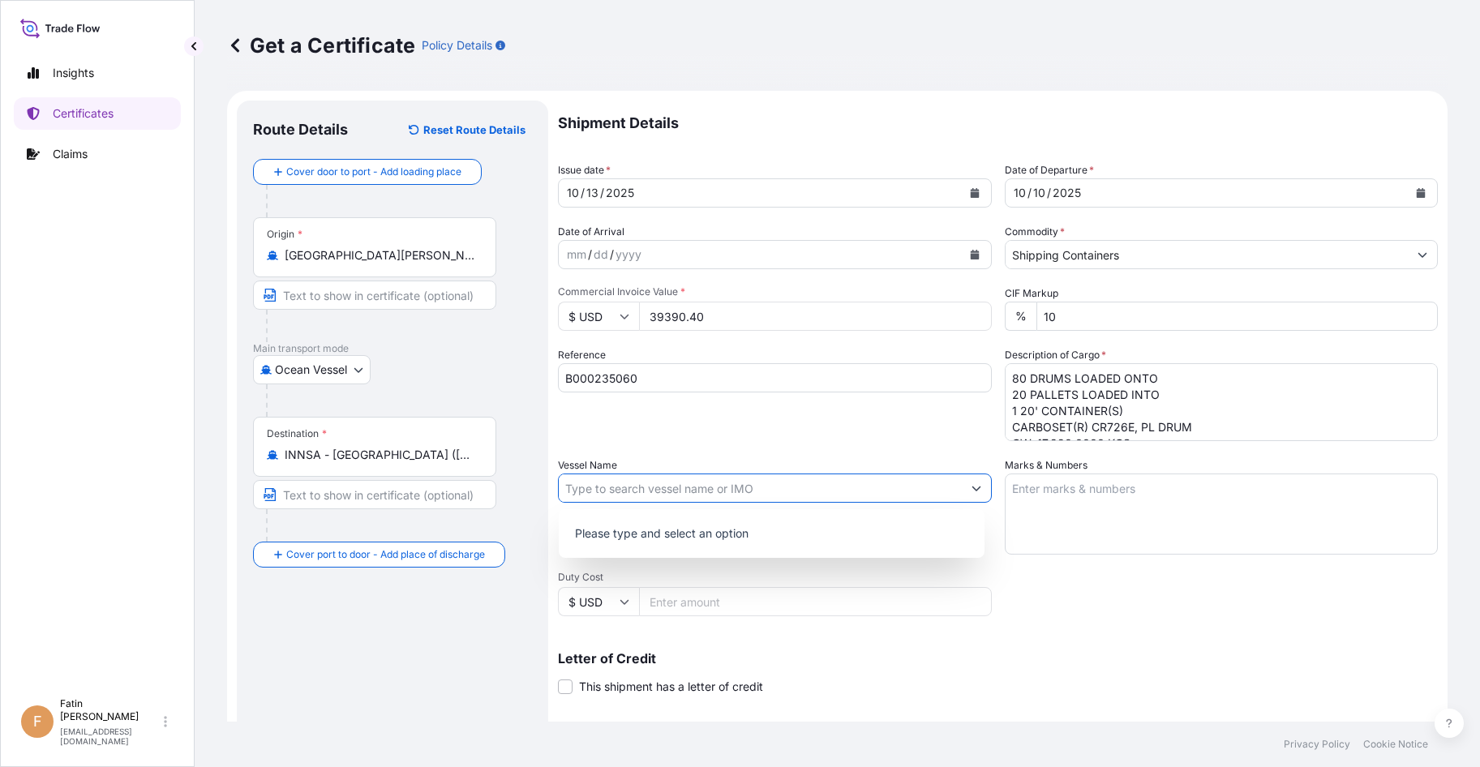
click at [972, 490] on icon "Show suggestions" at bounding box center [977, 488] width 10 height 10
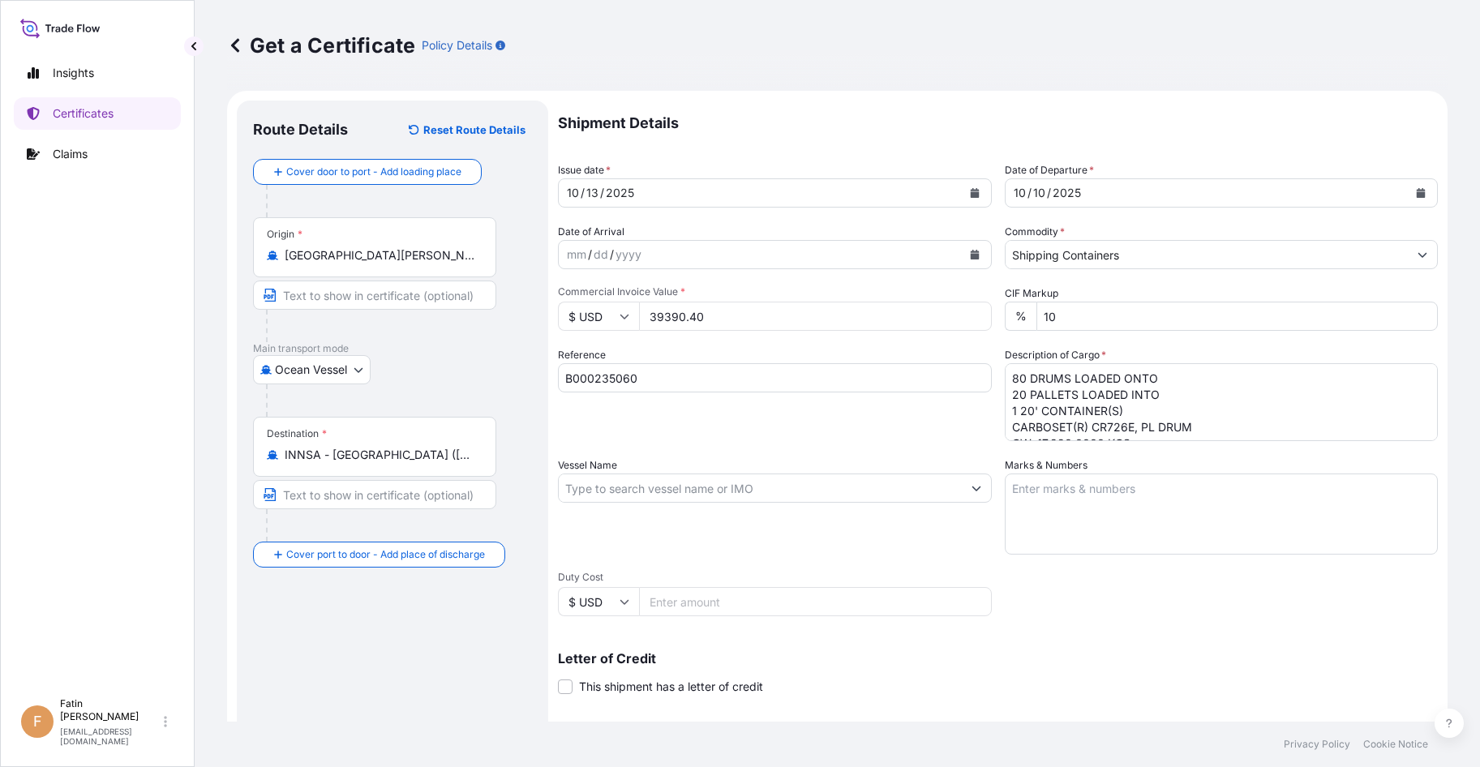
click at [695, 490] on input "Vessel Name" at bounding box center [760, 488] width 403 height 29
paste input "CMA CGM [PERSON_NAME]"
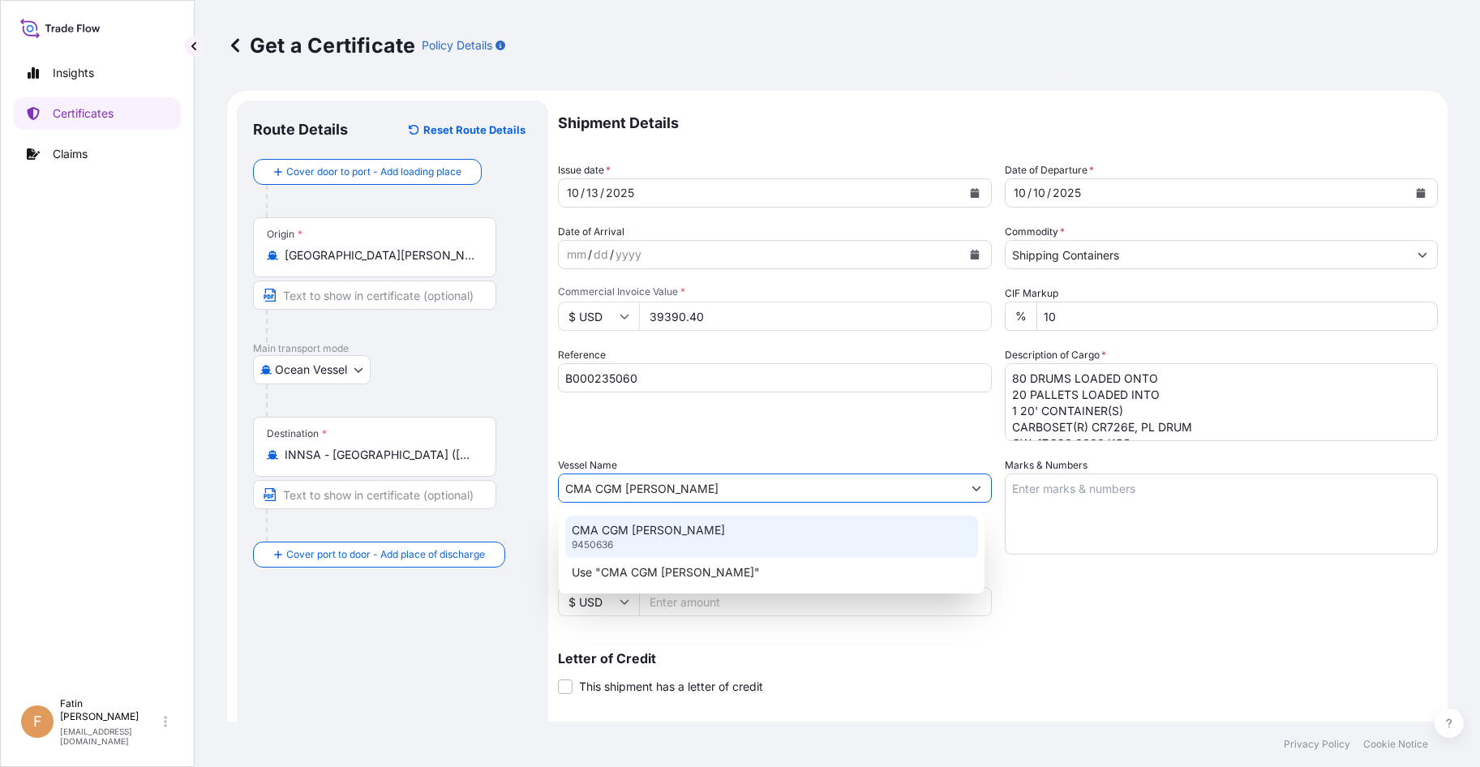
click at [673, 537] on div "CMA CGM [PERSON_NAME] 9450636" at bounding box center [771, 537] width 413 height 42
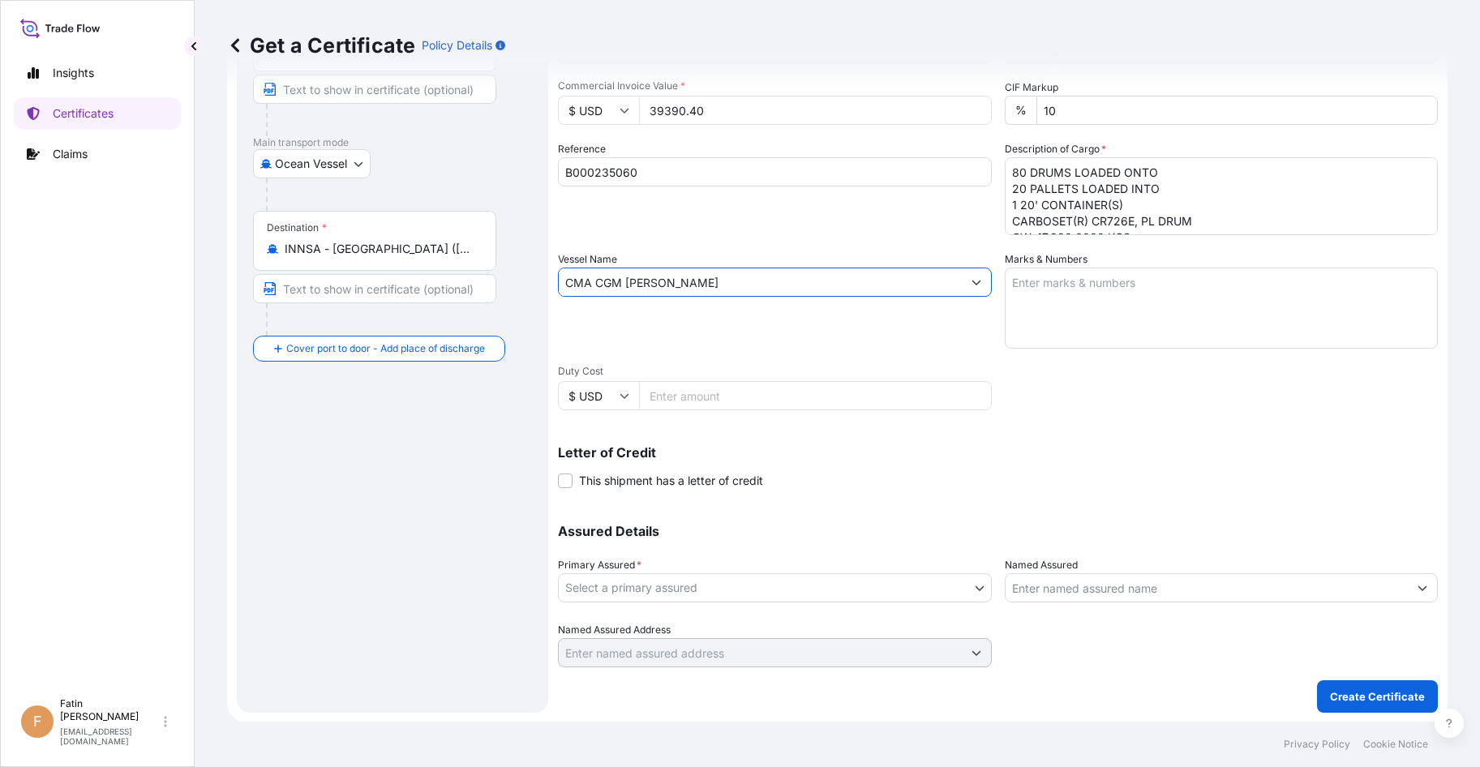
scroll to position [207, 0]
type input "CMA CGM [PERSON_NAME]"
click at [852, 589] on body "0 options available. 2 options available. Insights Certificates Claims F Fatin …" at bounding box center [740, 383] width 1480 height 767
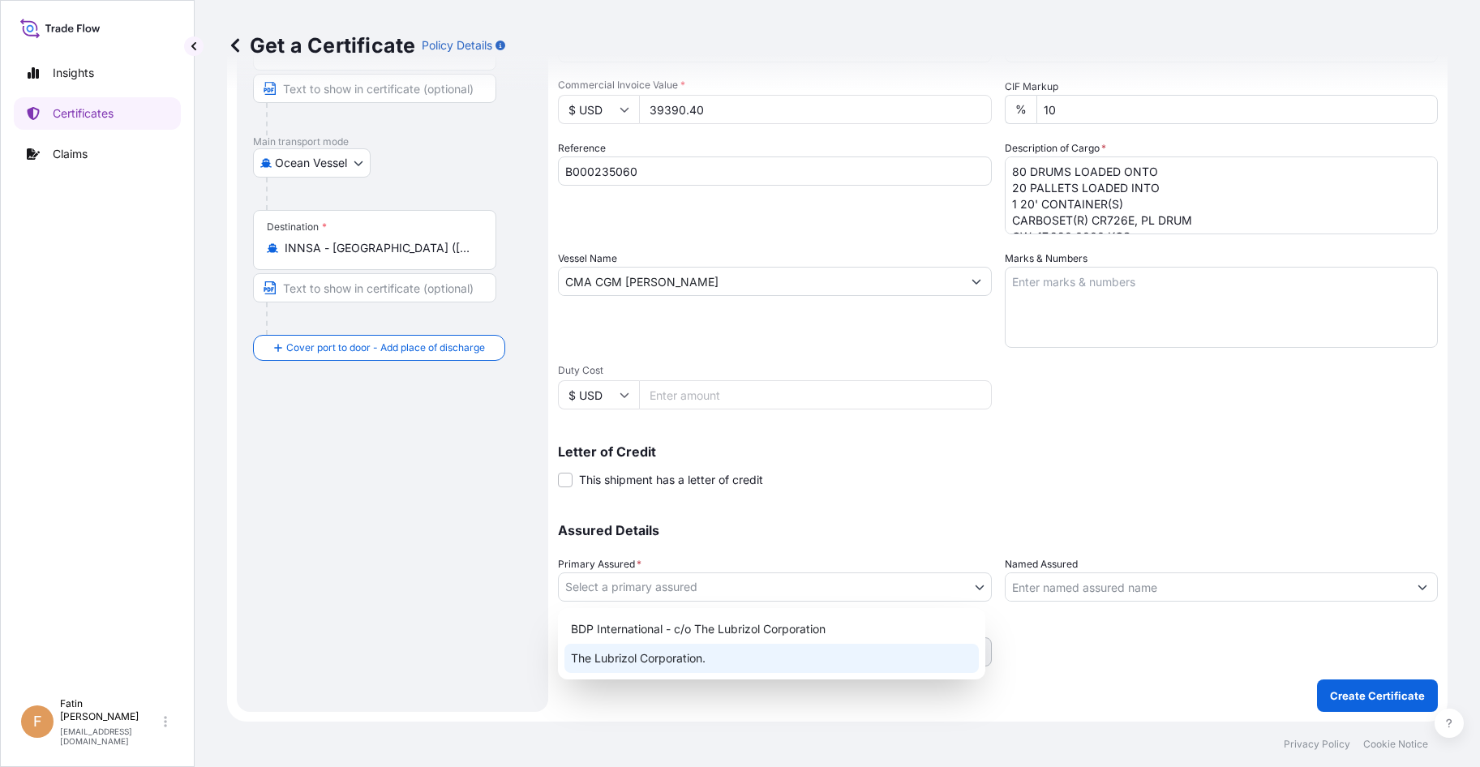
click at [742, 663] on div "The Lubrizol Corporation." at bounding box center [772, 658] width 414 height 29
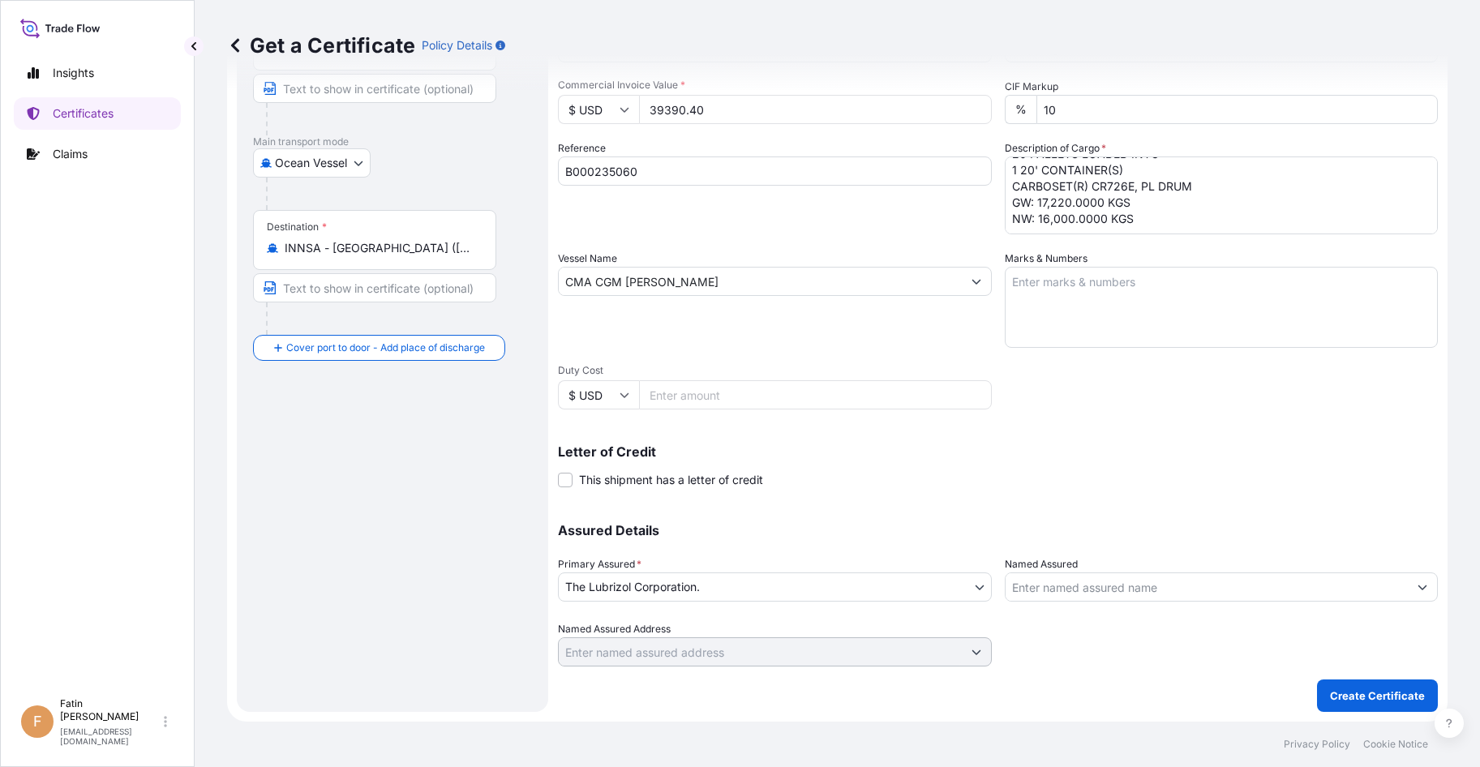
click at [1265, 595] on input "Named Assured" at bounding box center [1207, 587] width 403 height 29
click at [1054, 596] on input "Named Assured" at bounding box center [1207, 587] width 403 height 29
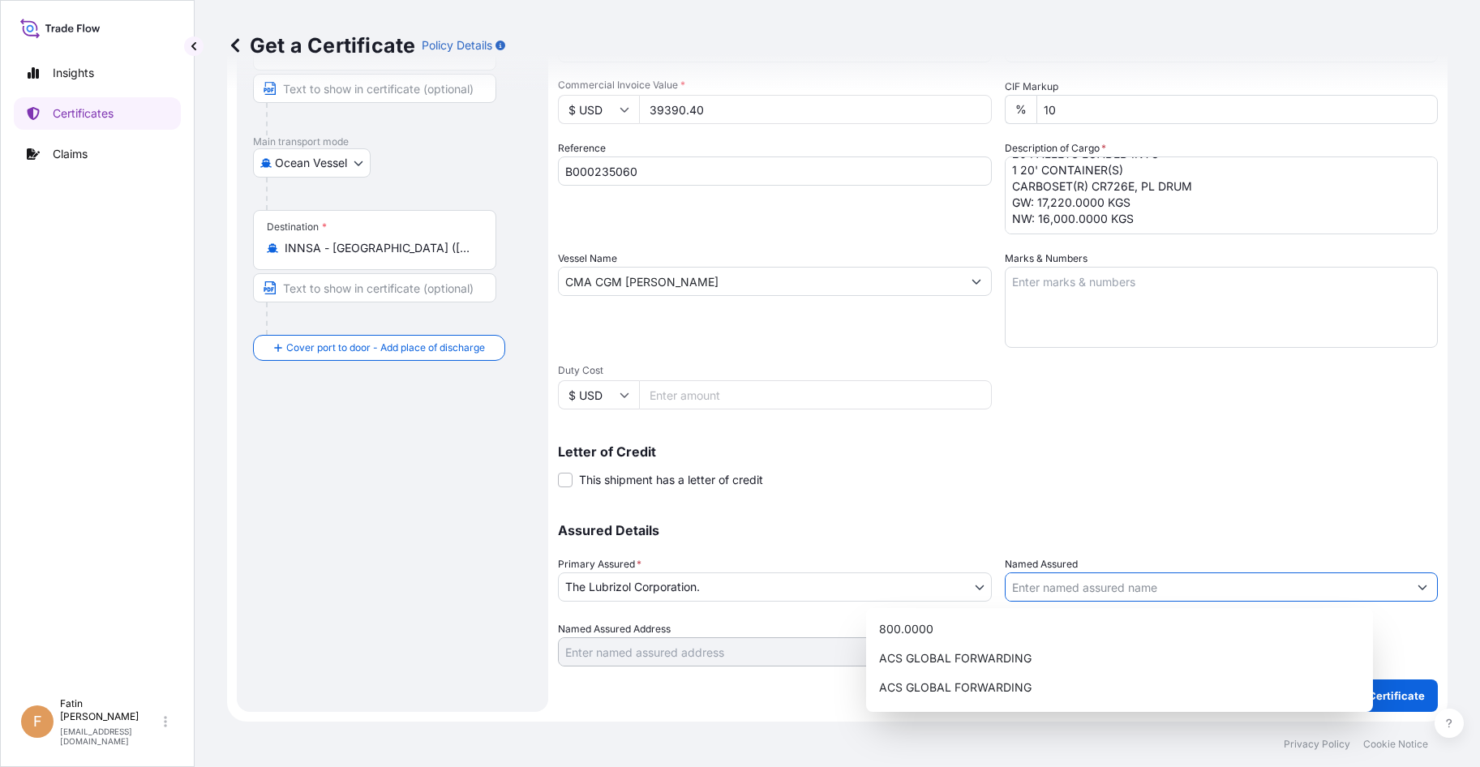
paste input "LUBRIZOL ADVANCED MATERIALS INDIA PRIVATE LIMITED"
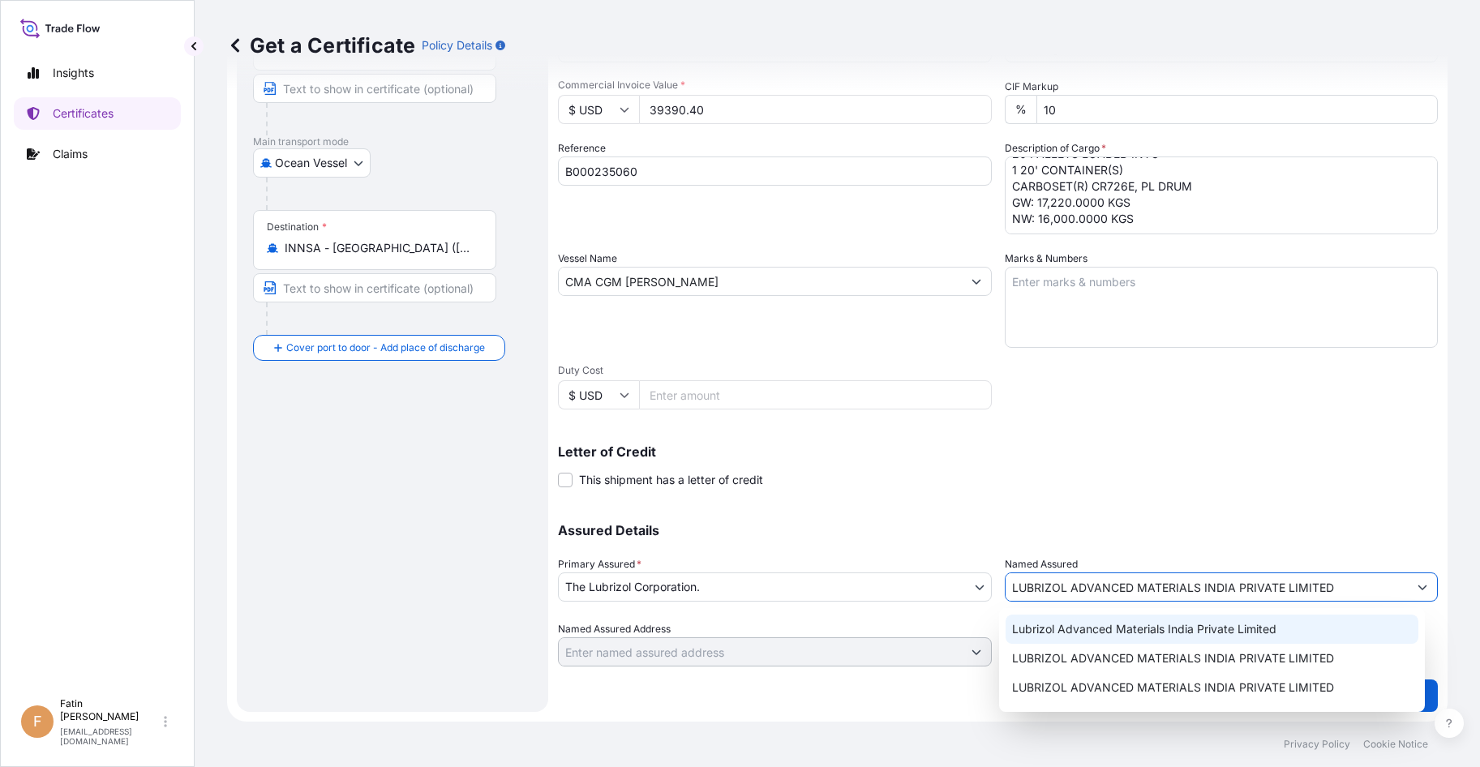
type input "LUBRIZOL ADVANCED MATERIALS INDIA PRIVATE LIMITED"
click at [1139, 492] on div "Shipment Details Issue date * [DATE] Date of Departure * [DATE] Date of Arrival…" at bounding box center [998, 280] width 880 height 773
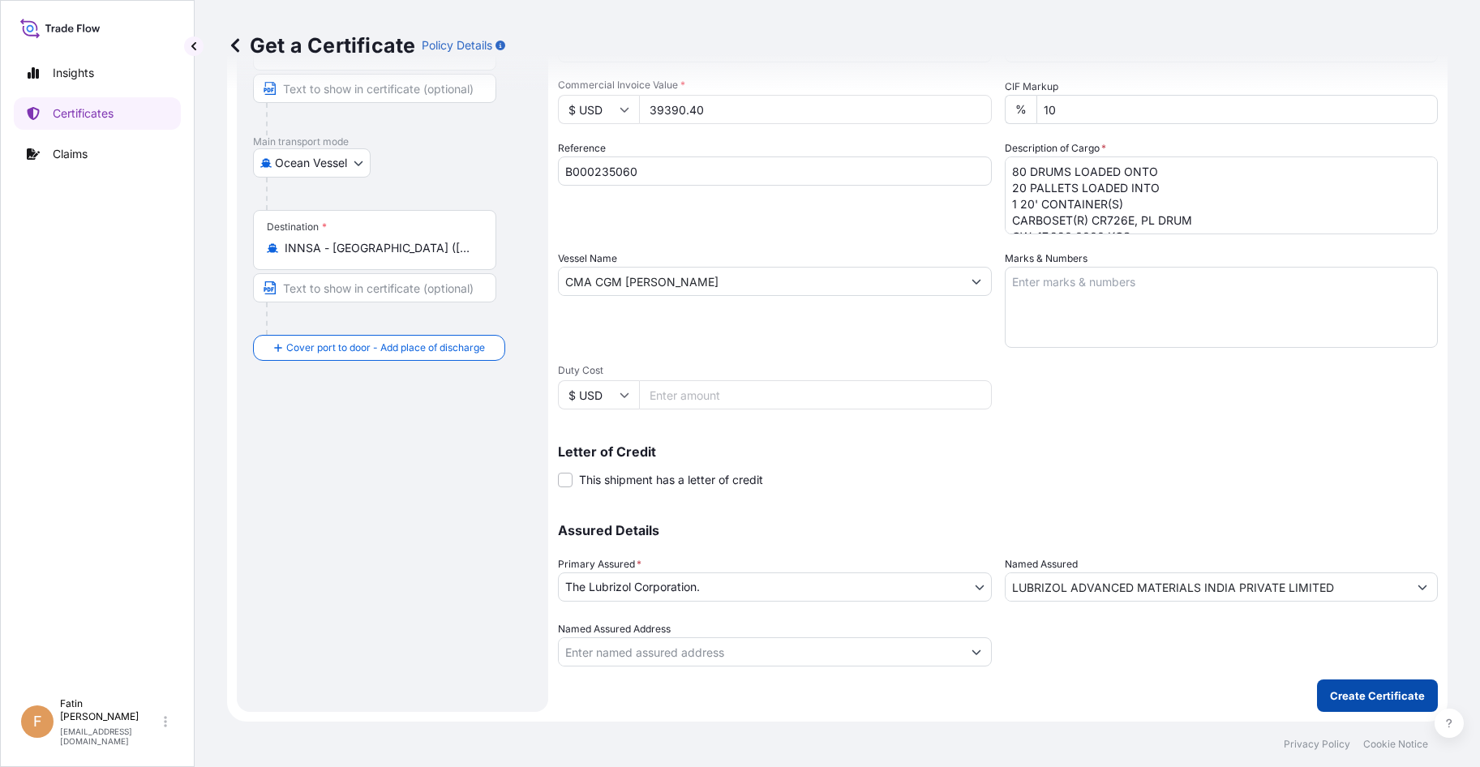
click at [1355, 697] on p "Create Certificate" at bounding box center [1377, 696] width 95 height 16
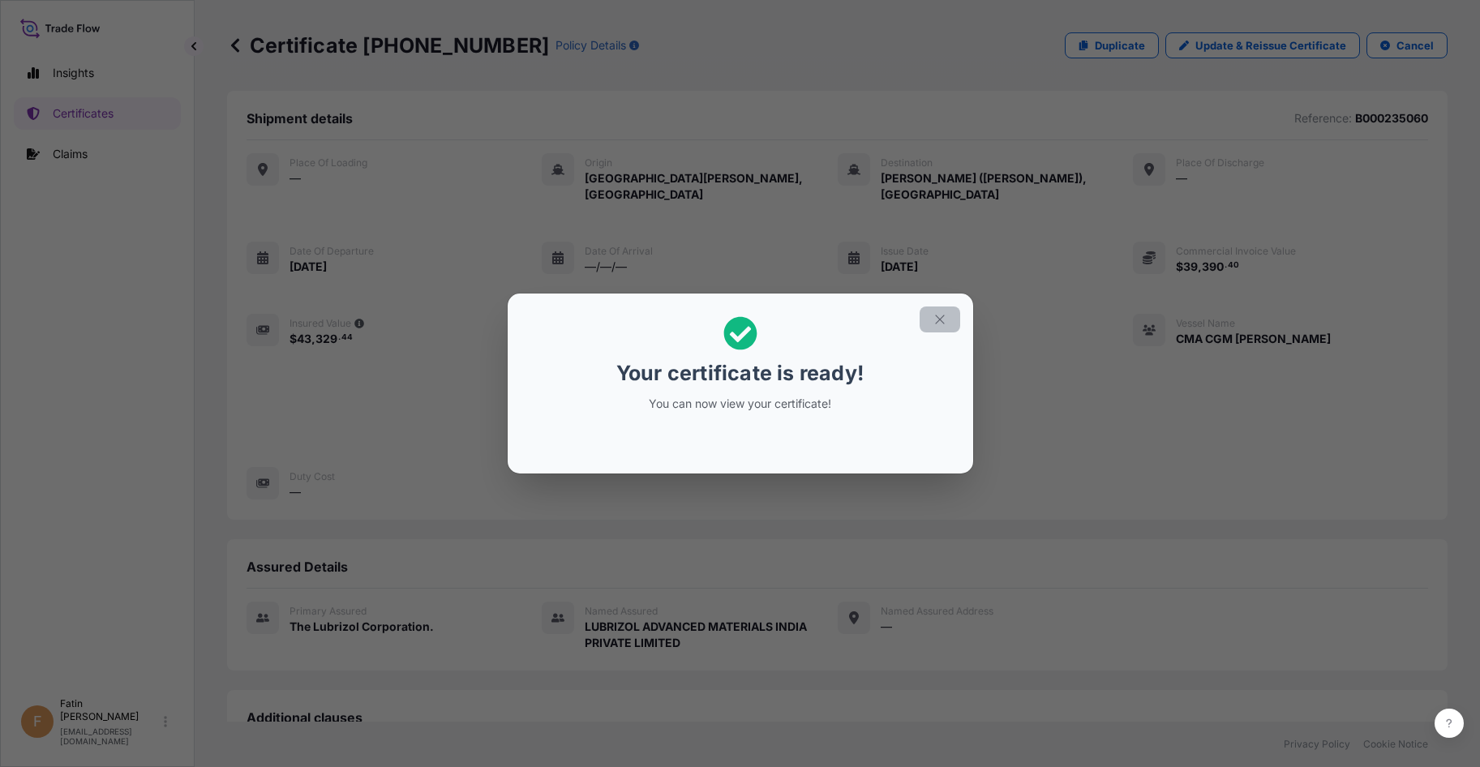
click at [951, 321] on button "button" at bounding box center [940, 320] width 41 height 26
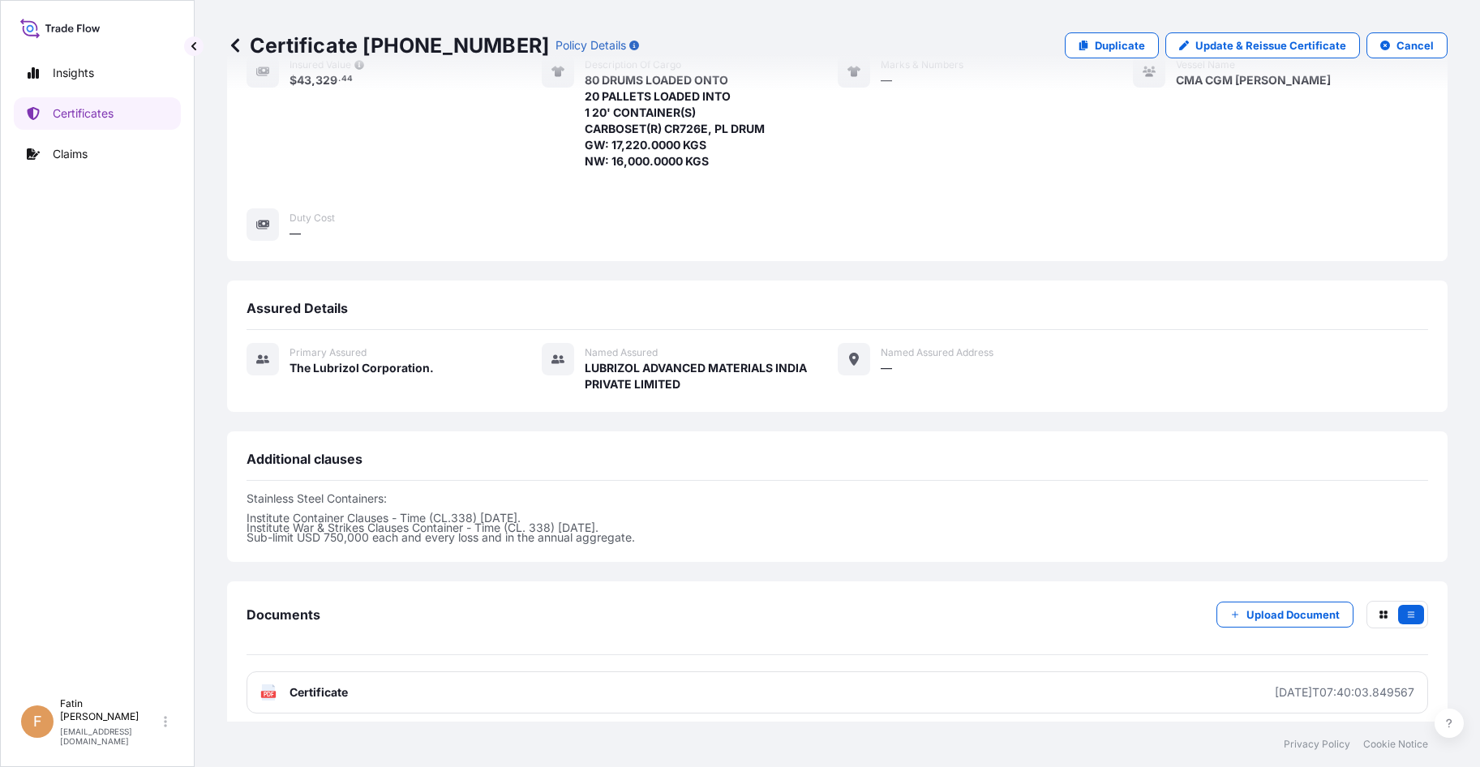
scroll to position [355, 0]
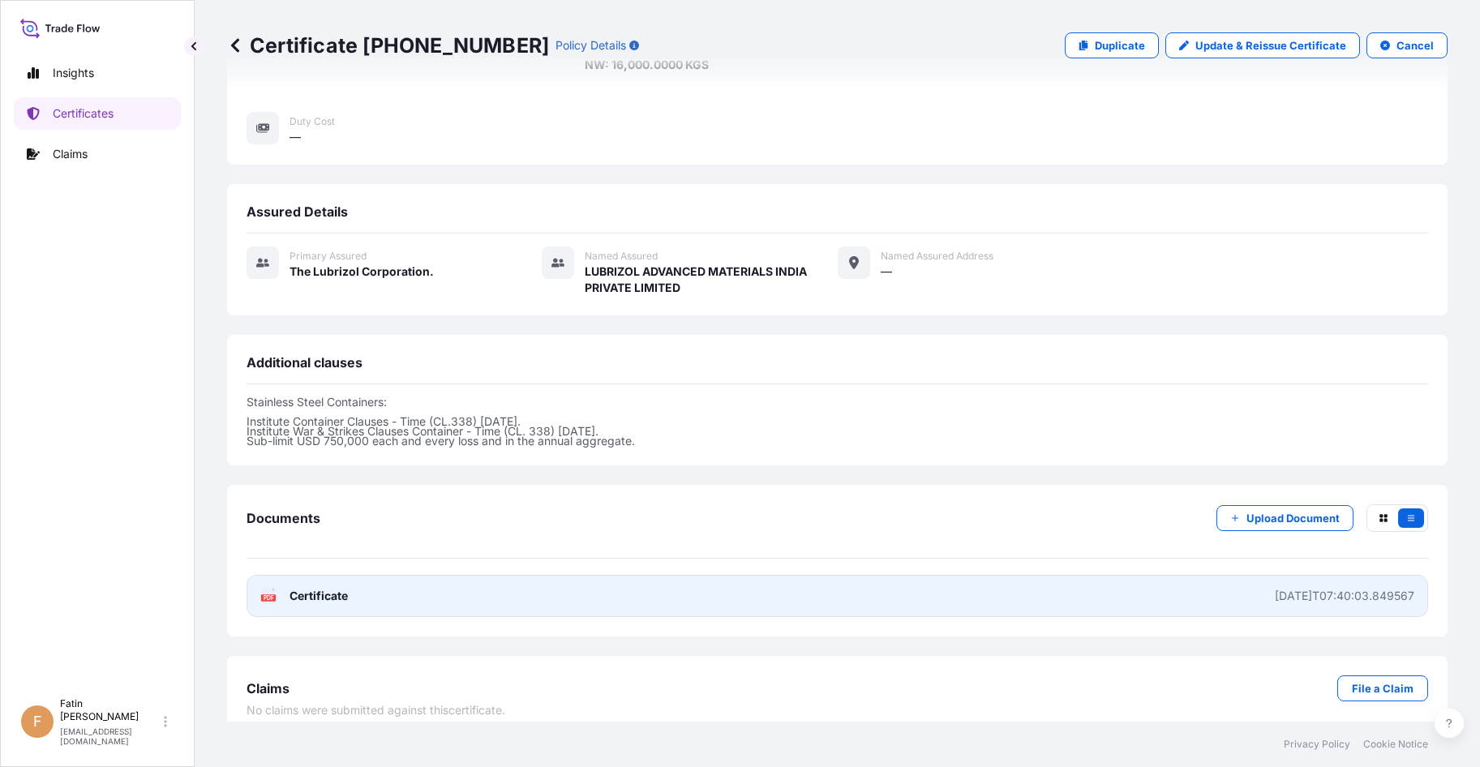
click at [1268, 575] on link "PDF Certificate [DATE]T07:40:03.849567" at bounding box center [838, 596] width 1182 height 42
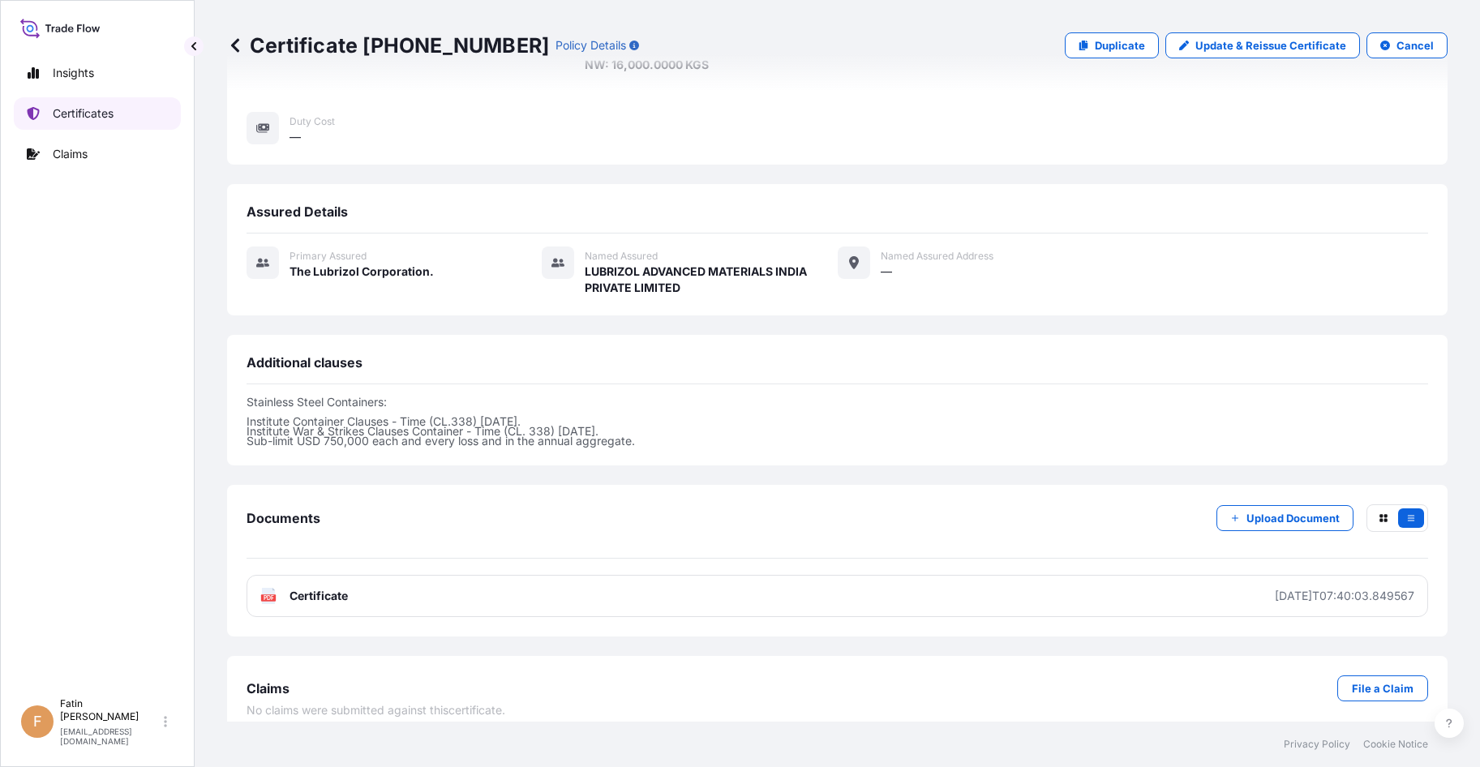
click at [79, 117] on p "Certificates" at bounding box center [83, 113] width 61 height 16
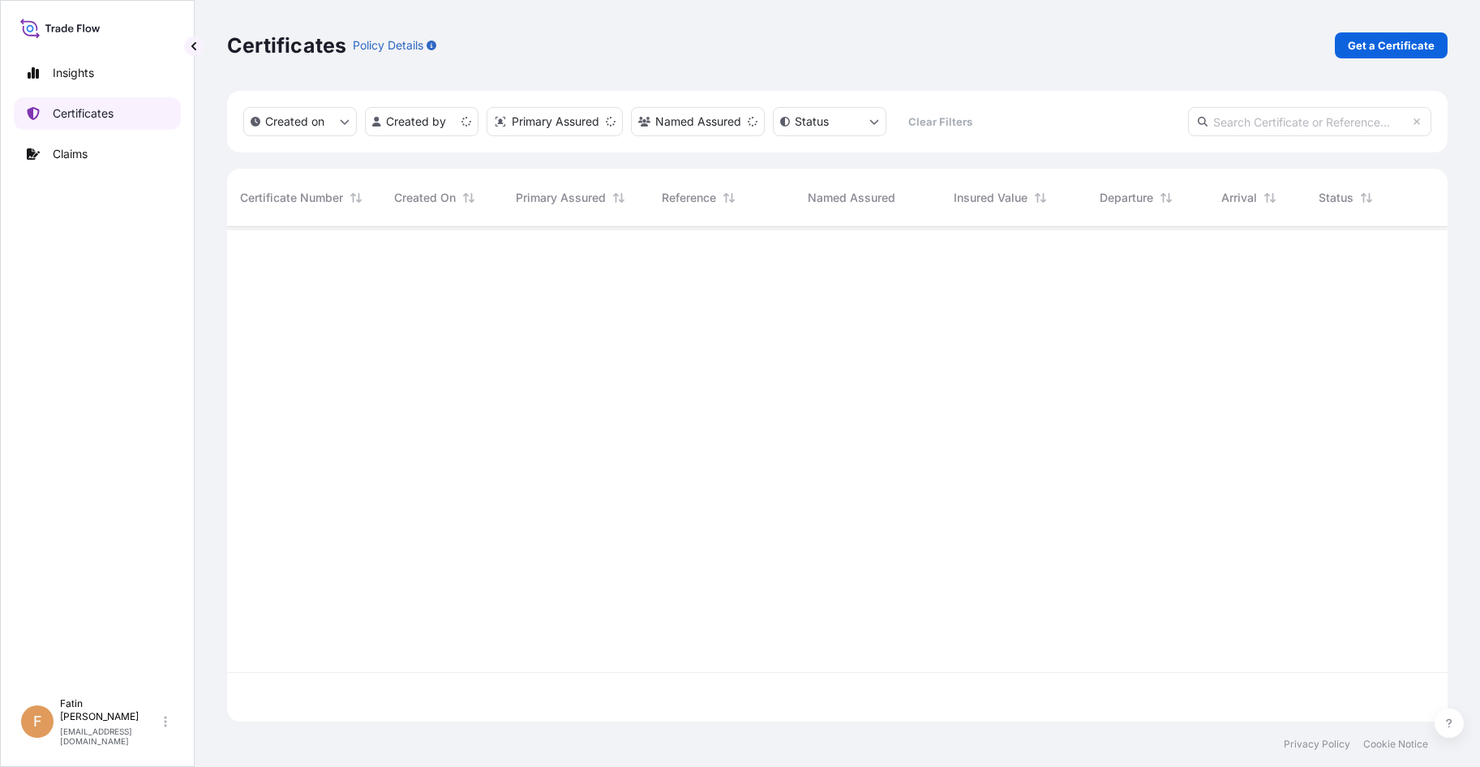
scroll to position [492, 1209]
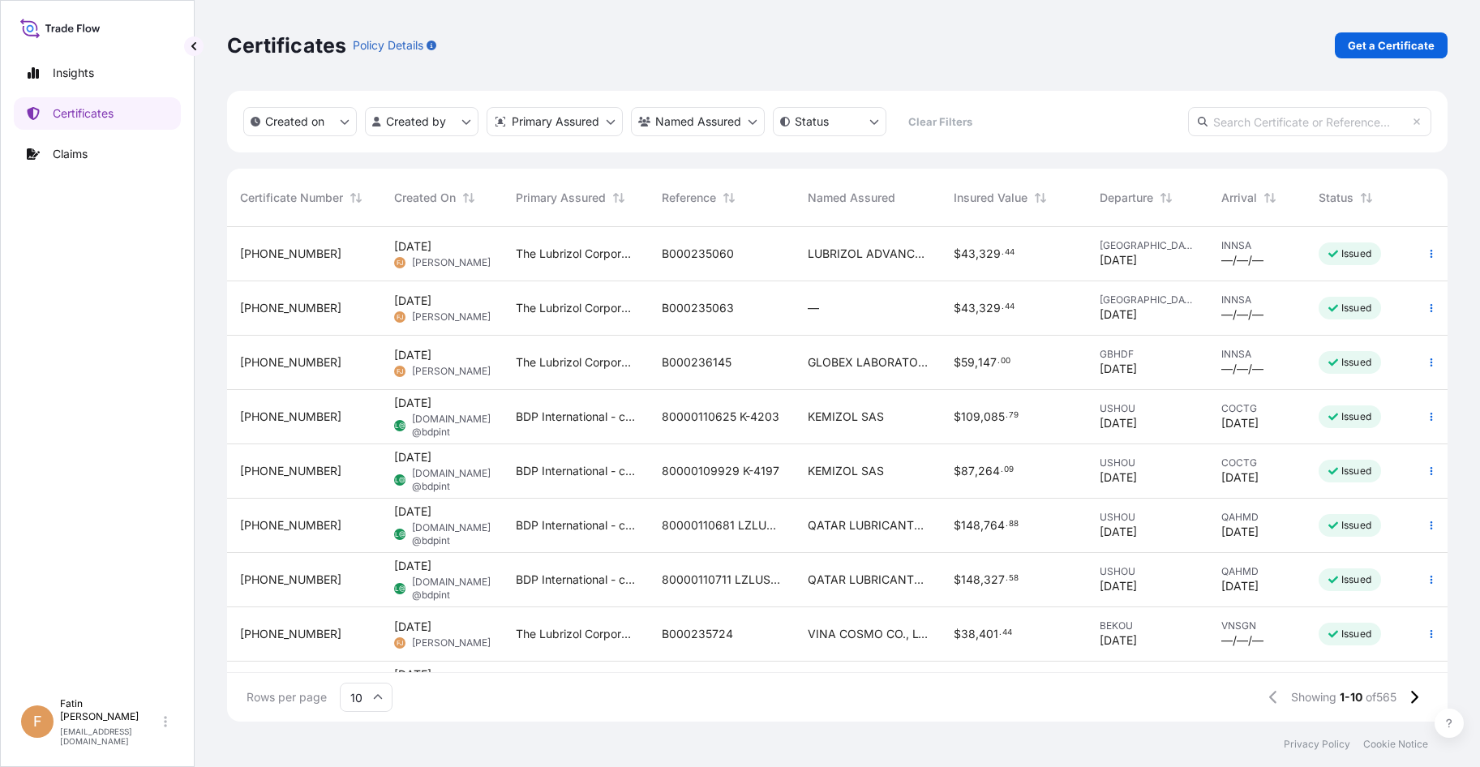
click at [700, 310] on span "B000235063" at bounding box center [698, 308] width 72 height 16
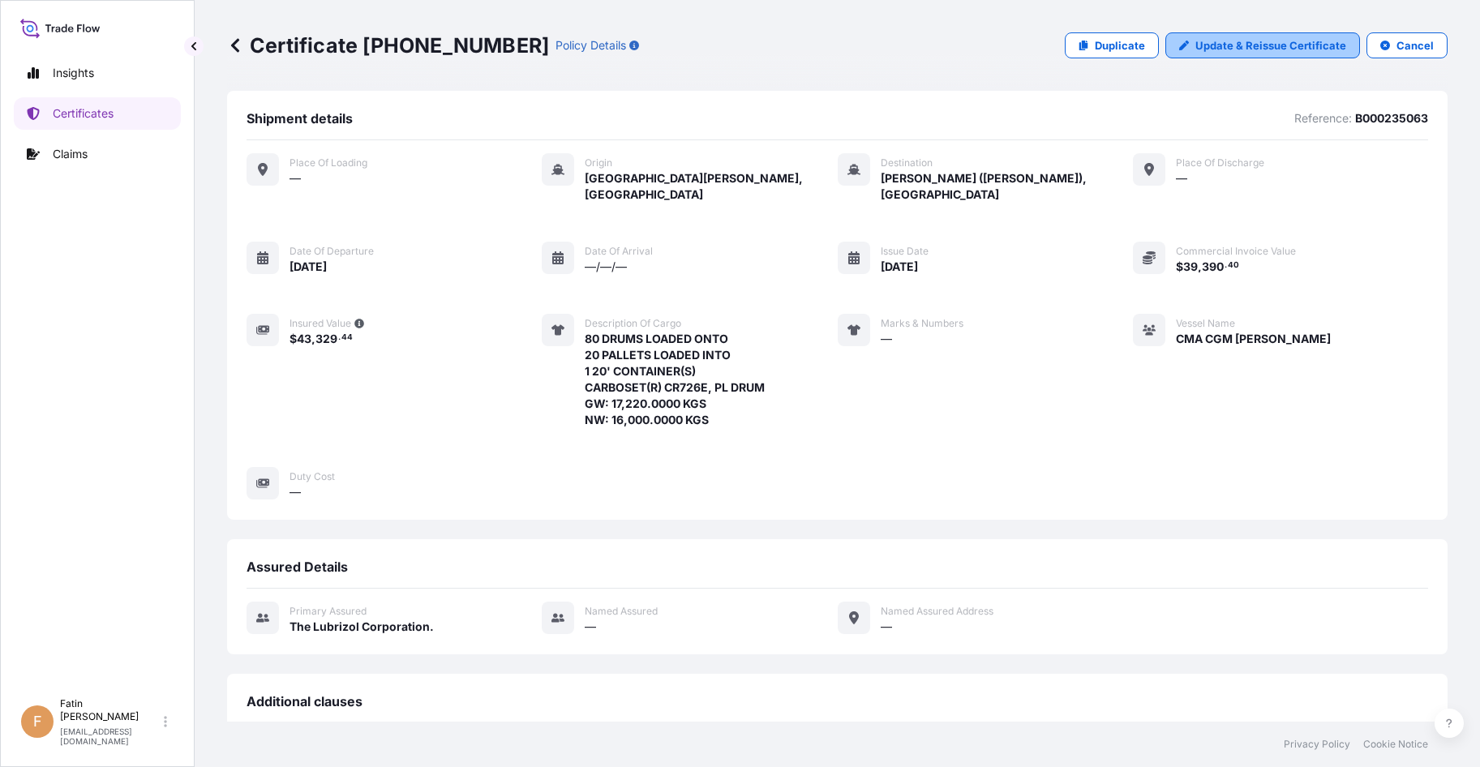
click at [1229, 48] on p "Update & Reissue Certificate" at bounding box center [1271, 45] width 151 height 16
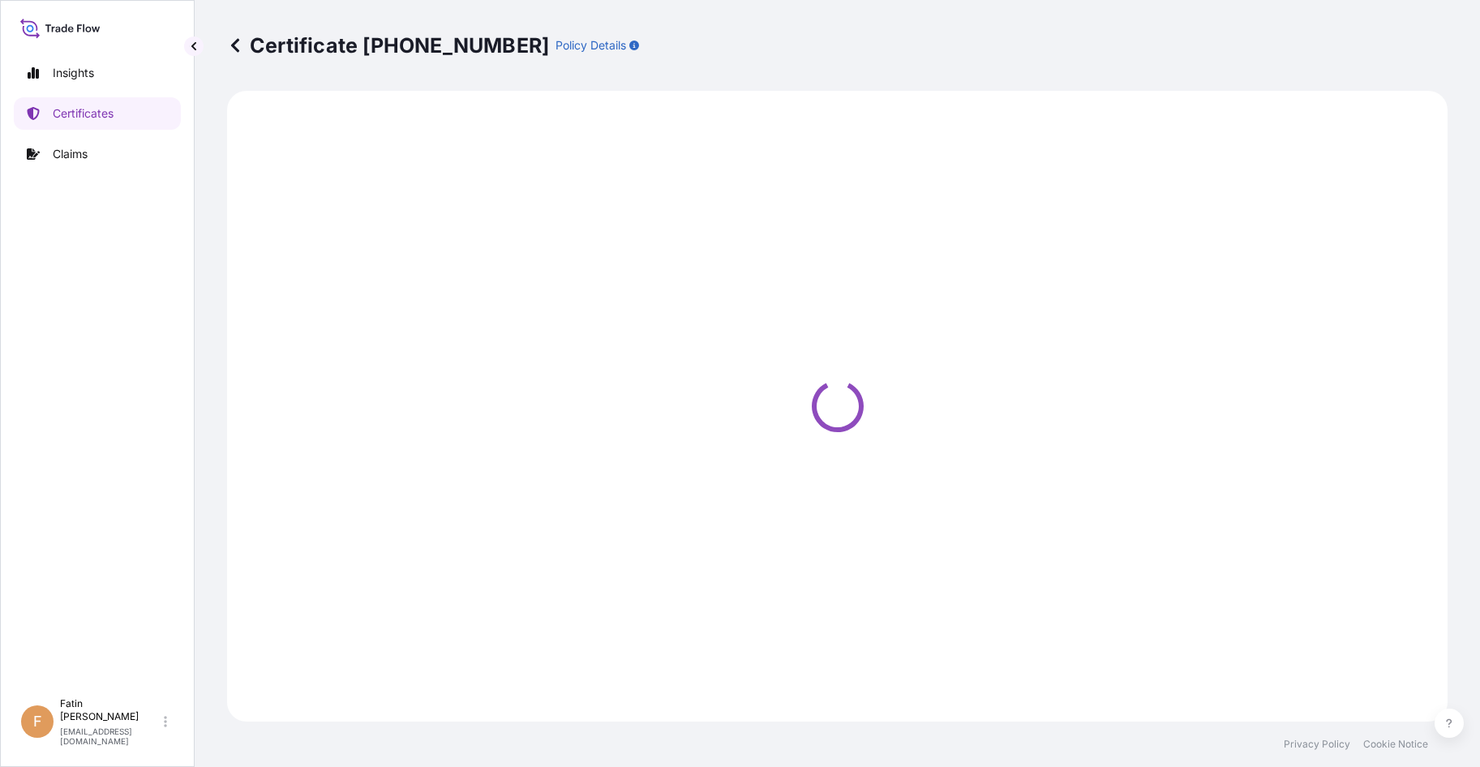
select select "Ocean Vessel"
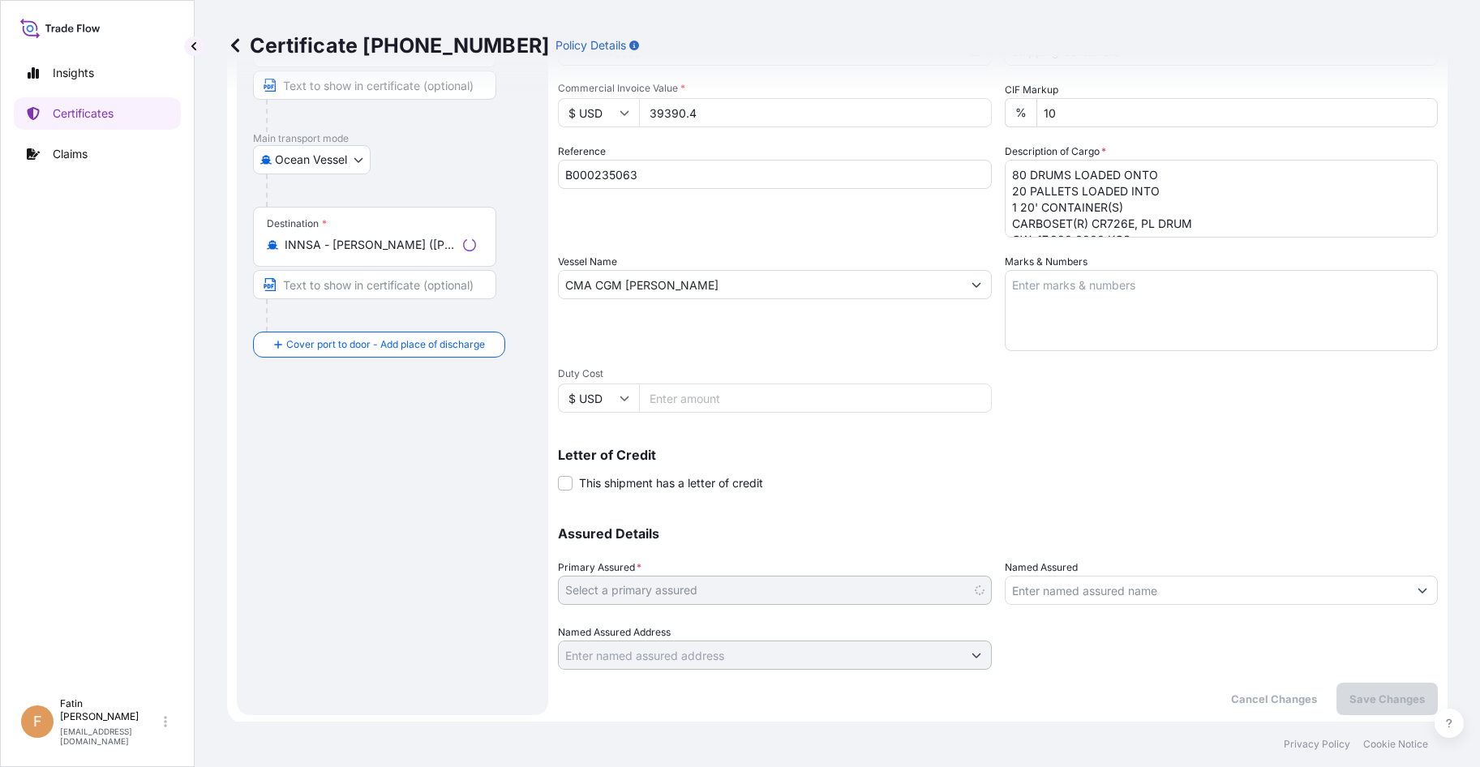
scroll to position [207, 0]
click at [1069, 585] on input "Named Assured" at bounding box center [1207, 587] width 403 height 29
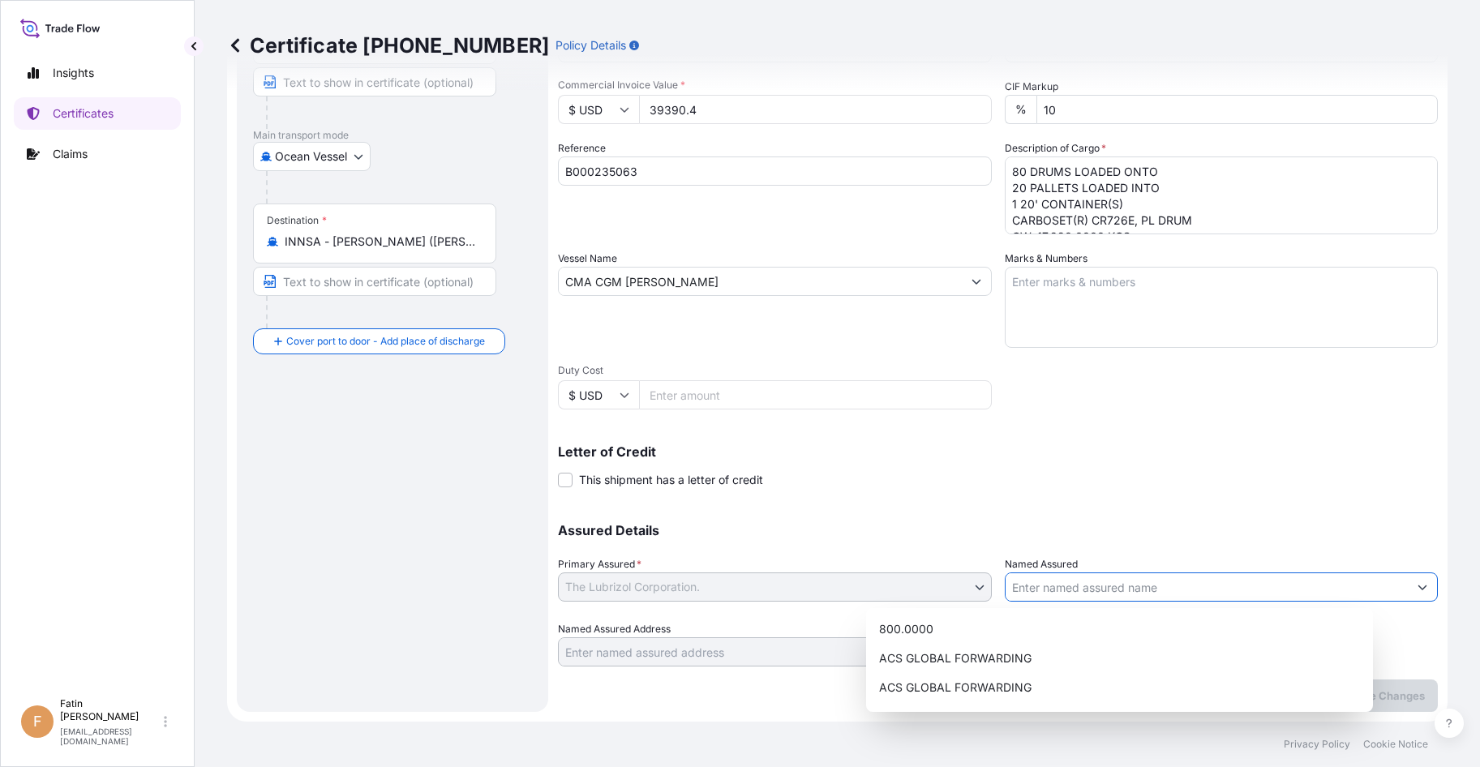
paste input "LUBRIZOL ADVANCED MATERIALS INDIA PRIVATE LIMITED"
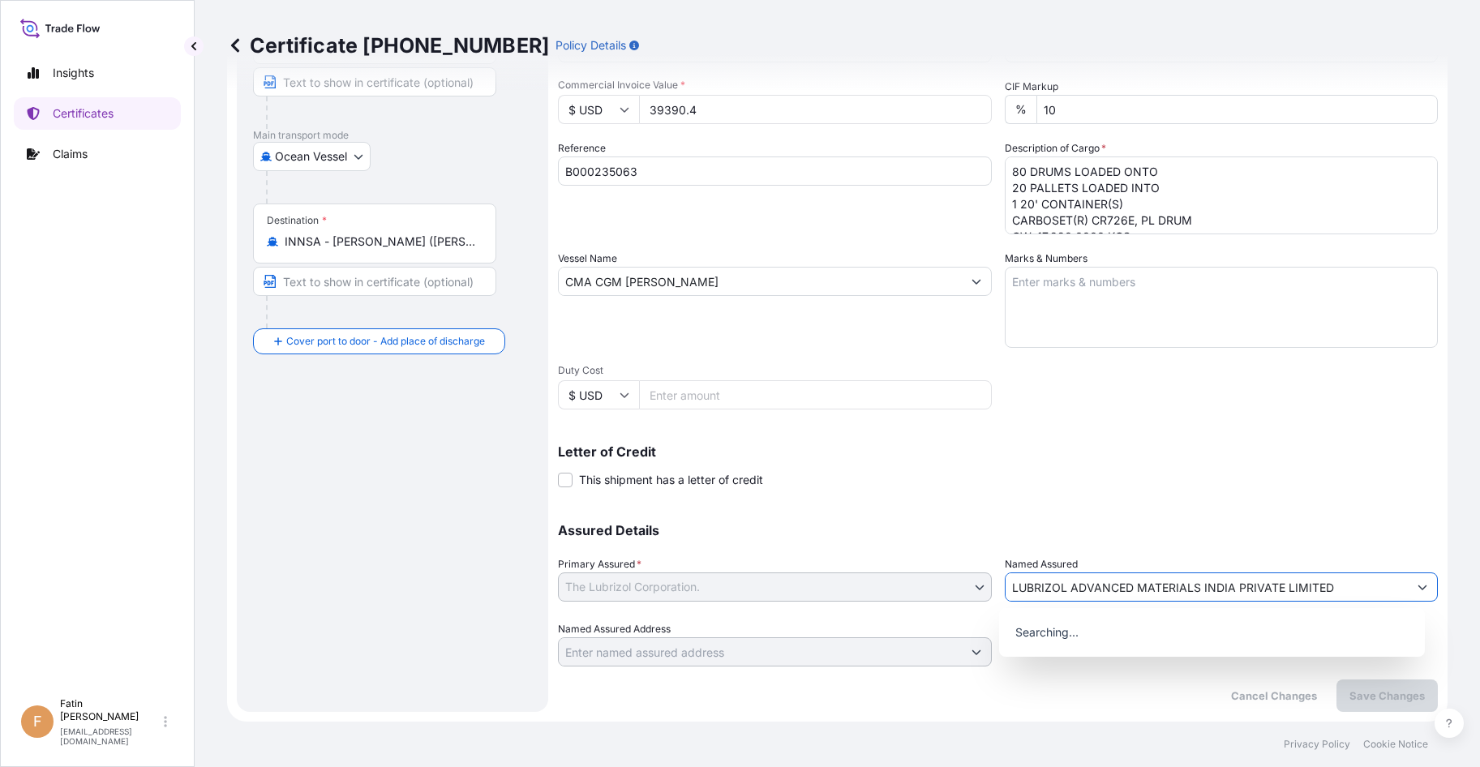
type input "LUBRIZOL ADVANCED MATERIALS INDIA PRIVATE LIMITED"
click at [1161, 440] on div "Letter of Credit This shipment has a letter of credit Letter of credit * Letter…" at bounding box center [998, 457] width 880 height 62
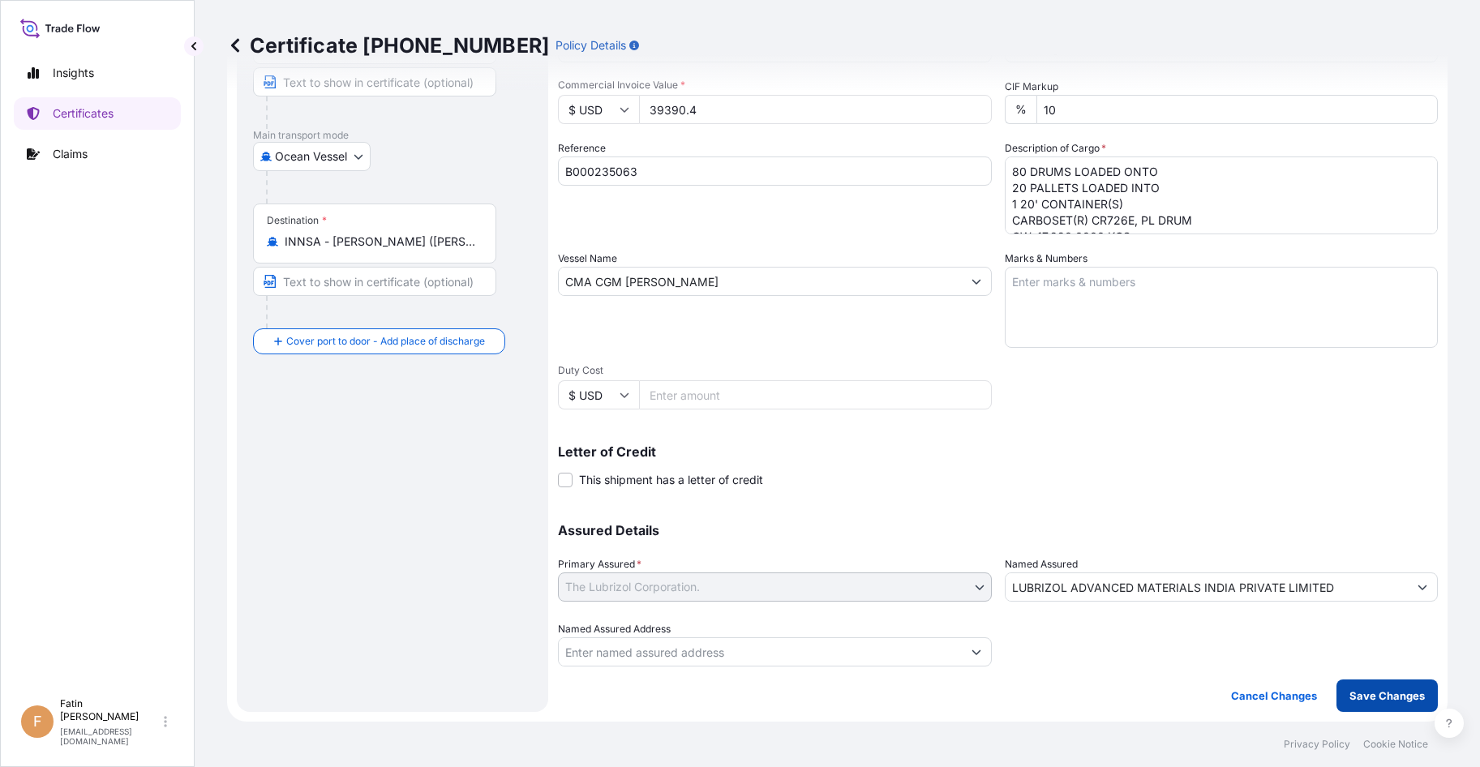
click at [1368, 693] on p "Save Changes" at bounding box center [1387, 696] width 75 height 16
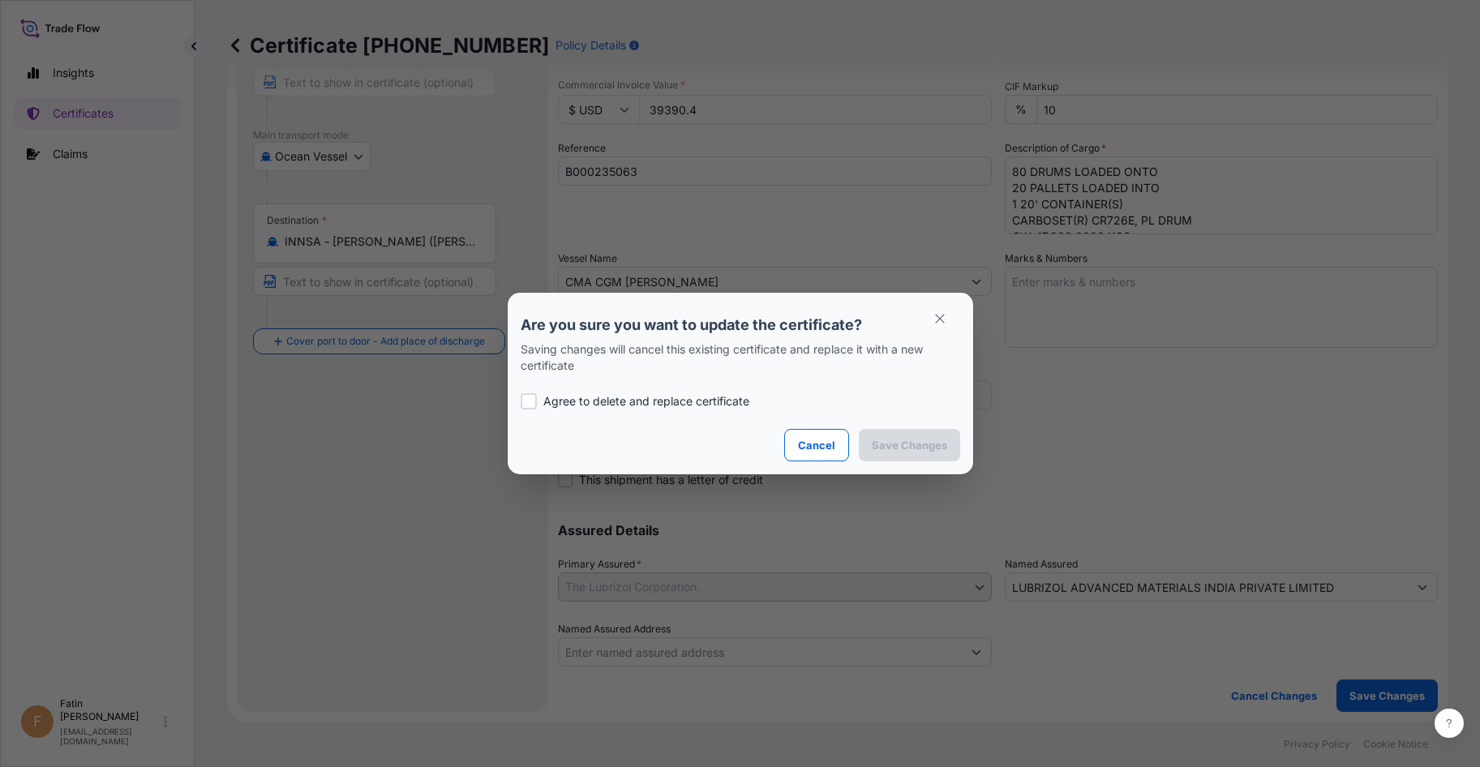
click at [535, 398] on div at bounding box center [529, 401] width 16 height 16
checkbox input "true"
click at [899, 454] on button "Save Changes" at bounding box center [909, 445] width 101 height 32
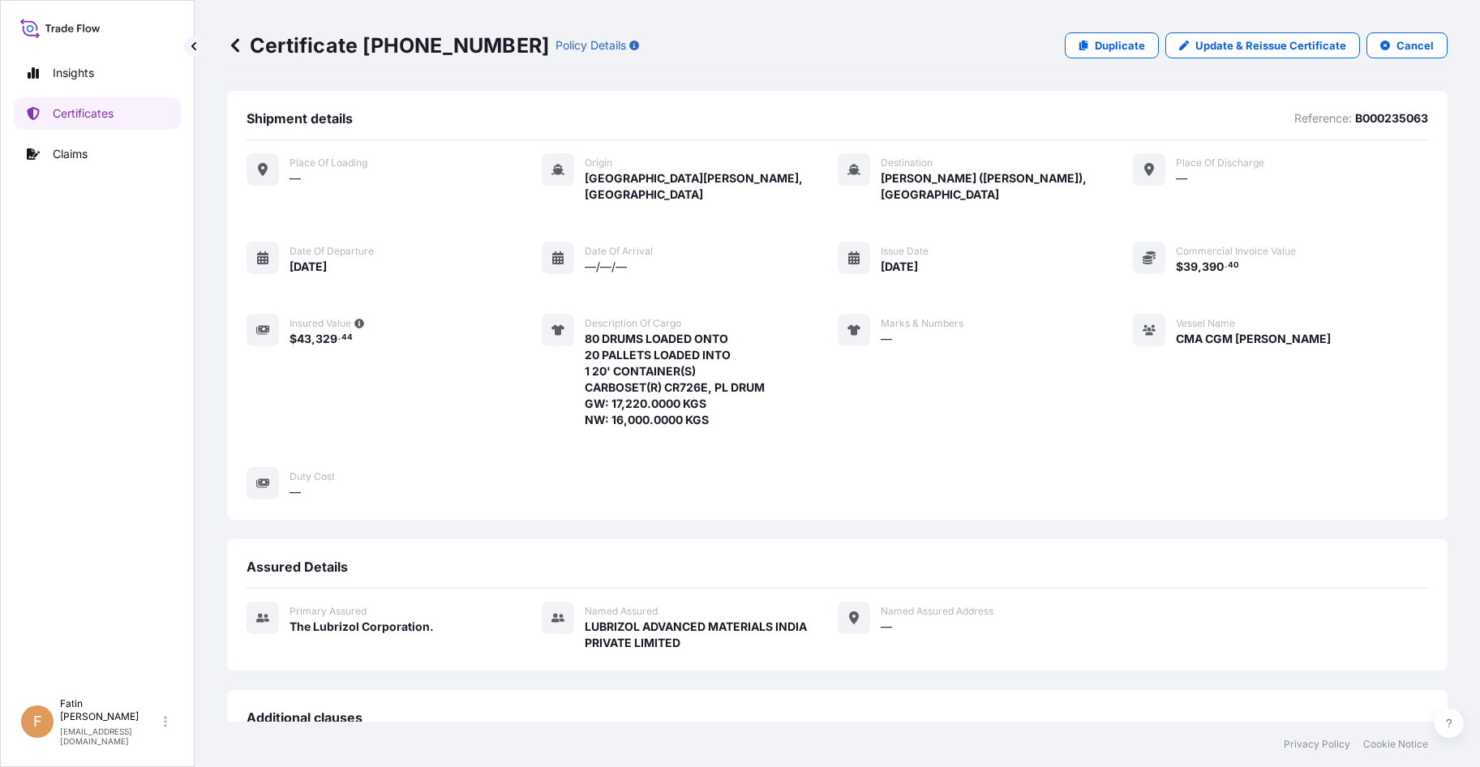
click at [1124, 483] on div "Place of Loading — Origin [GEOGRAPHIC_DATA][PERSON_NAME], [GEOGRAPHIC_DATA] Des…" at bounding box center [838, 326] width 1182 height 347
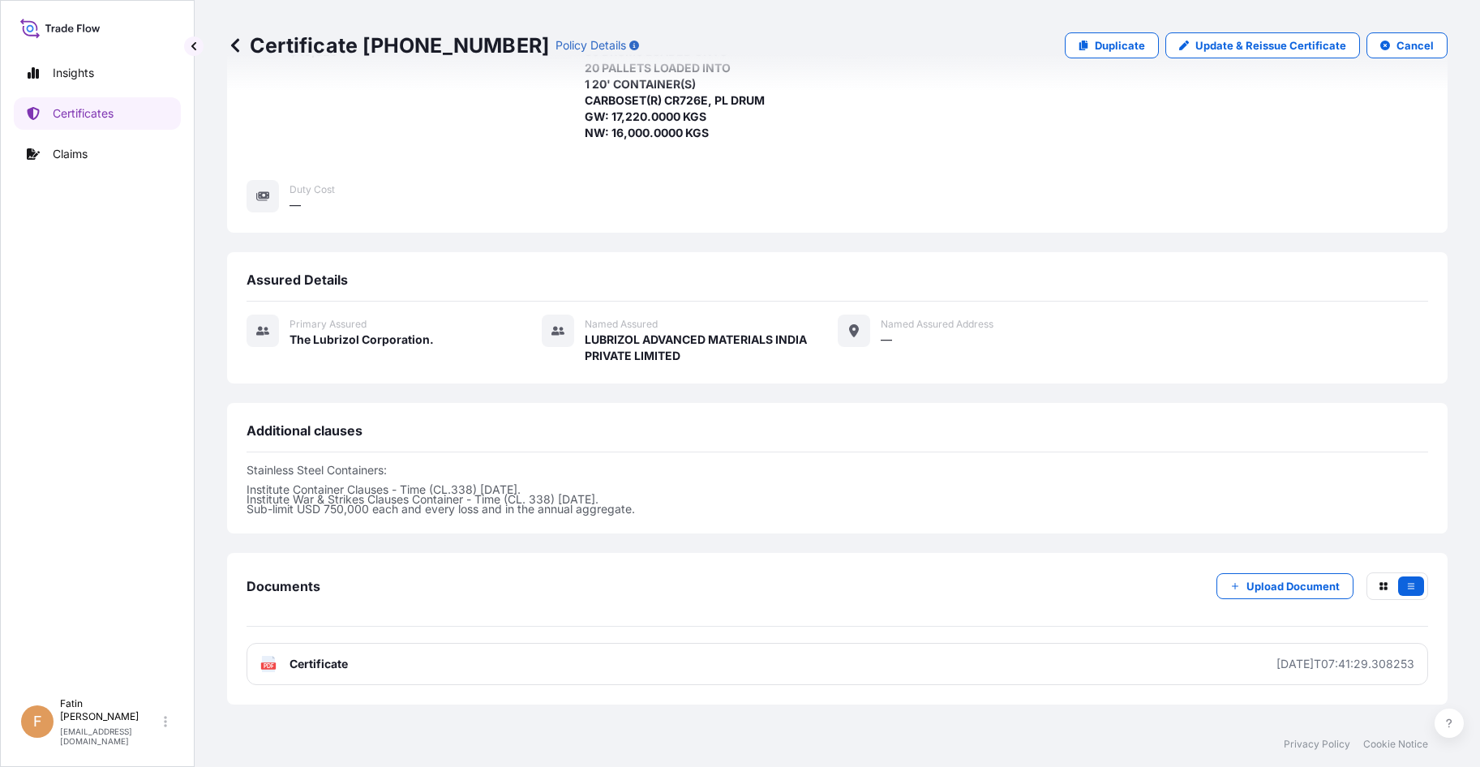
scroll to position [355, 0]
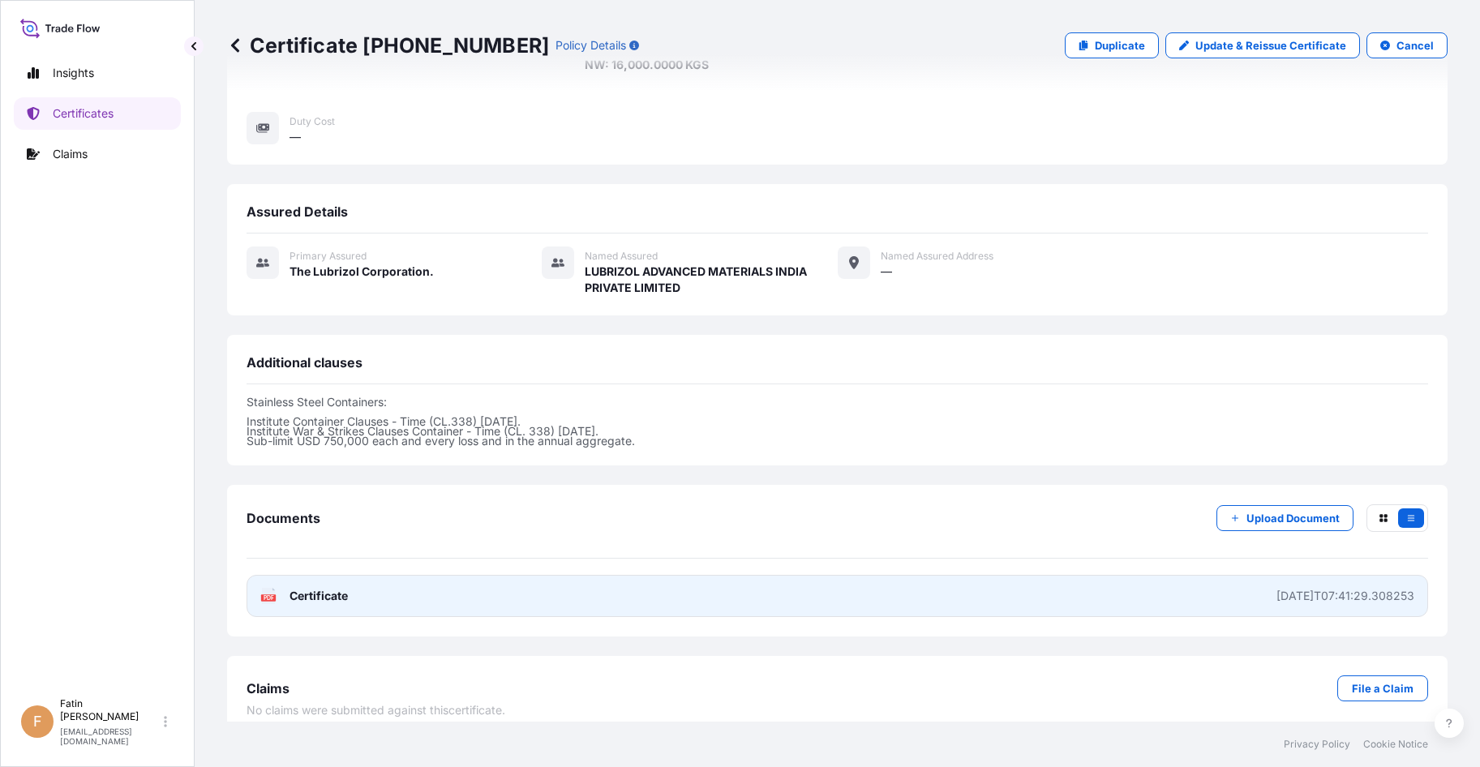
click at [1363, 588] on div "[DATE]T07:41:29.308253" at bounding box center [1346, 596] width 138 height 16
